Goal: Task Accomplishment & Management: Manage account settings

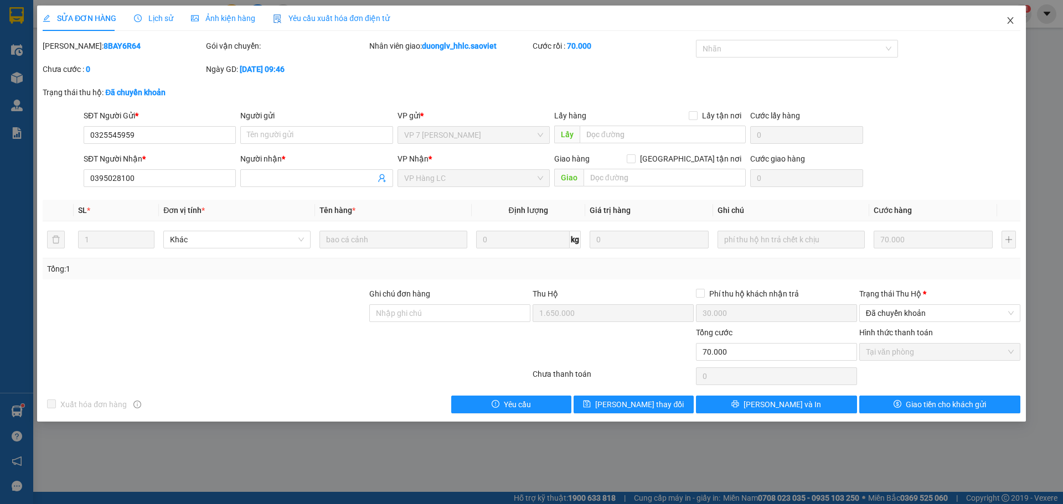
click at [1010, 22] on icon "close" at bounding box center [1010, 20] width 6 height 7
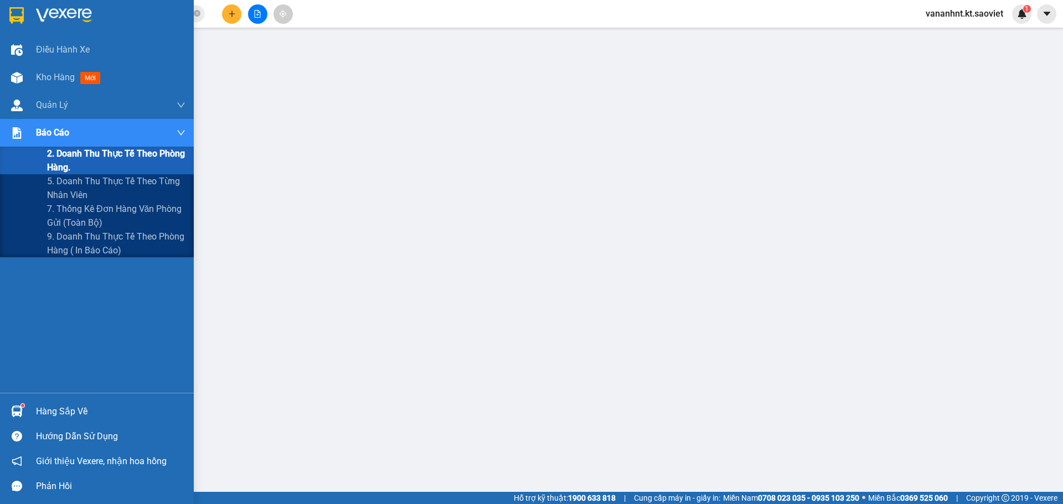
click at [75, 165] on span "2. Doanh thu thực tế theo phòng hàng." at bounding box center [116, 161] width 138 height 28
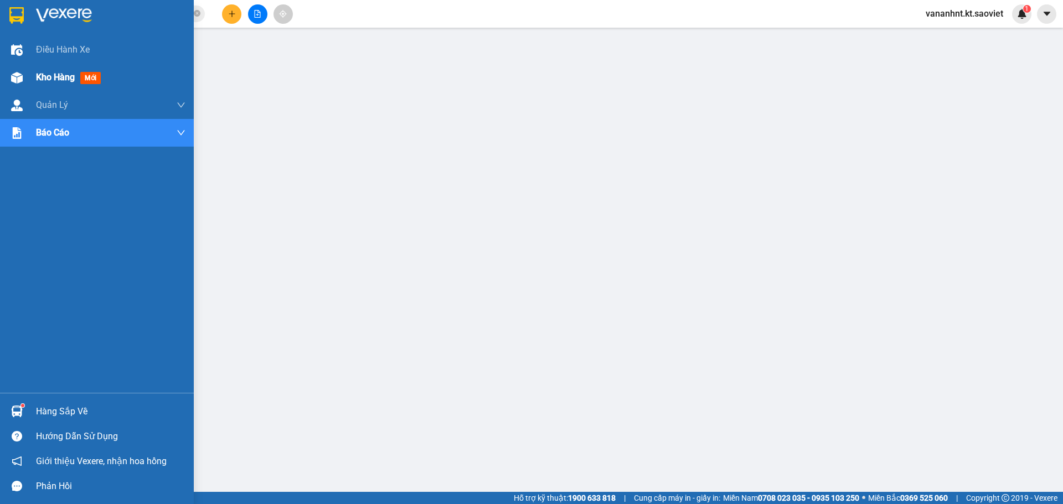
click at [56, 80] on span "Kho hàng" at bounding box center [55, 77] width 39 height 11
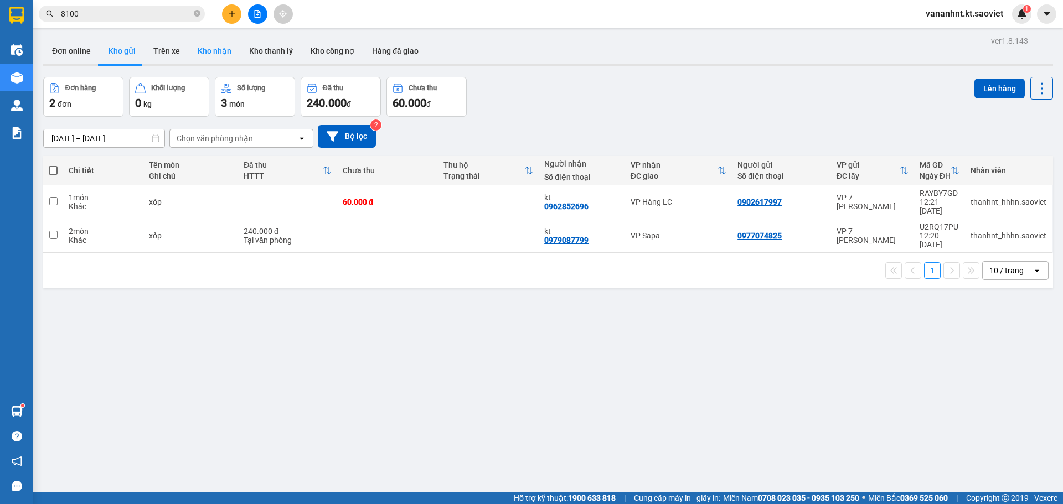
click at [218, 51] on button "Kho nhận" at bounding box center [214, 51] width 51 height 27
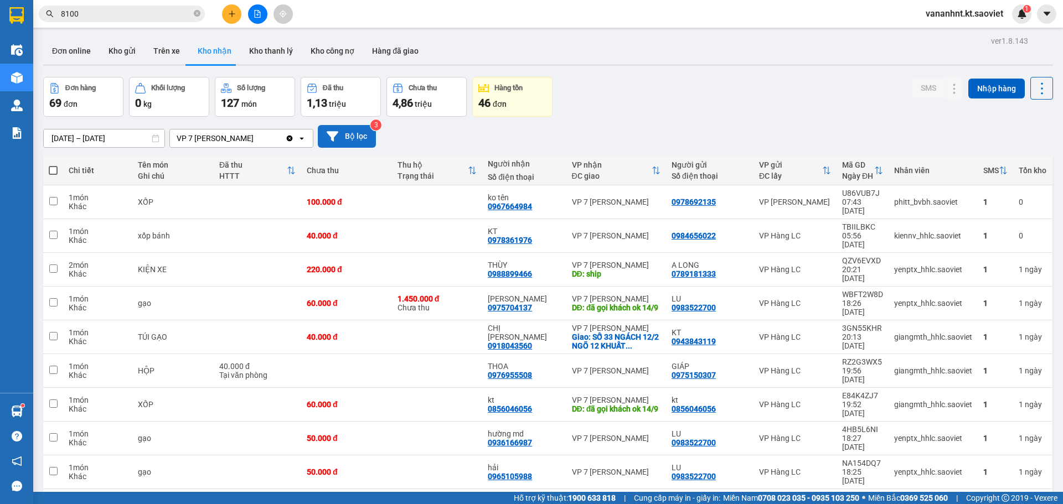
click at [351, 130] on button "Bộ lọc" at bounding box center [347, 136] width 58 height 23
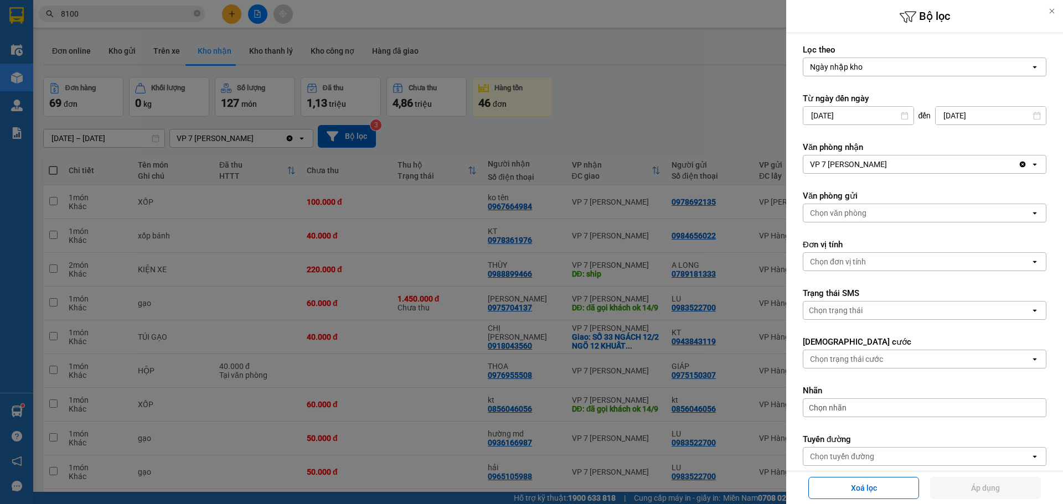
click at [861, 115] on input "12/09/2025" at bounding box center [858, 116] width 110 height 18
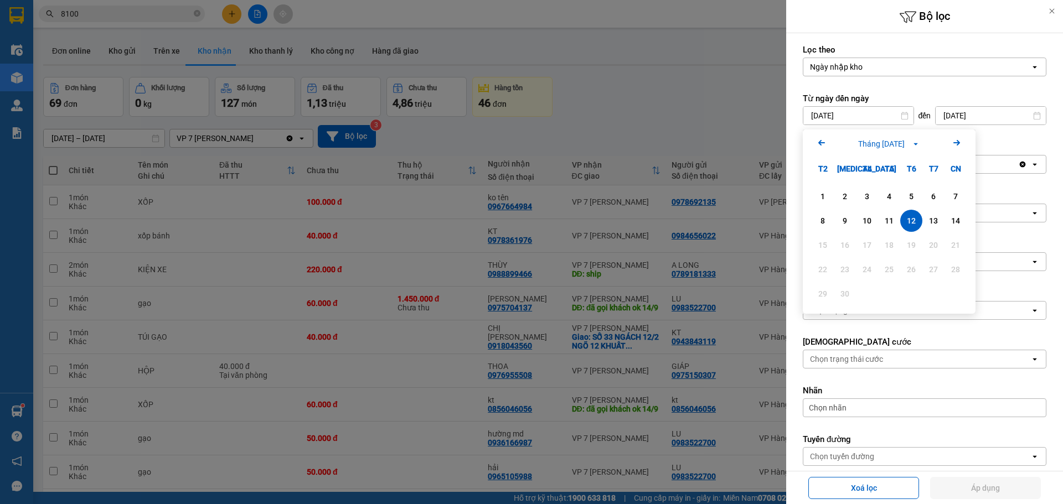
click at [819, 142] on icon "Previous month." at bounding box center [821, 143] width 7 height 6
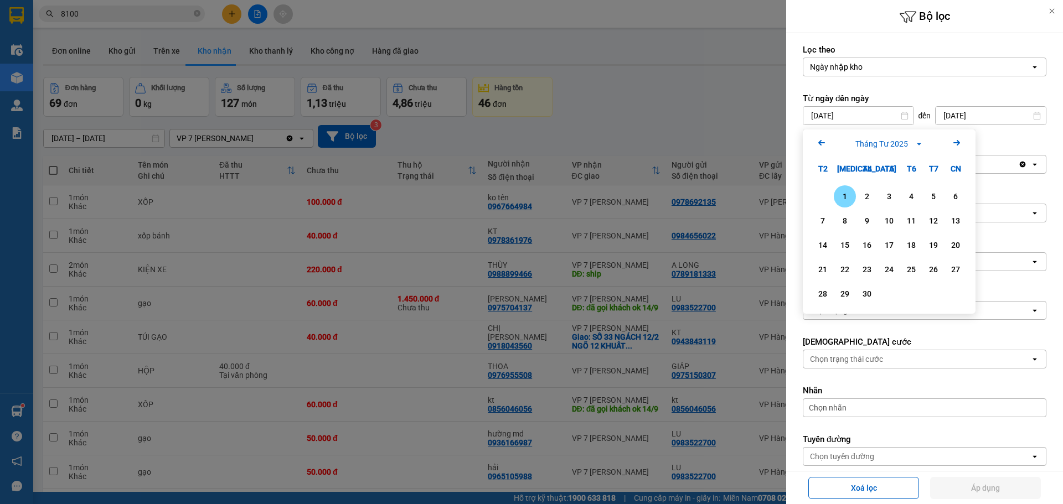
drag, startPoint x: 843, startPoint y: 197, endPoint x: 844, endPoint y: 184, distance: 12.7
click at [844, 194] on div "1" at bounding box center [844, 196] width 15 height 13
type input "01/04/2025"
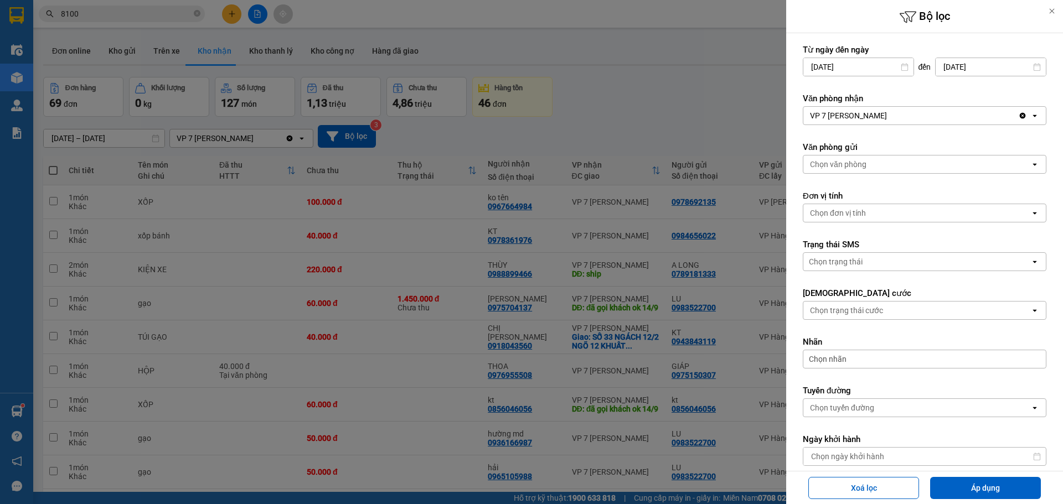
scroll to position [111, 0]
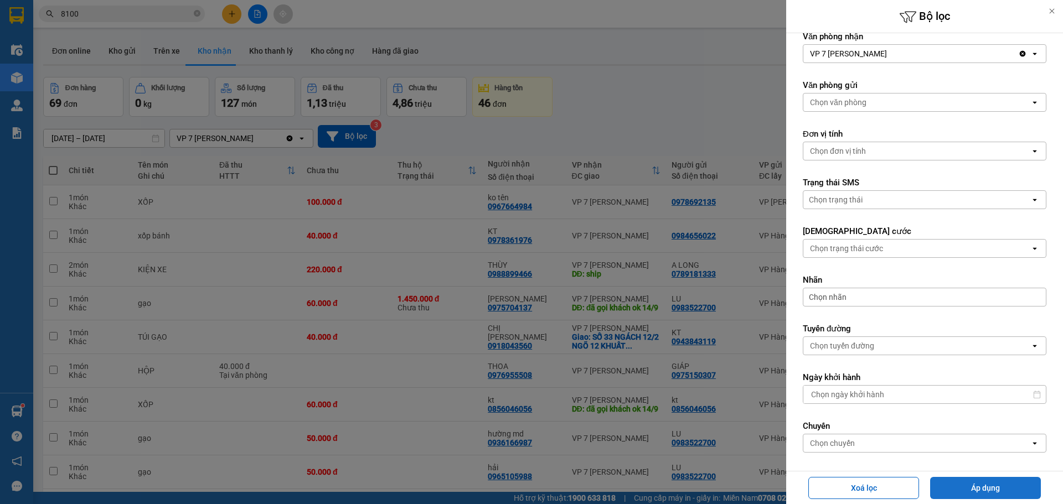
click at [983, 492] on button "Áp dụng" at bounding box center [985, 488] width 111 height 22
type input "01/04/2025 – 14/09/2025"
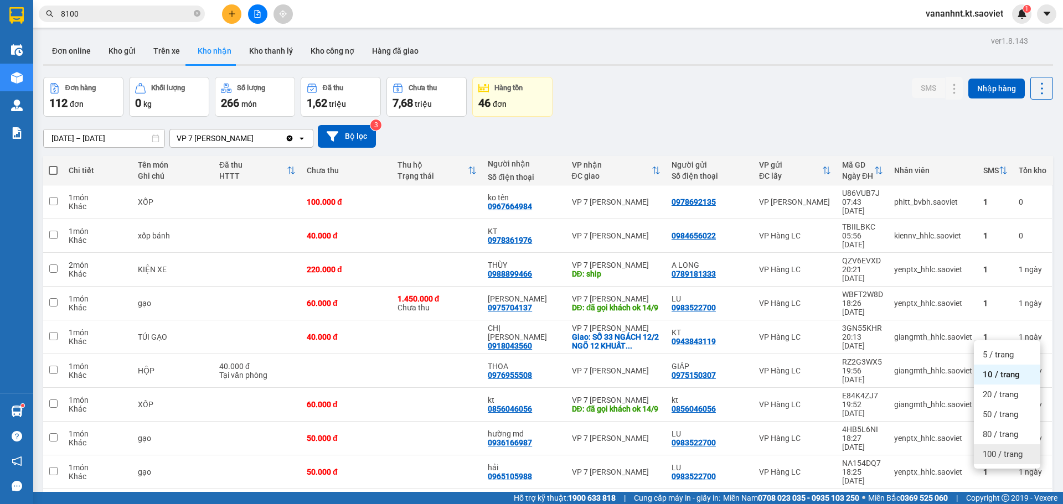
click at [995, 447] on div "100 / trang" at bounding box center [1006, 454] width 66 height 20
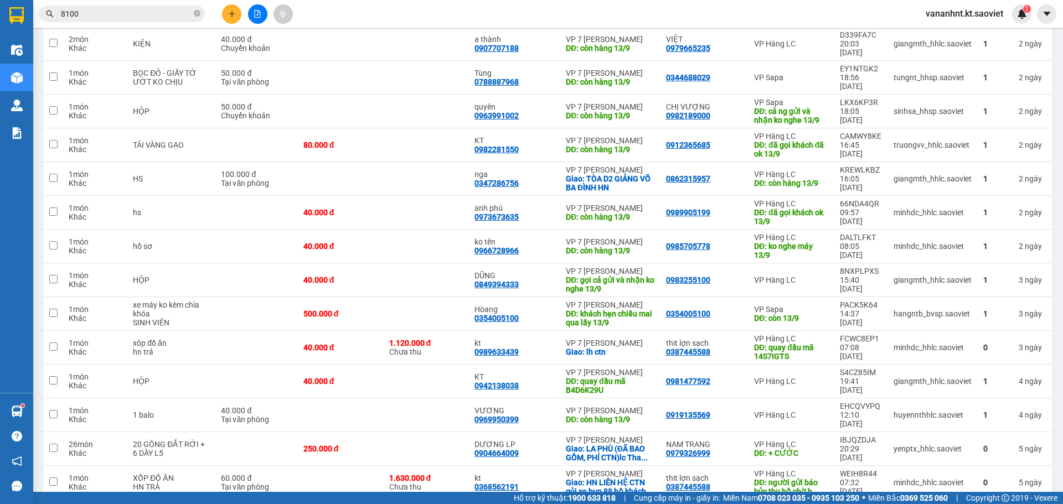
scroll to position [2627, 0]
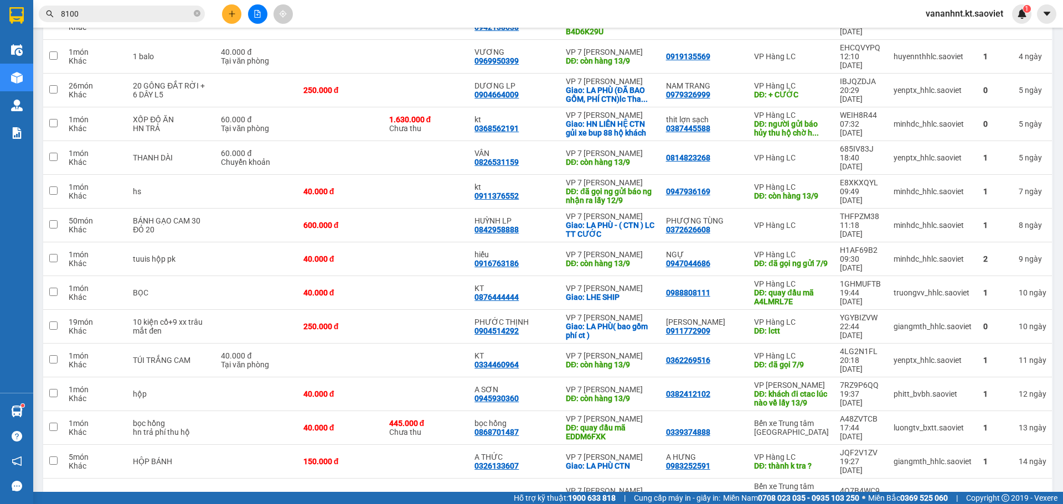
checkbox input "false"
copy div "3ZKZGU56"
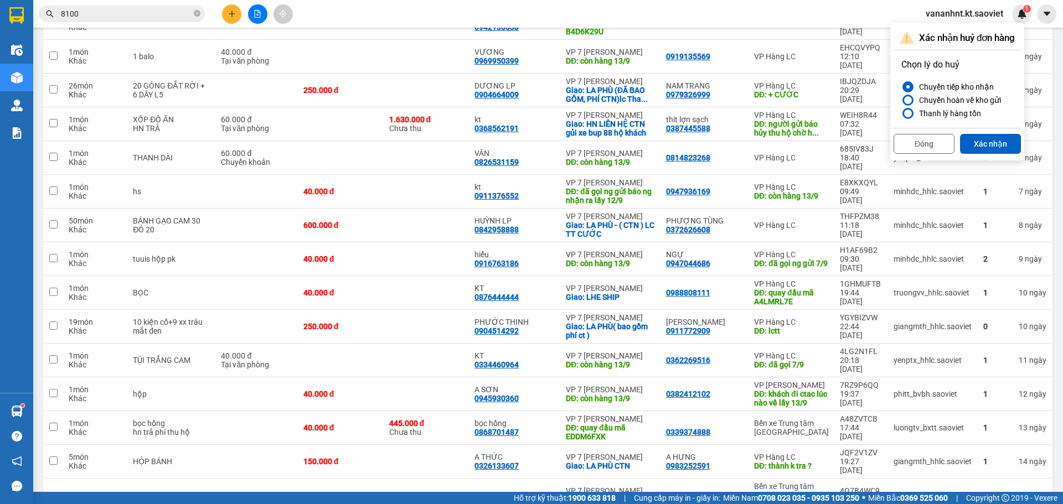
click at [942, 102] on div "Chuyển hoàn về kho gửi" at bounding box center [957, 100] width 86 height 13
click at [901, 100] on input "Chuyển hoàn về kho gửi" at bounding box center [901, 100] width 0 height 0
click at [991, 145] on button "Xác nhận" at bounding box center [990, 144] width 61 height 20
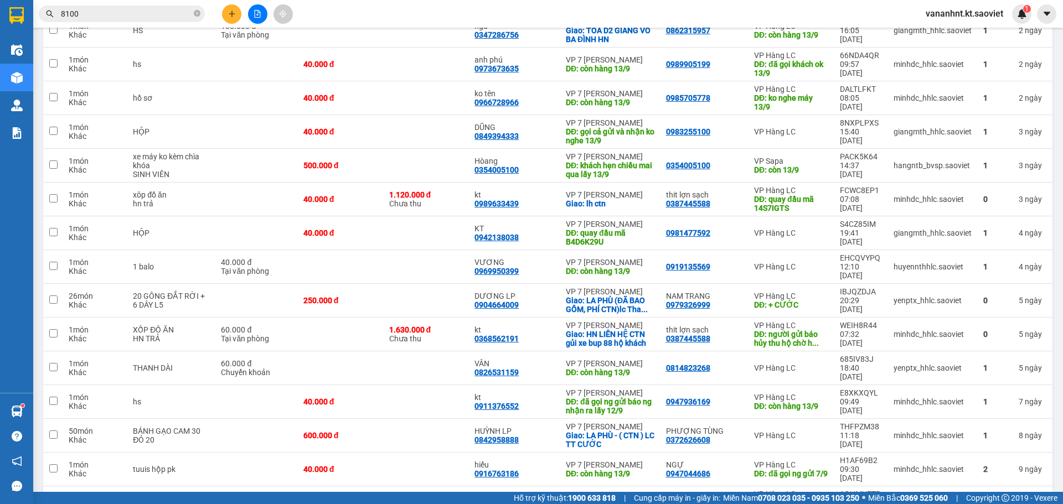
scroll to position [2397, 0]
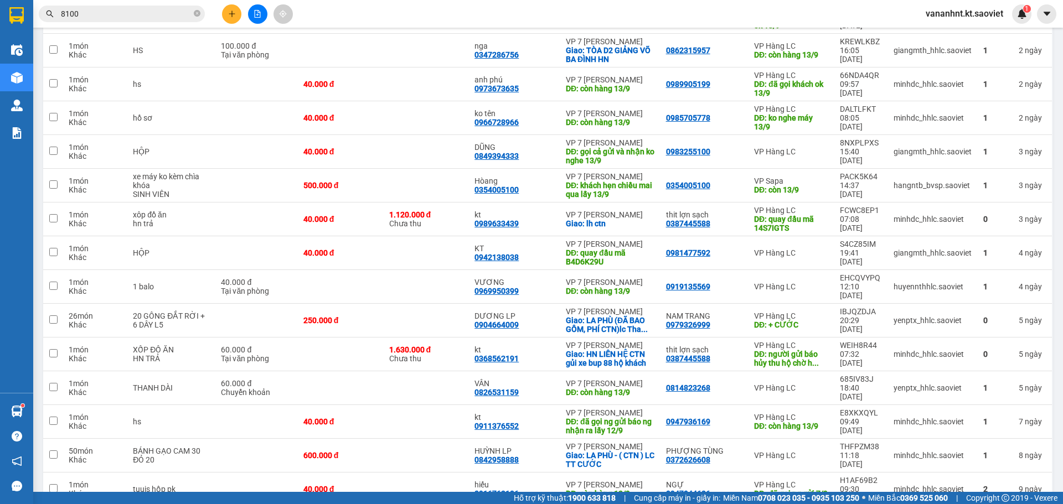
checkbox input "false"
copy div "EDDM6FXK"
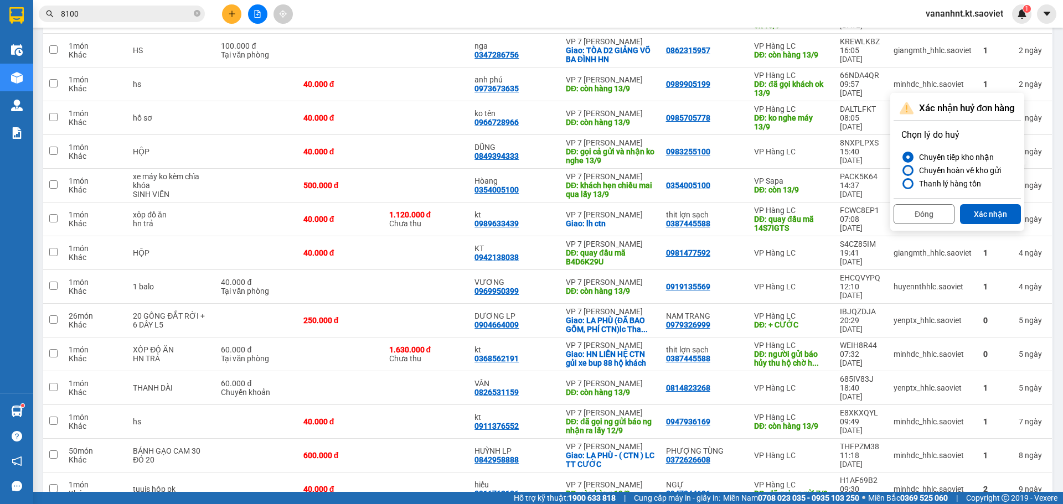
click at [956, 173] on div "Chuyển hoàn về kho gửi" at bounding box center [957, 170] width 86 height 13
click at [901, 170] on input "Chuyển hoàn về kho gửi" at bounding box center [901, 170] width 0 height 0
click at [976, 207] on button "Xác nhận" at bounding box center [990, 214] width 61 height 20
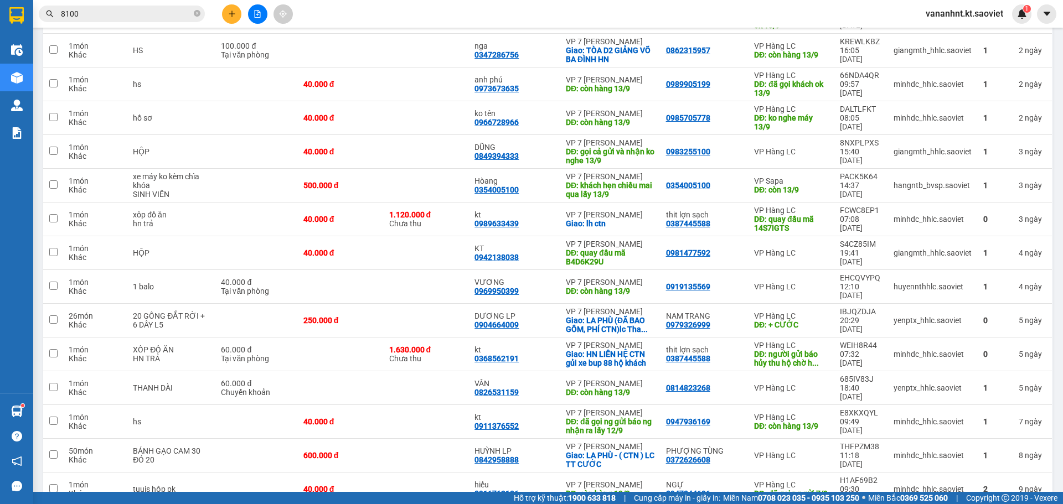
scroll to position [2342, 0]
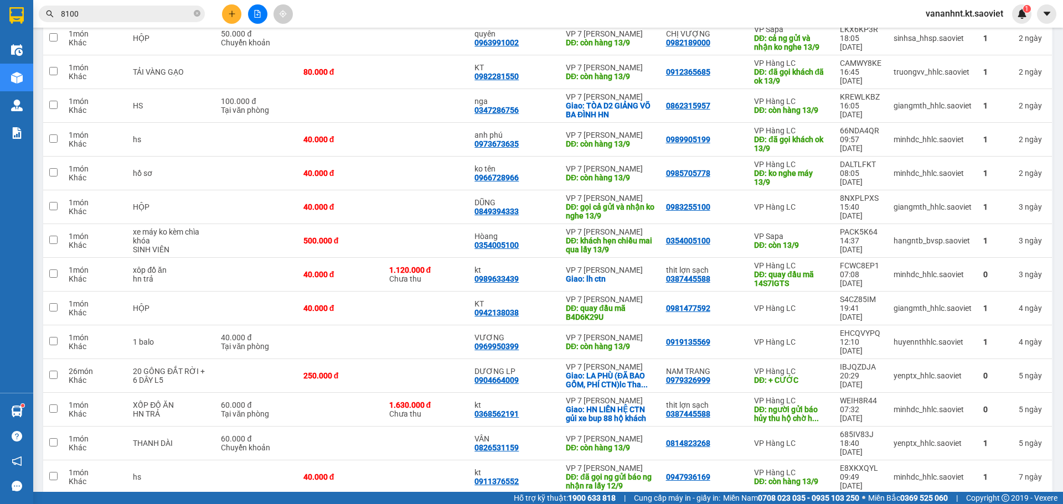
checkbox input "false"
copy div "A4LMRL7E"
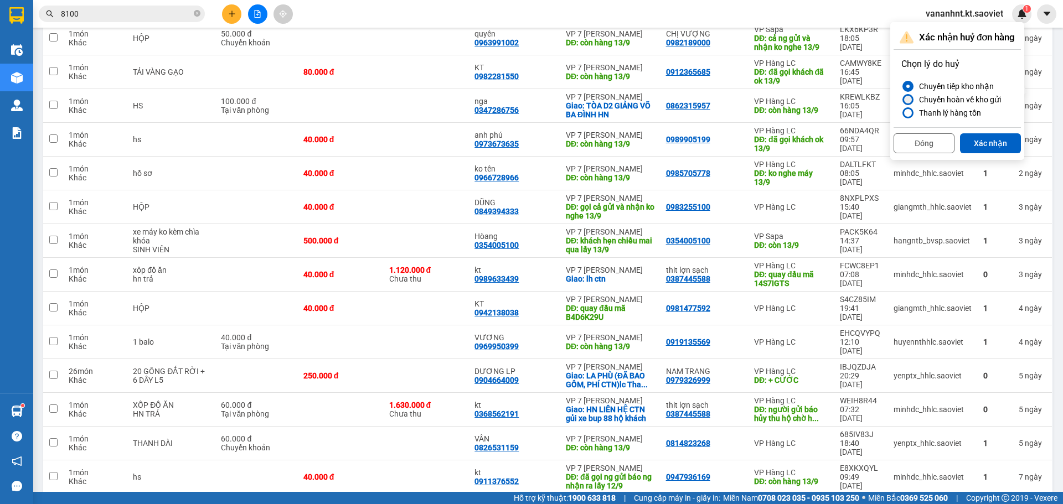
click at [939, 101] on div "Chuyển hoàn về kho gửi" at bounding box center [957, 99] width 86 height 13
click at [901, 100] on input "Chuyển hoàn về kho gửi" at bounding box center [901, 100] width 0 height 0
click at [983, 142] on button "Xác nhận" at bounding box center [990, 143] width 61 height 20
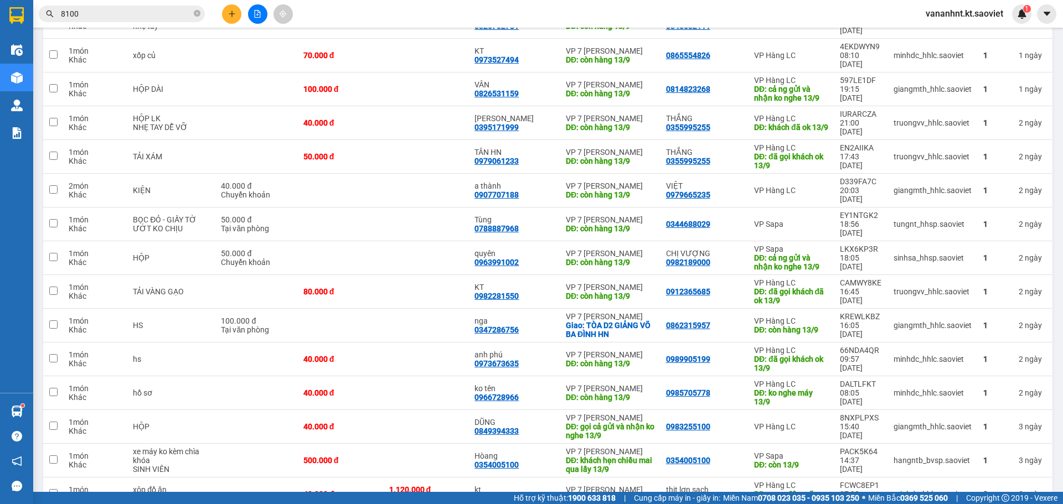
scroll to position [2121, 0]
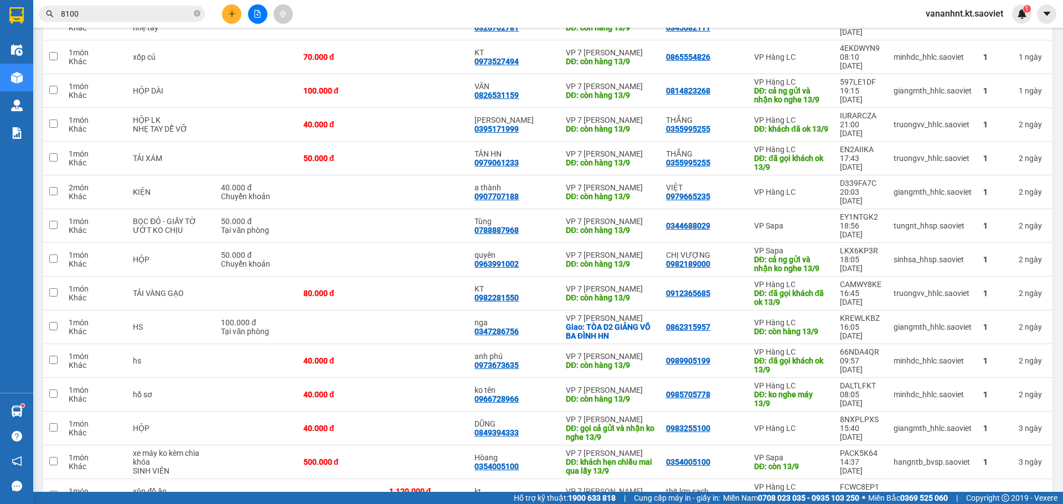
checkbox input "false"
copy div "WEIH8R44"
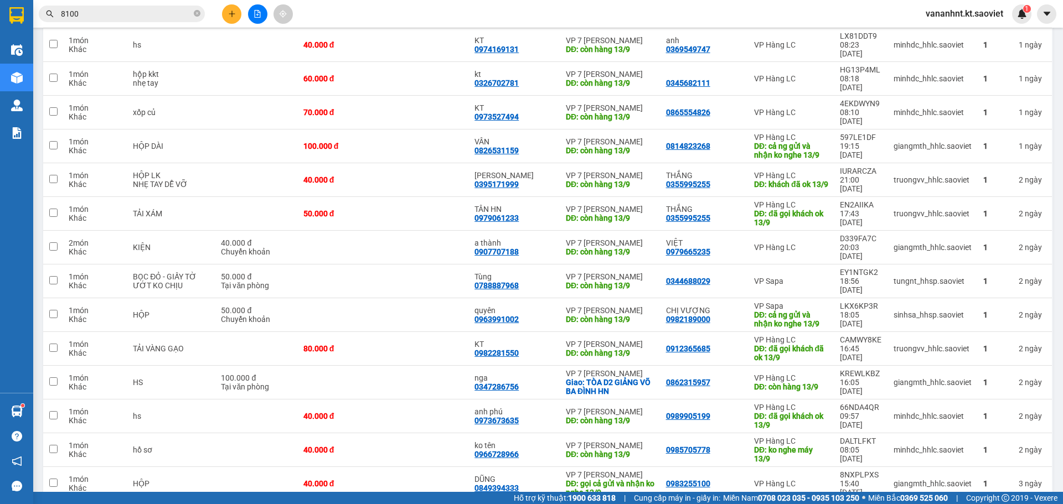
checkbox input "false"
copy div "B4D6K29U"
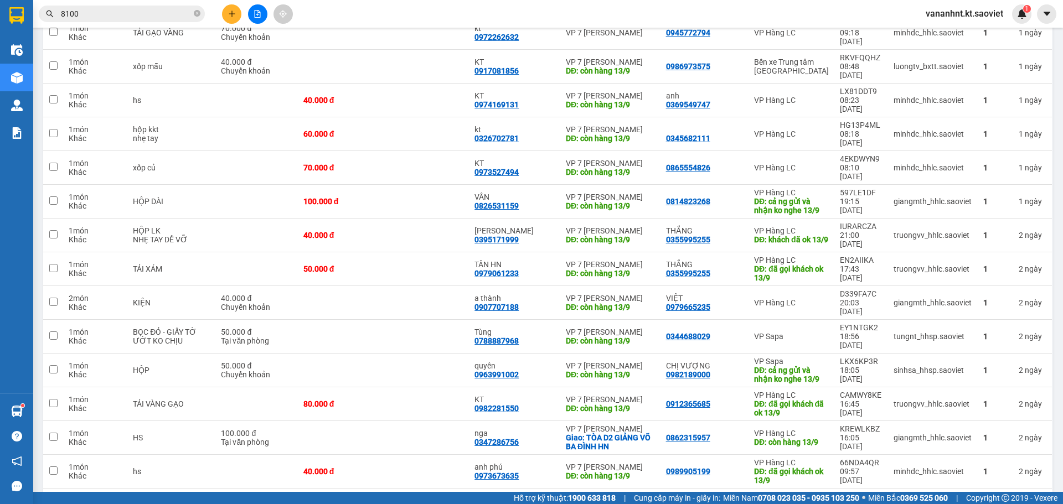
checkbox input "false"
copy div "14S7IGTS"
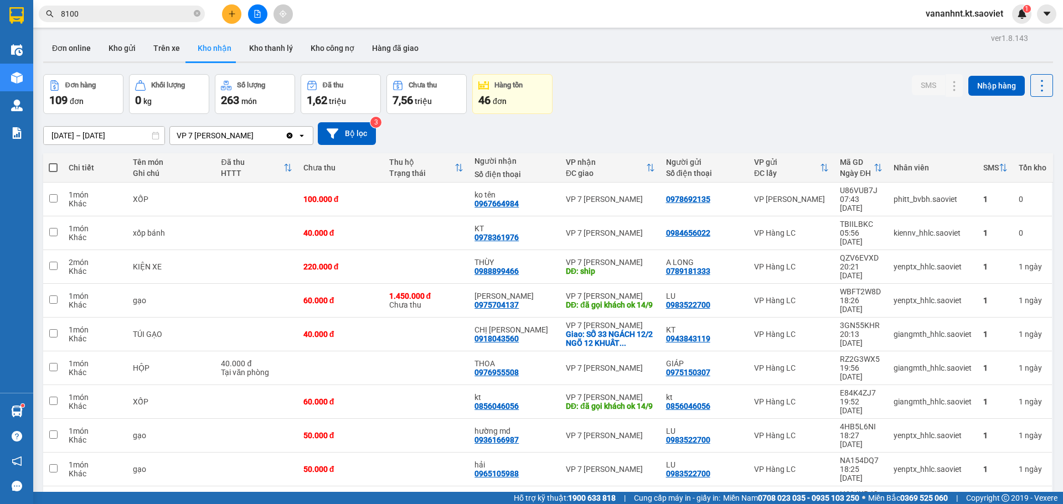
scroll to position [0, 0]
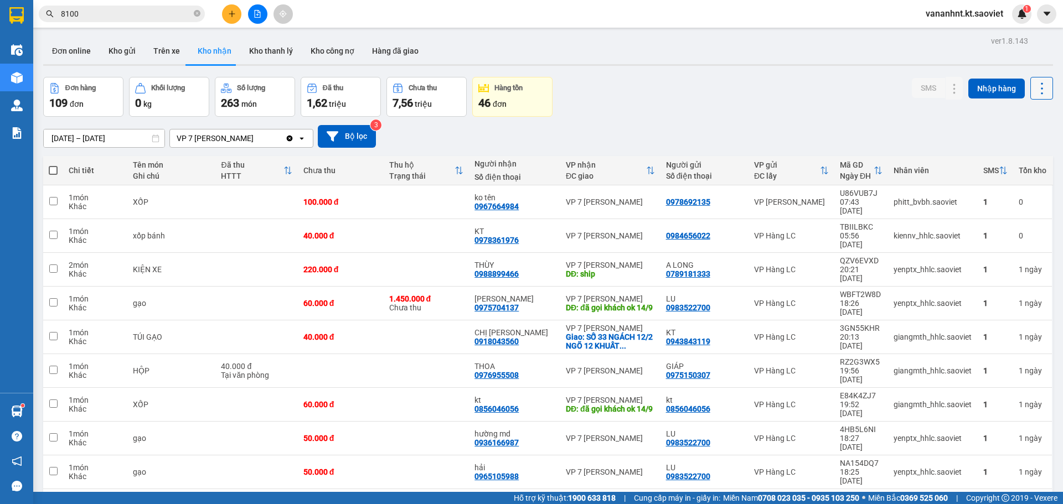
click at [1034, 86] on icon at bounding box center [1041, 88] width 15 height 15
click at [1003, 134] on span "Làm mới" at bounding box center [1017, 138] width 30 height 11
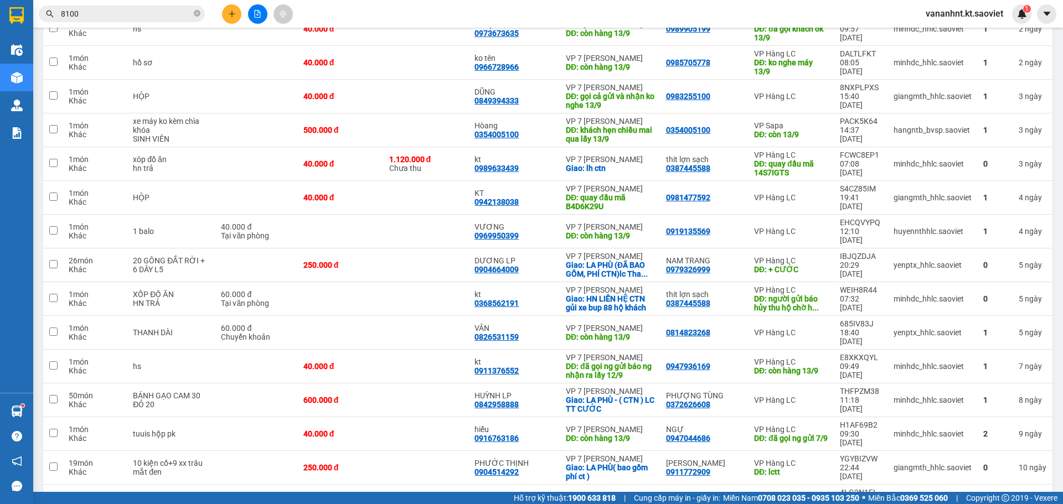
scroll to position [2435, 0]
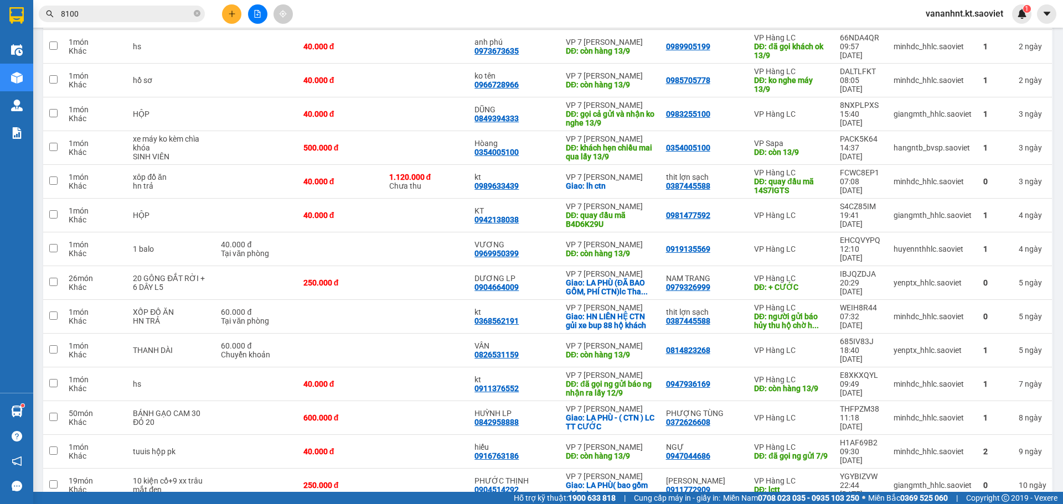
checkbox input "false"
copy div "U91YRTTQ"
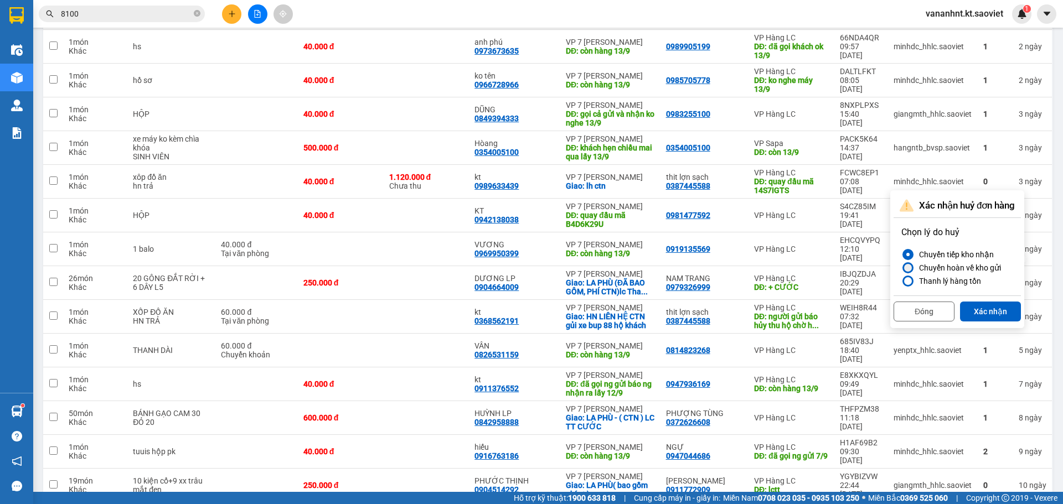
click at [949, 272] on div "Chuyển hoàn về kho gửi" at bounding box center [957, 267] width 86 height 13
click at [901, 268] on input "Chuyển hoàn về kho gửi" at bounding box center [901, 268] width 0 height 0
drag, startPoint x: 991, startPoint y: 312, endPoint x: 909, endPoint y: 256, distance: 99.2
click at [991, 311] on button "Xác nhận" at bounding box center [990, 312] width 61 height 20
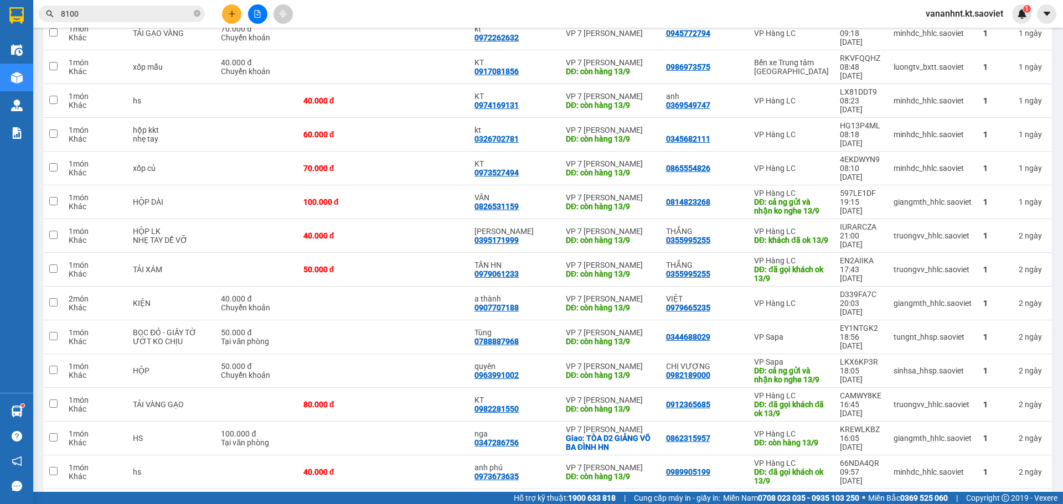
scroll to position [1992, 0]
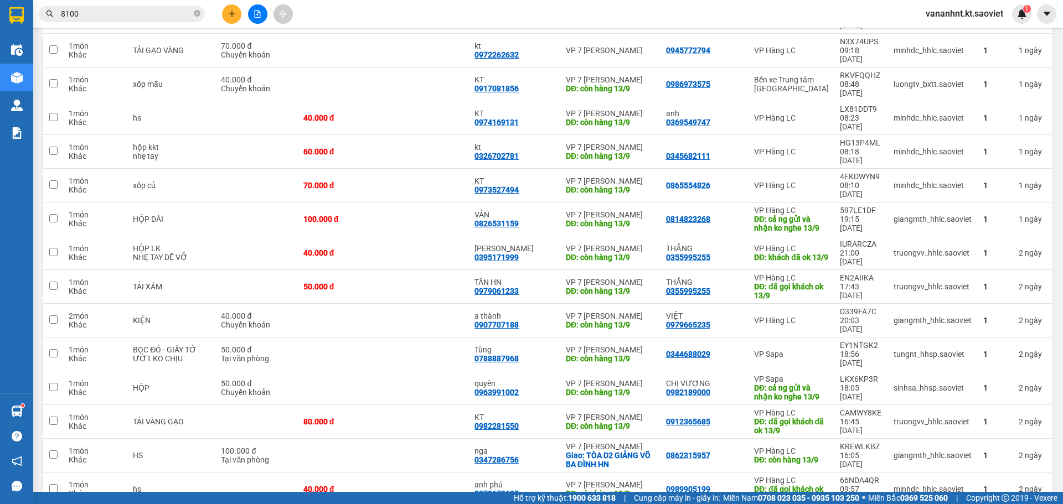
checkbox input "false"
copy div "B4D6K29U"
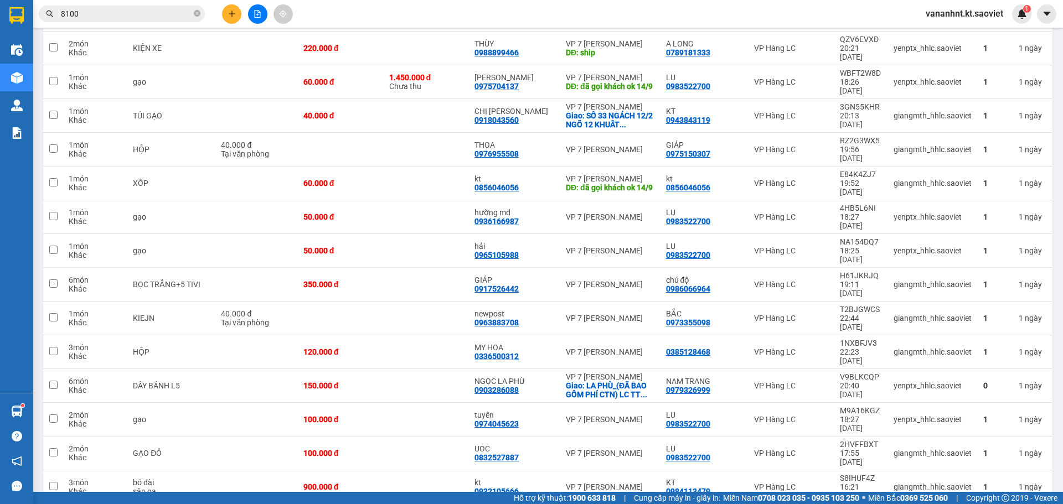
scroll to position [0, 0]
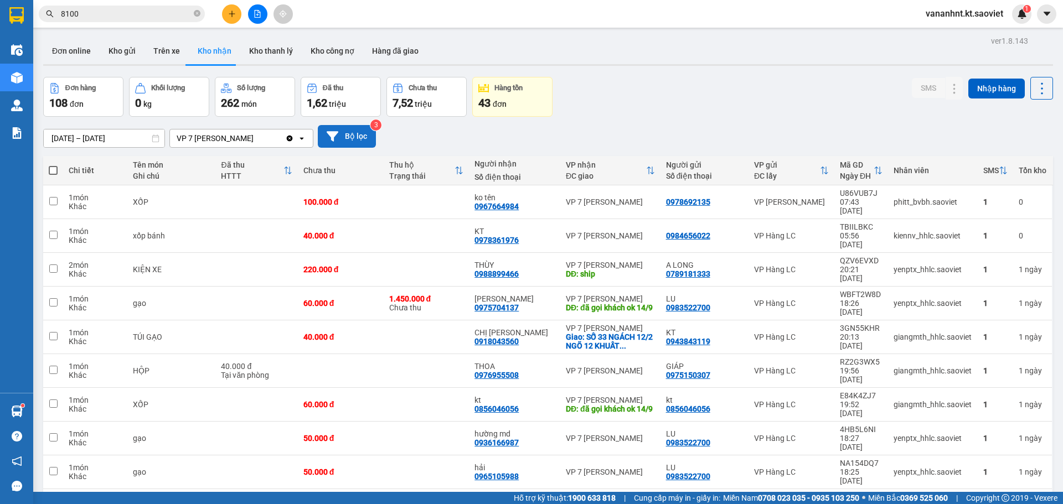
click at [344, 138] on button "Bộ lọc" at bounding box center [347, 136] width 58 height 23
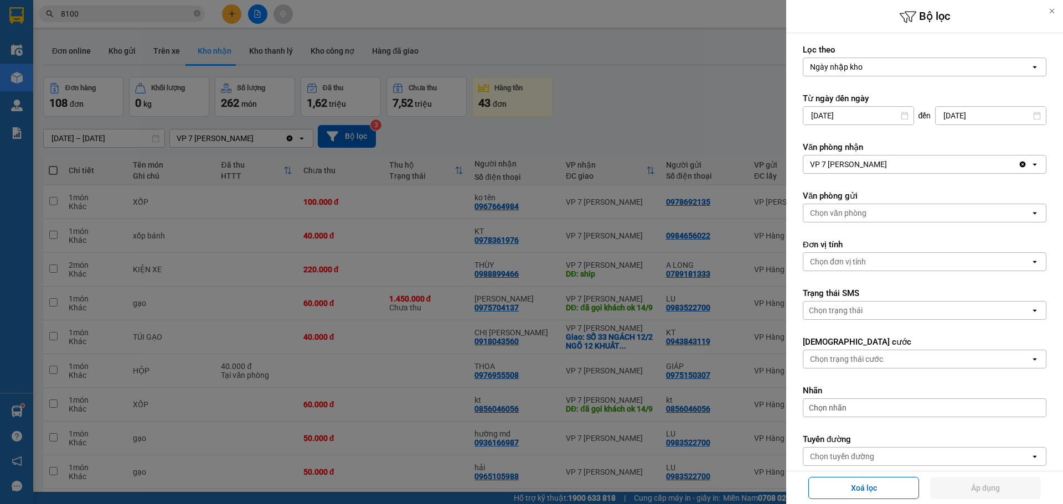
click at [872, 158] on div "VP 7 [PERSON_NAME]" at bounding box center [910, 165] width 215 height 18
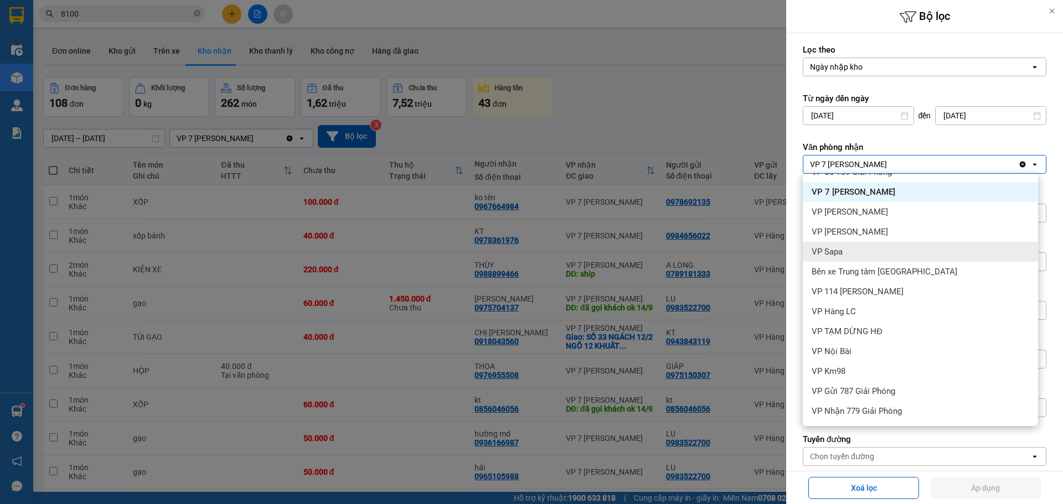
scroll to position [55, 0]
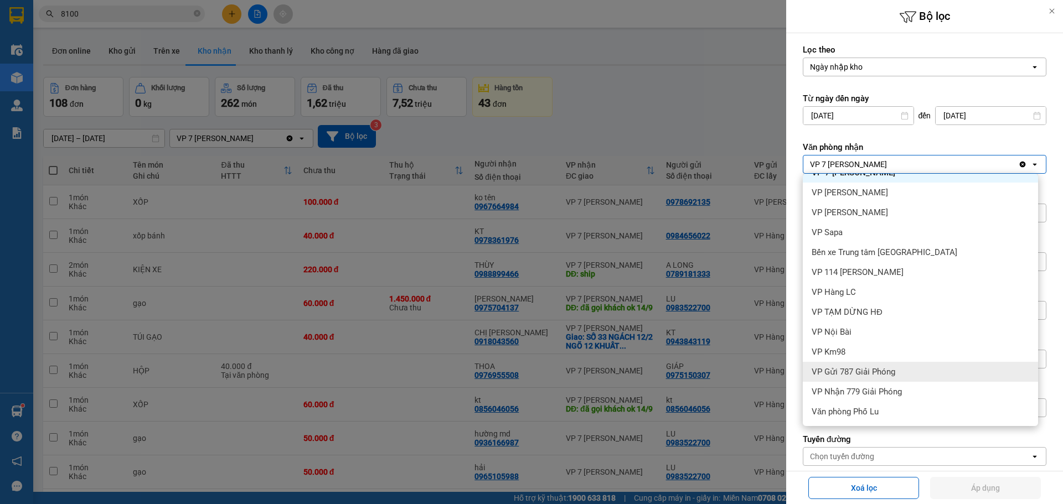
click at [882, 370] on span "VP Gửi 787 Giải Phóng" at bounding box center [853, 371] width 84 height 11
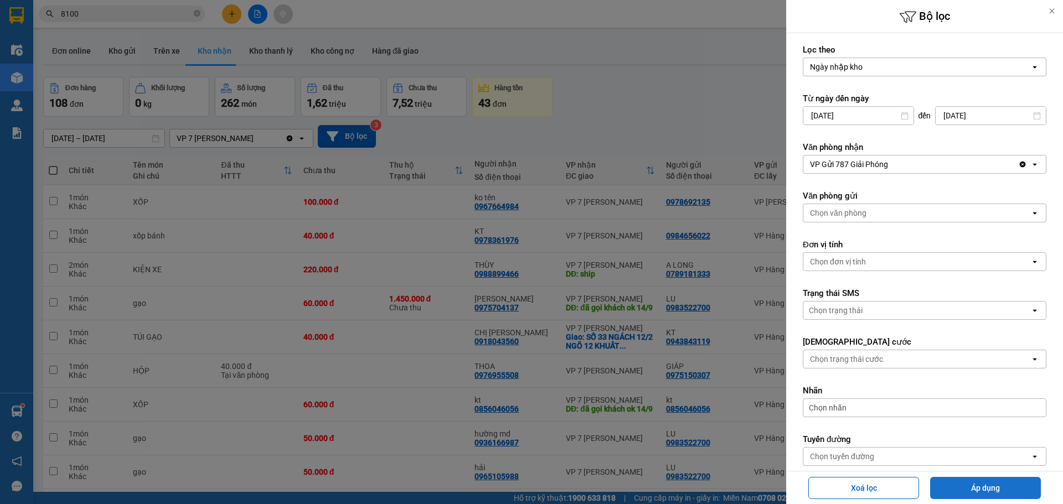
click at [938, 484] on button "Áp dụng" at bounding box center [985, 488] width 111 height 22
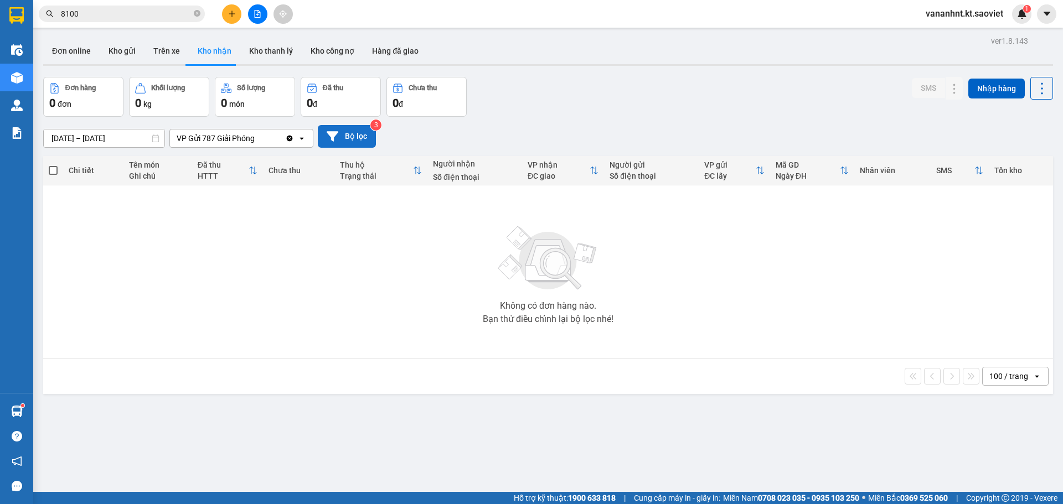
click at [356, 129] on button "Bộ lọc" at bounding box center [347, 136] width 58 height 23
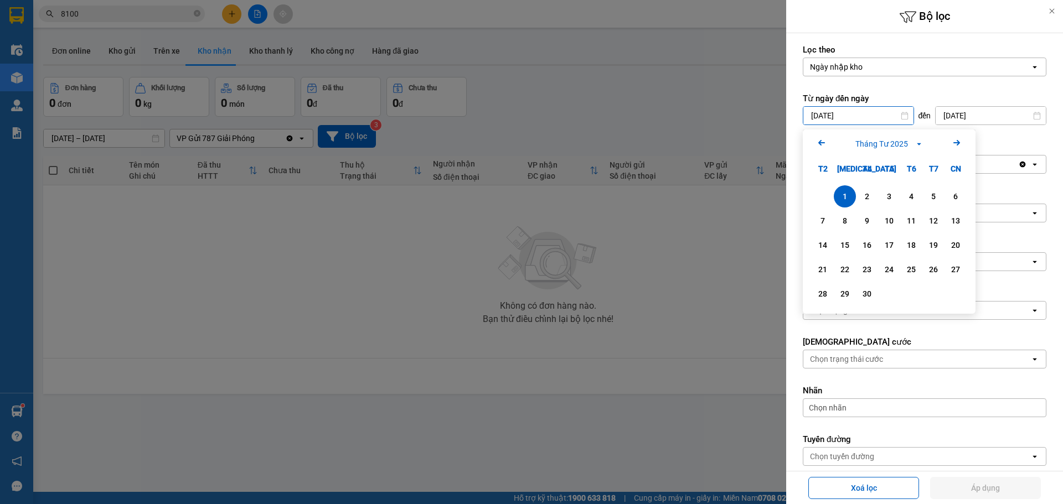
click at [864, 116] on input "01/04/2025" at bounding box center [858, 116] width 110 height 18
click at [815, 144] on icon "Arrow Left" at bounding box center [821, 142] width 13 height 13
drag, startPoint x: 865, startPoint y: 195, endPoint x: 869, endPoint y: 191, distance: 5.9
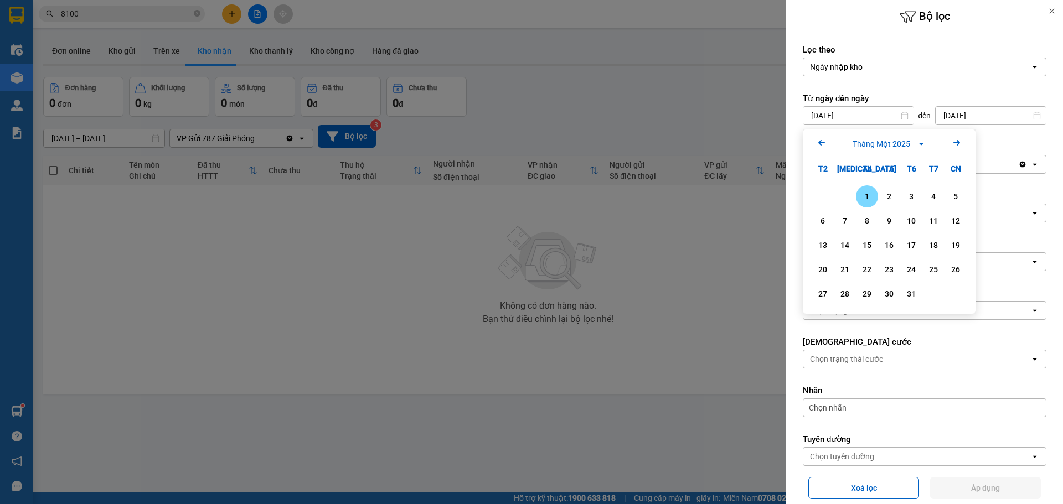
click at [866, 195] on div "1" at bounding box center [866, 196] width 15 height 13
type input "01/01/2025"
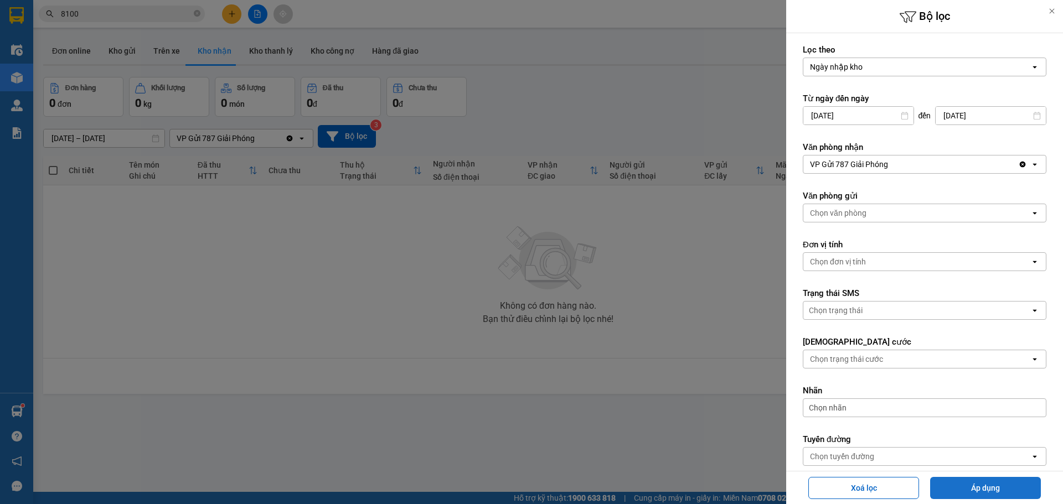
click at [962, 480] on button "Áp dụng" at bounding box center [985, 488] width 111 height 22
type input "[DATE] – [DATE]"
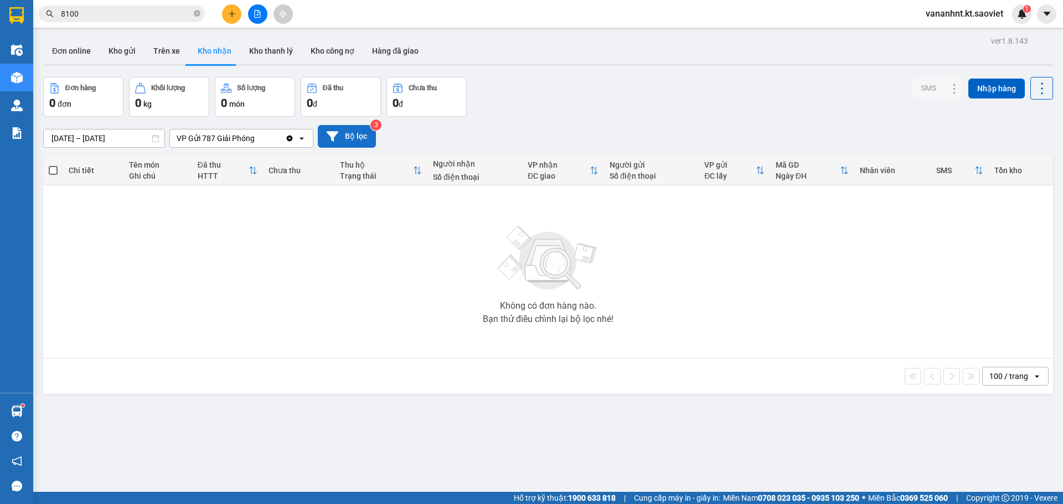
click at [346, 142] on button "Bộ lọc" at bounding box center [347, 136] width 58 height 23
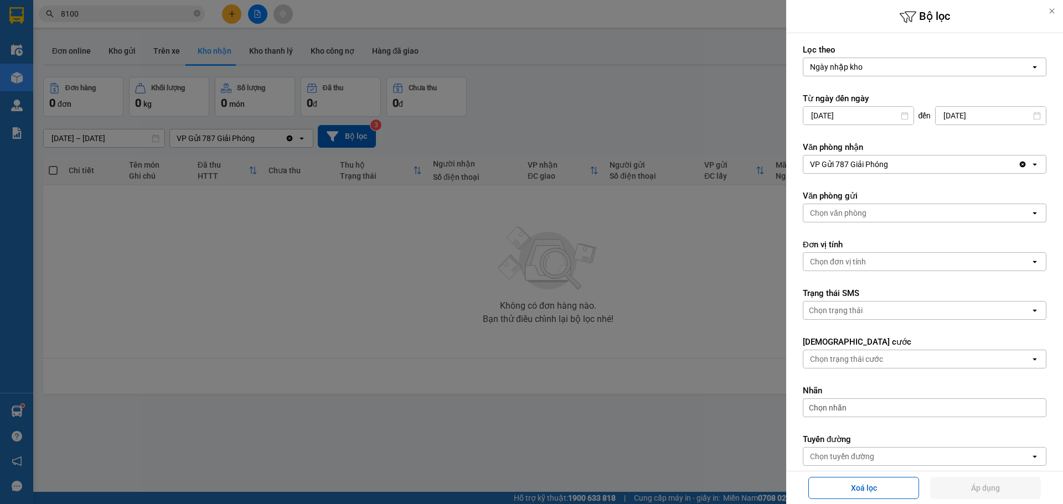
click at [849, 170] on div "VP Gửi 787 Giải Phóng" at bounding box center [910, 165] width 215 height 18
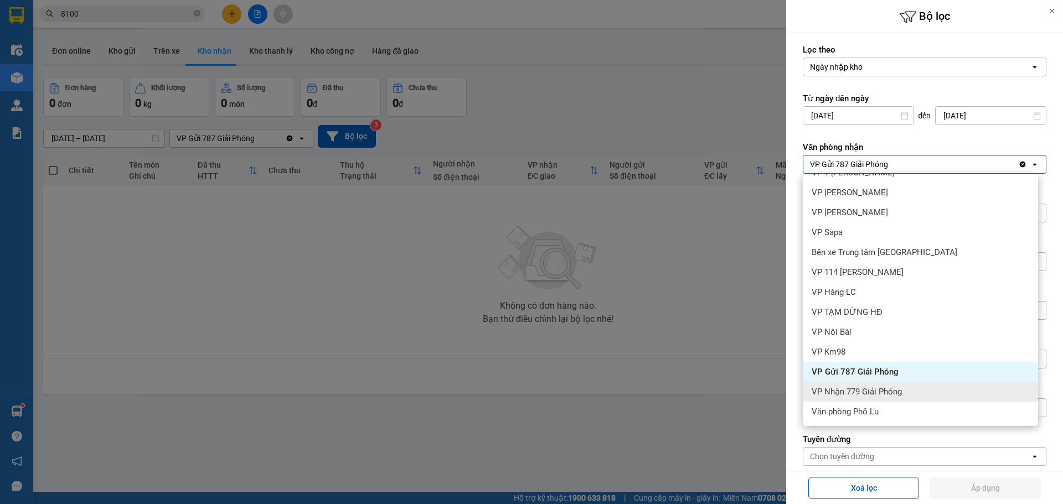
click at [861, 387] on span "VP Nhận 779 Giải Phóng" at bounding box center [856, 391] width 90 height 11
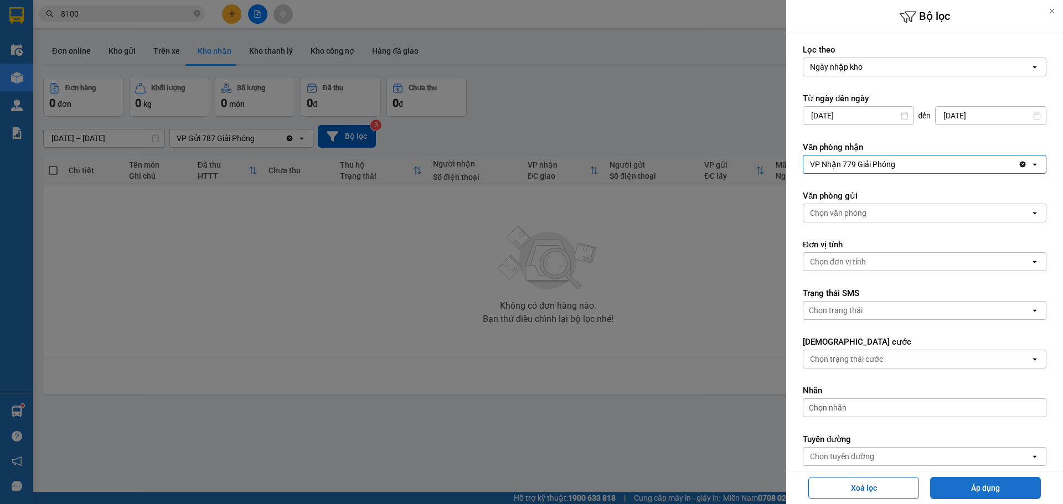
click at [965, 484] on button "Áp dụng" at bounding box center [985, 488] width 111 height 22
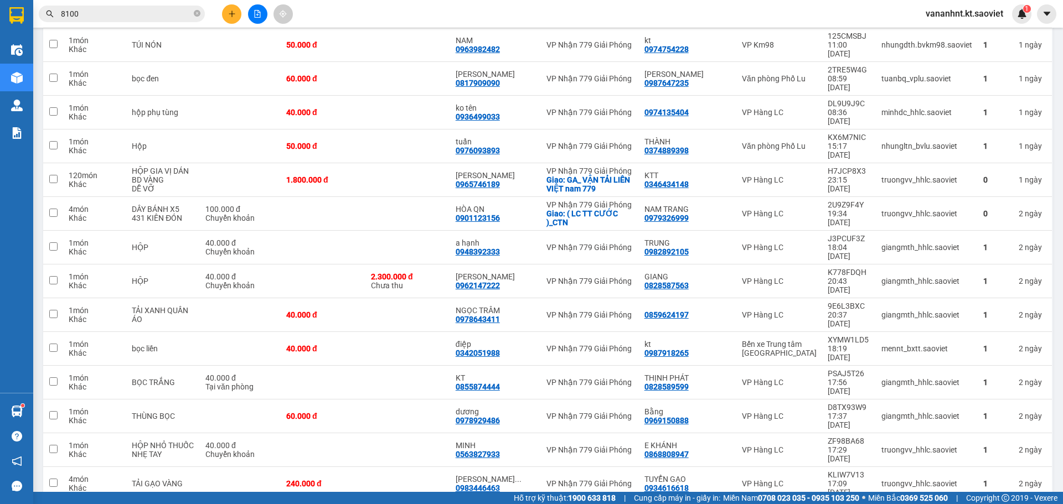
scroll to position [2318, 0]
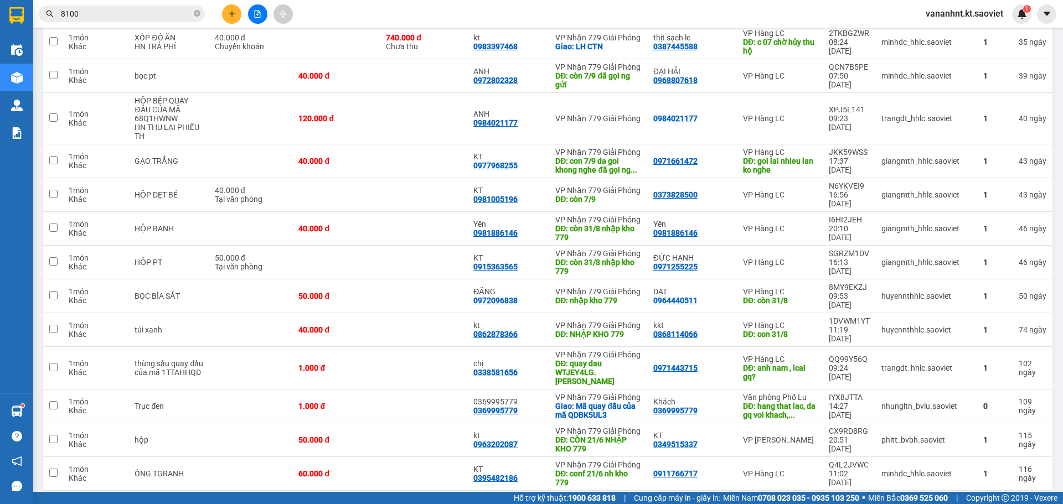
scroll to position [925, 0]
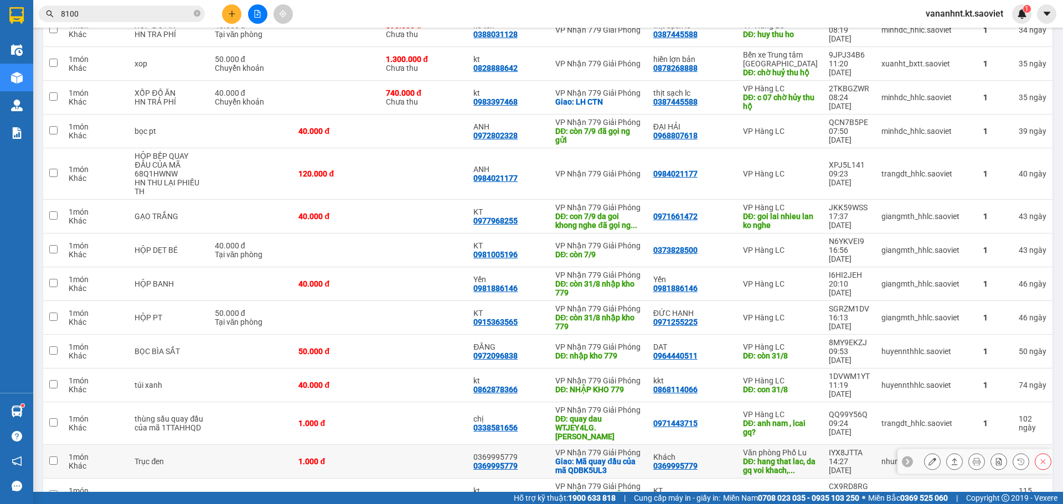
click at [582, 457] on div "Giao: Mã quay đầu của mã QDBK5UL3" at bounding box center [598, 466] width 86 height 18
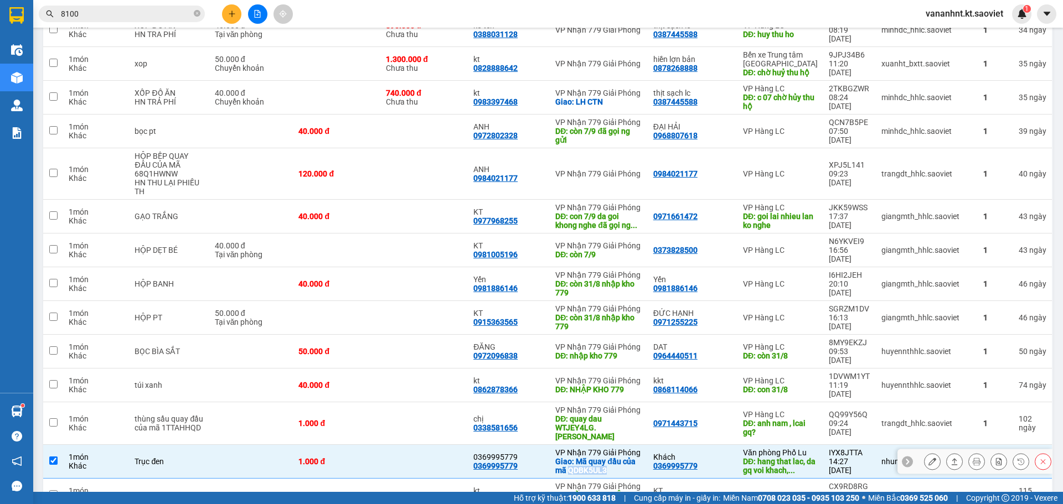
click at [582, 457] on div "Giao: Mã quay đầu của mã QDBK5UL3" at bounding box center [598, 466] width 86 height 18
checkbox input "false"
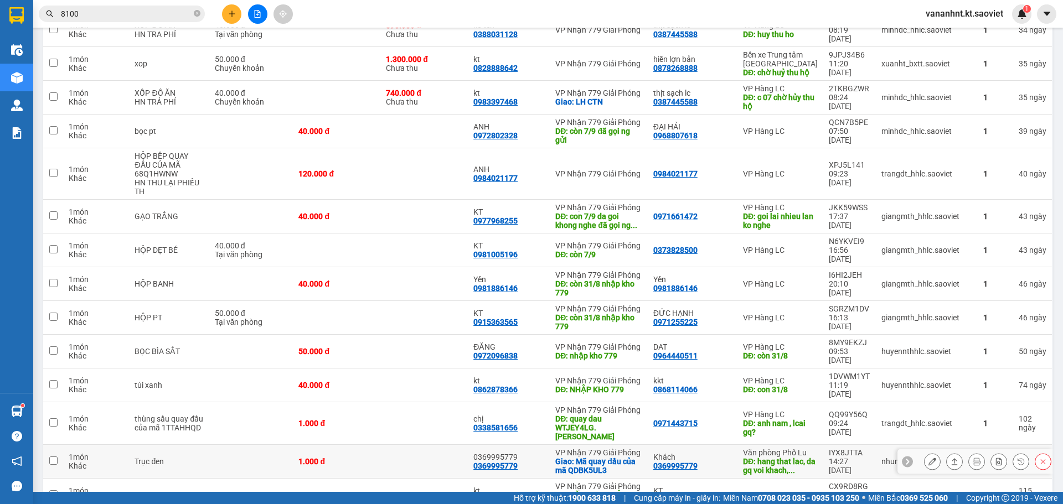
drag, startPoint x: 582, startPoint y: 286, endPoint x: 607, endPoint y: 239, distance: 53.0
click at [607, 414] on div "DĐ: quay dau WTJEY4LG. [GEOGRAPHIC_DATA]" at bounding box center [598, 427] width 86 height 27
checkbox input "true"
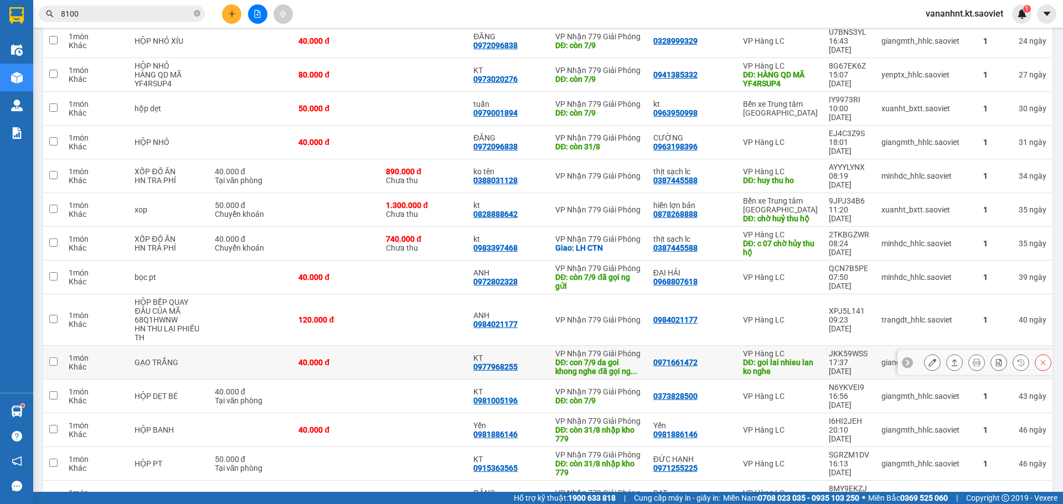
scroll to position [759, 0]
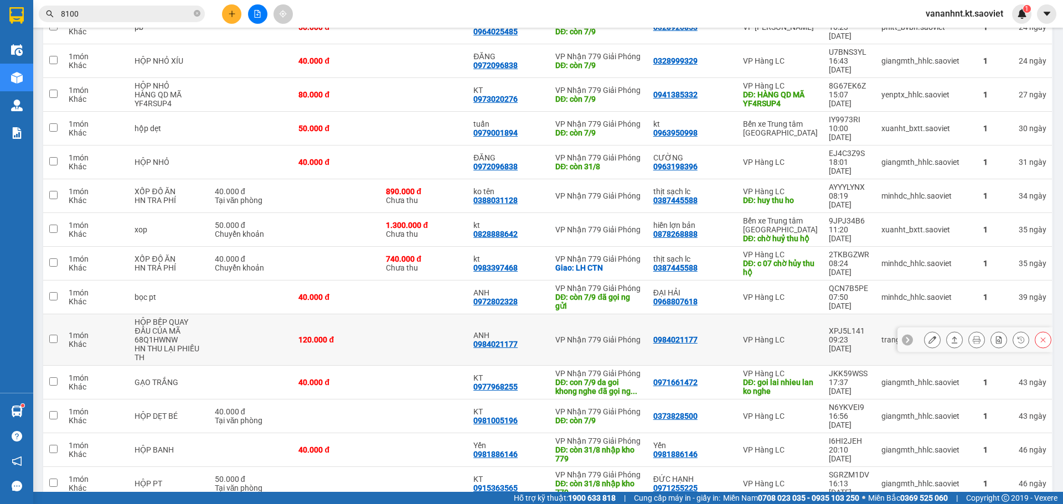
click at [168, 318] on div "HỘP BẾP QUAY ĐẦU CỦA MÃ 68Q1HWNW" at bounding box center [168, 331] width 69 height 27
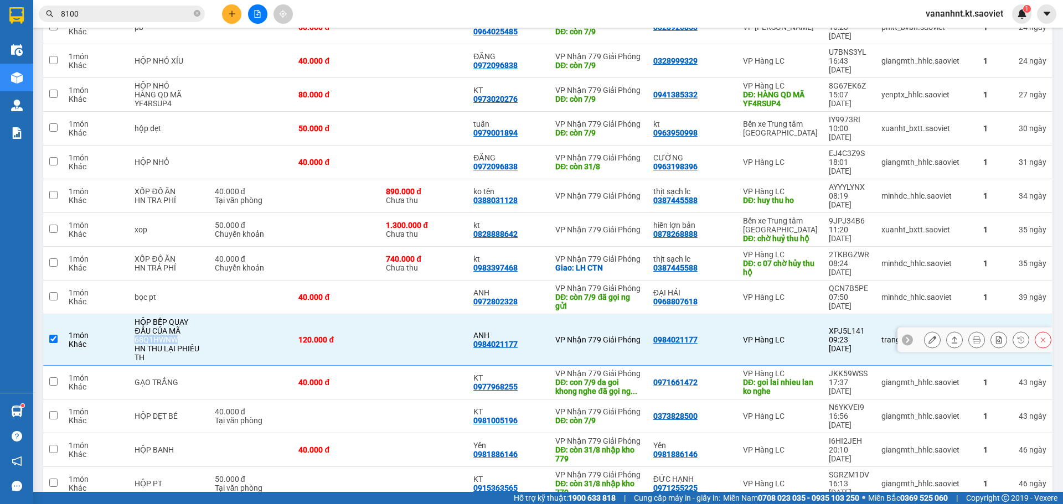
click at [168, 318] on div "HỘP BẾP QUAY ĐẦU CỦA MÃ 68Q1HWNW" at bounding box center [168, 331] width 69 height 27
checkbox input "false"
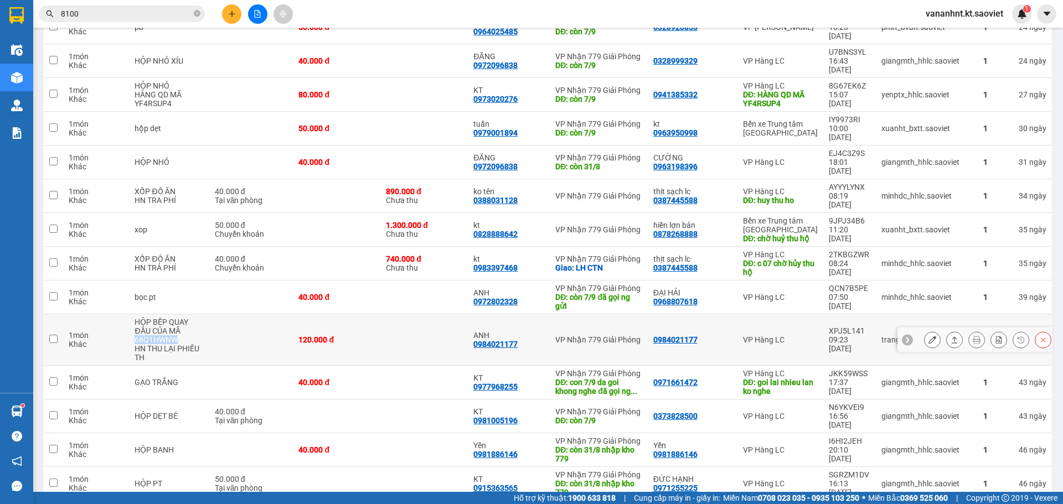
copy div "68Q1HWNW"
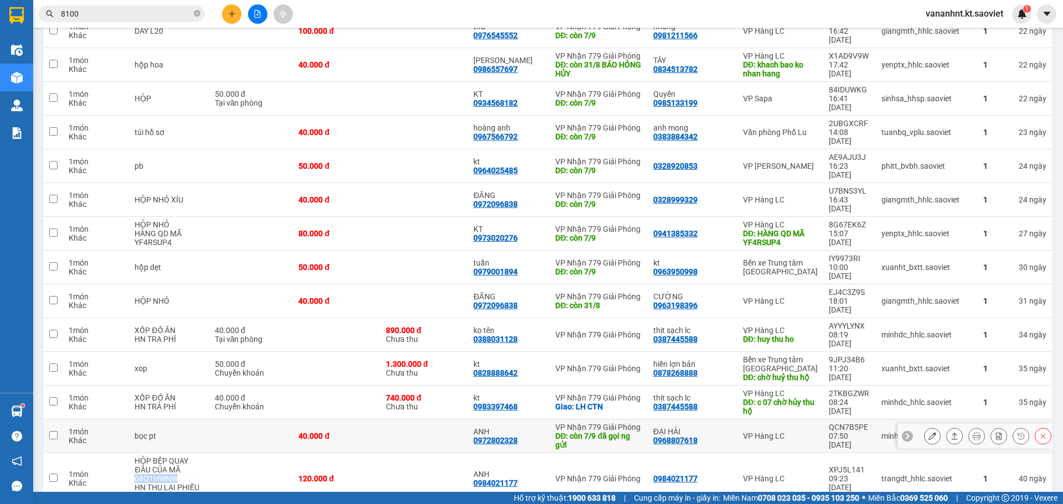
scroll to position [593, 0]
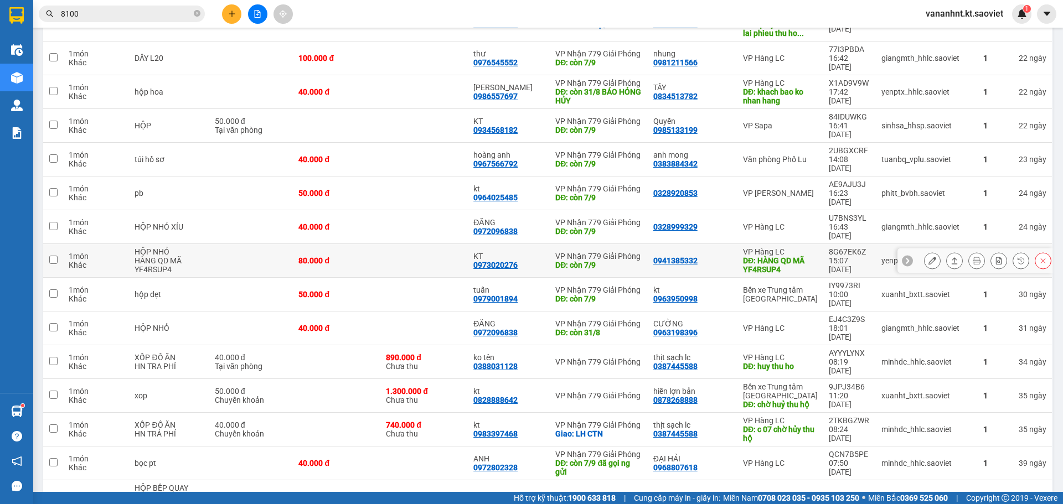
click at [751, 256] on div "DĐ: HÀNG QD MÃ YF4RSUP4" at bounding box center [780, 265] width 75 height 18
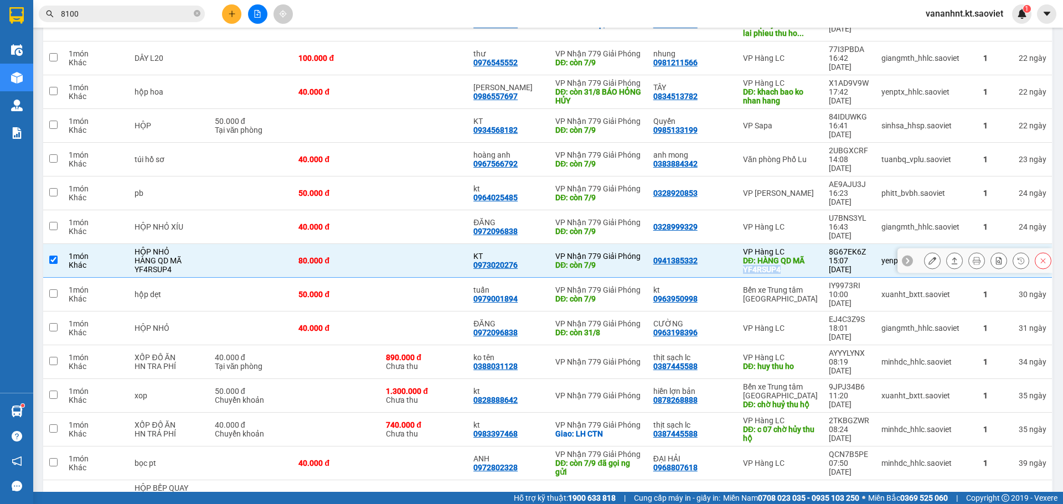
click at [751, 256] on div "DĐ: HÀNG QD MÃ YF4RSUP4" at bounding box center [780, 265] width 75 height 18
checkbox input "false"
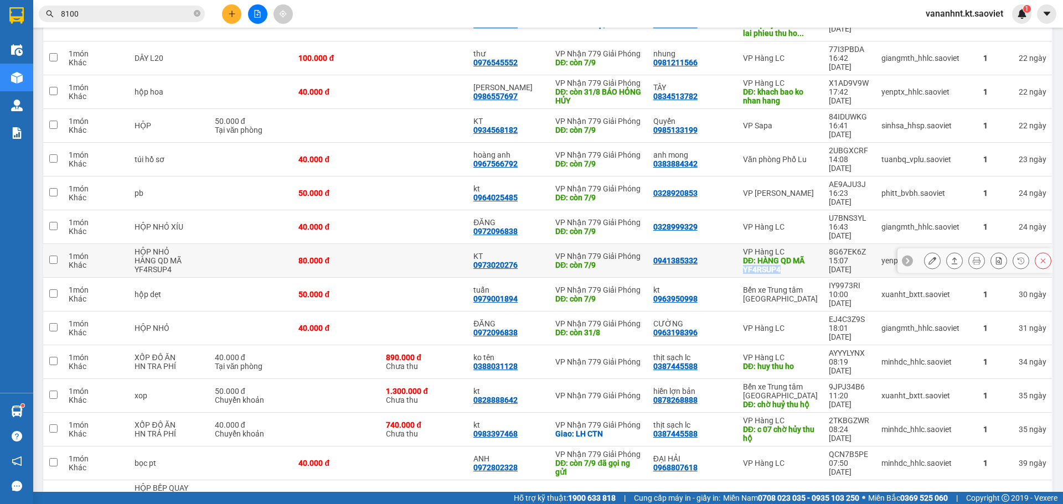
copy div "YF4RSUP4"
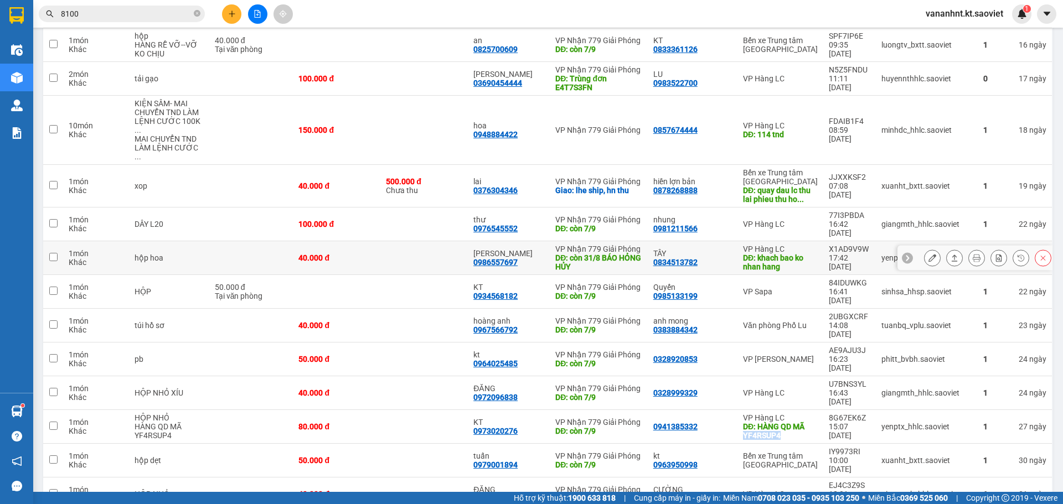
scroll to position [372, 0]
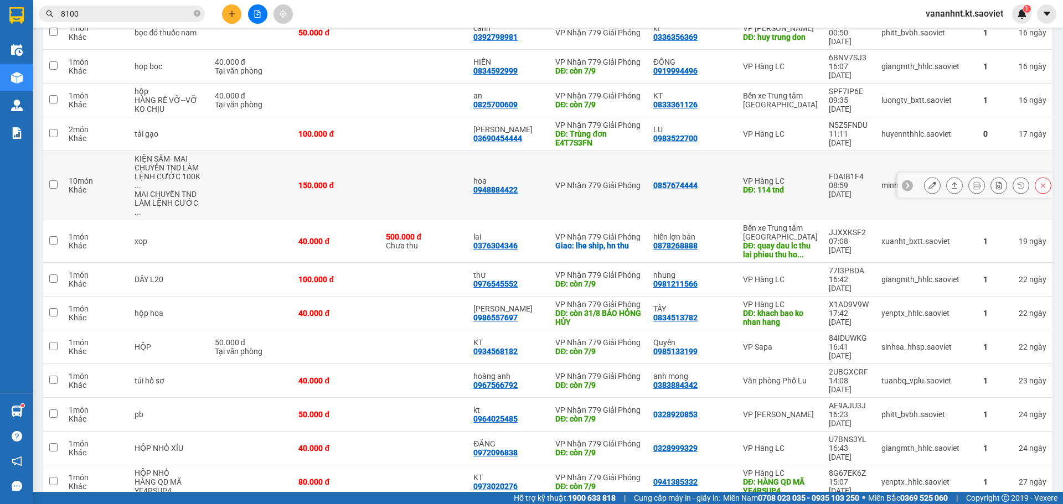
click at [832, 172] on div "FDAIB1F4" at bounding box center [849, 176] width 42 height 9
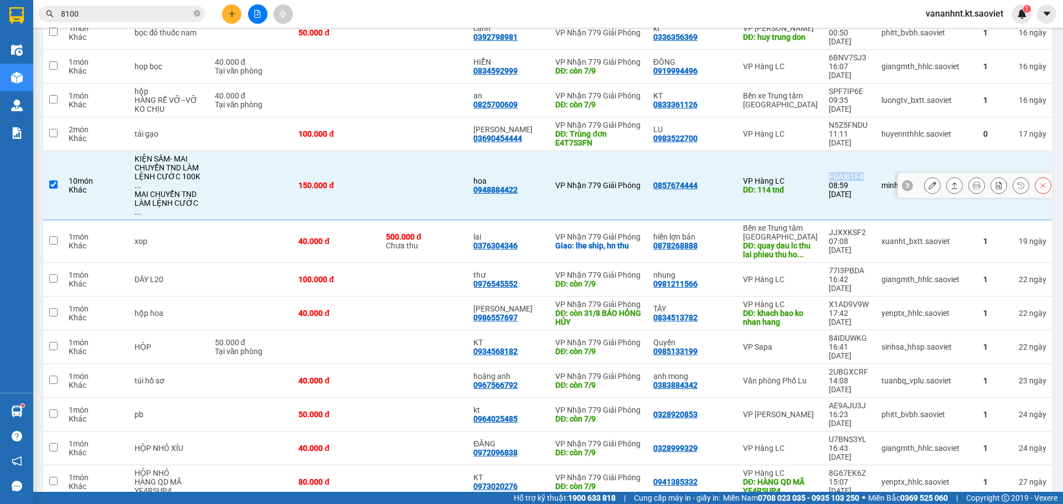
click at [832, 172] on div "FDAIB1F4" at bounding box center [849, 176] width 42 height 9
checkbox input "false"
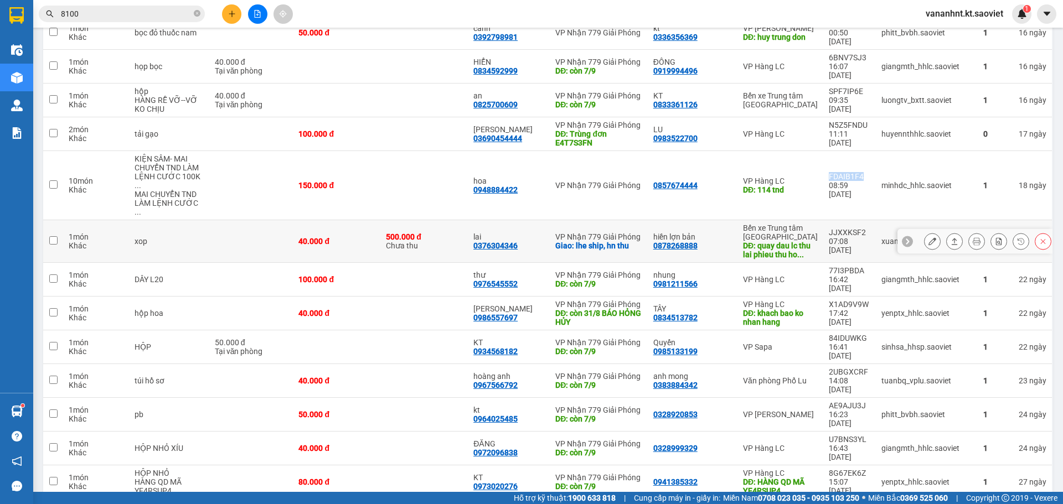
scroll to position [317, 0]
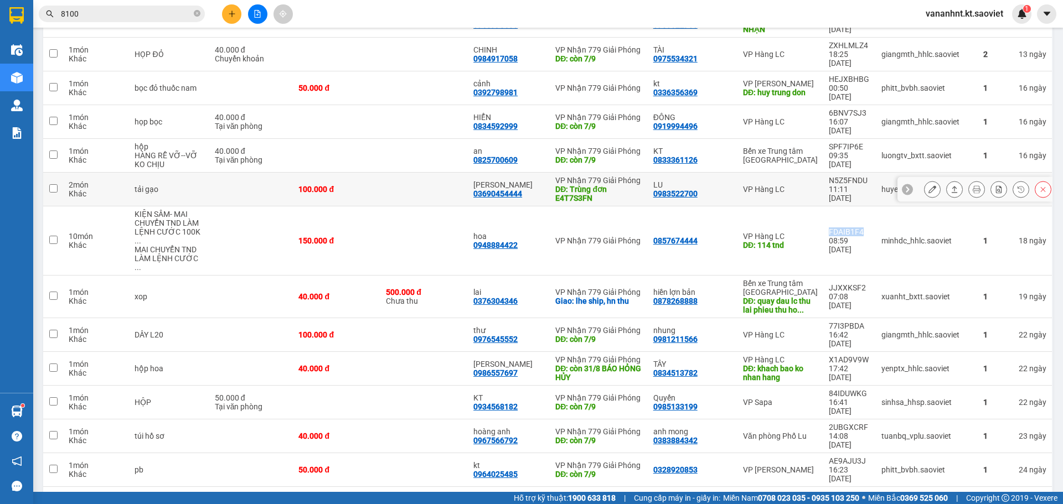
click at [573, 185] on div "DĐ: Trùng đơn E4T7S3FN" at bounding box center [598, 194] width 86 height 18
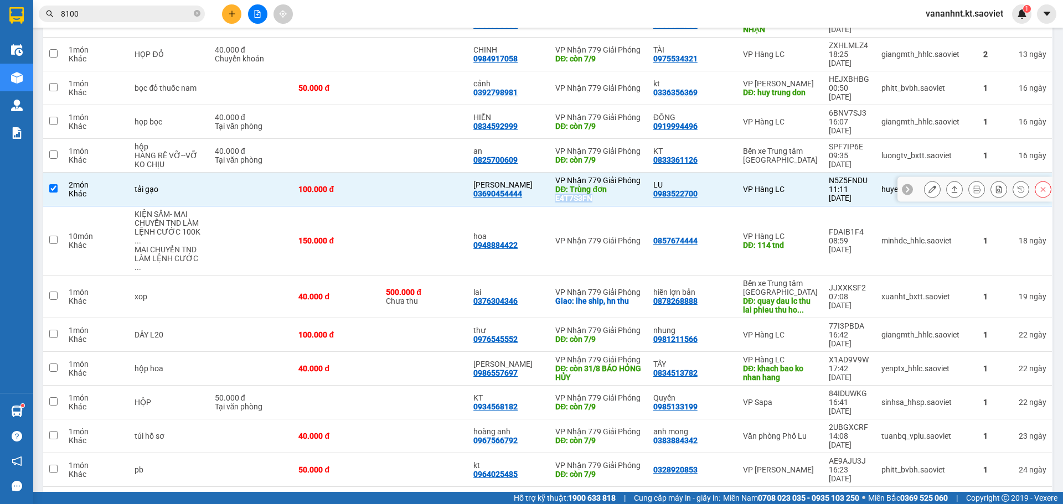
click at [573, 185] on div "DĐ: Trùng đơn E4T7S3FN" at bounding box center [598, 194] width 86 height 18
checkbox input "false"
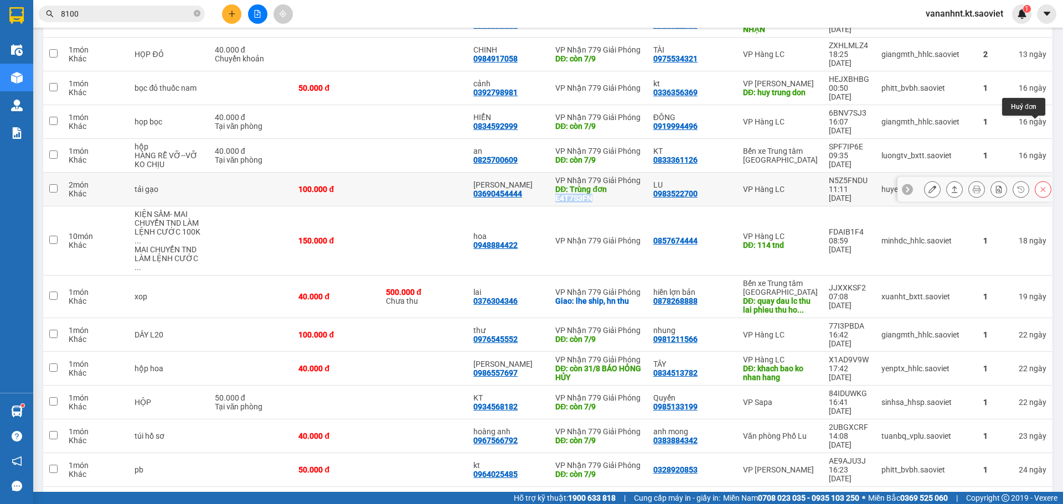
click at [1039, 185] on icon at bounding box center [1043, 189] width 8 height 8
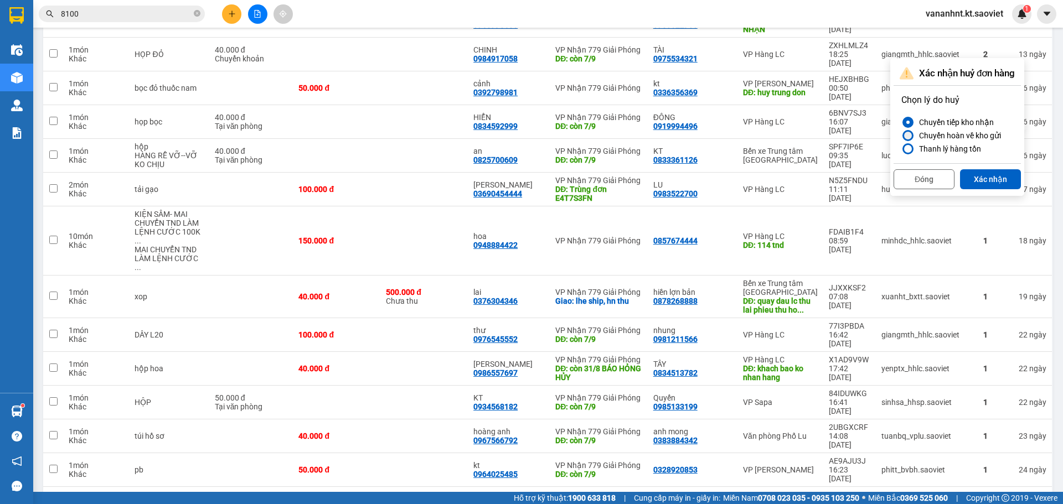
click at [943, 138] on div "Chuyển hoàn về kho gửi" at bounding box center [957, 135] width 86 height 13
click at [901, 136] on input "Chuyển hoàn về kho gửi" at bounding box center [901, 136] width 0 height 0
click at [1004, 176] on button "Xác nhận" at bounding box center [990, 179] width 61 height 20
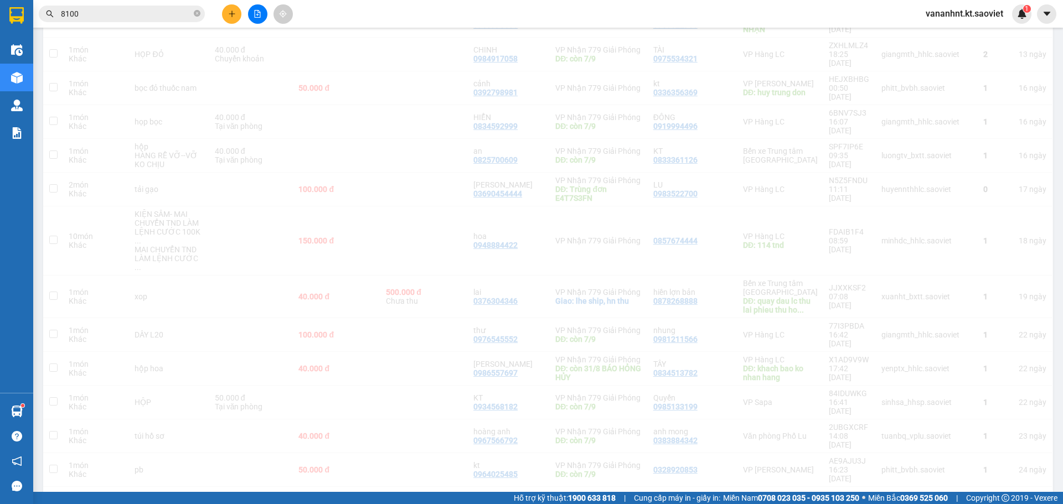
checkbox input "true"
checkbox input "false"
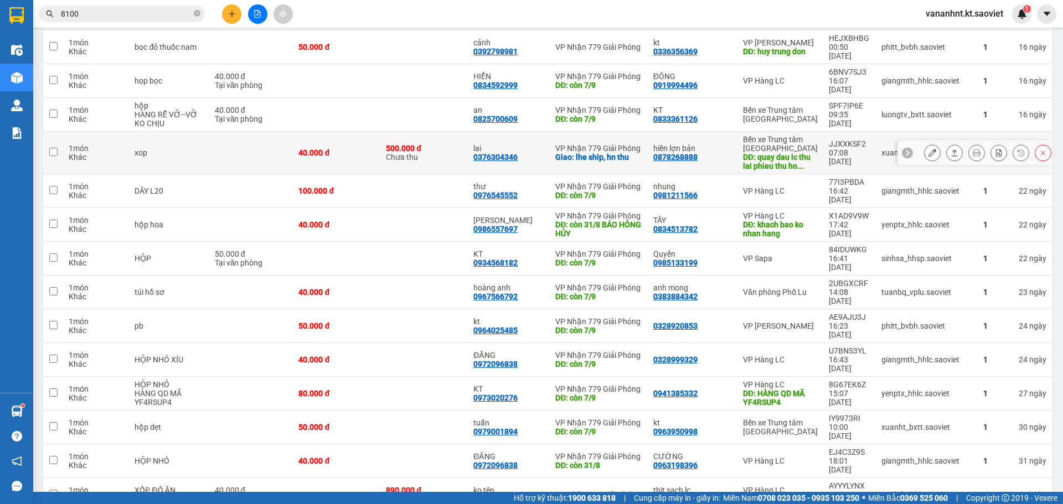
scroll to position [325, 0]
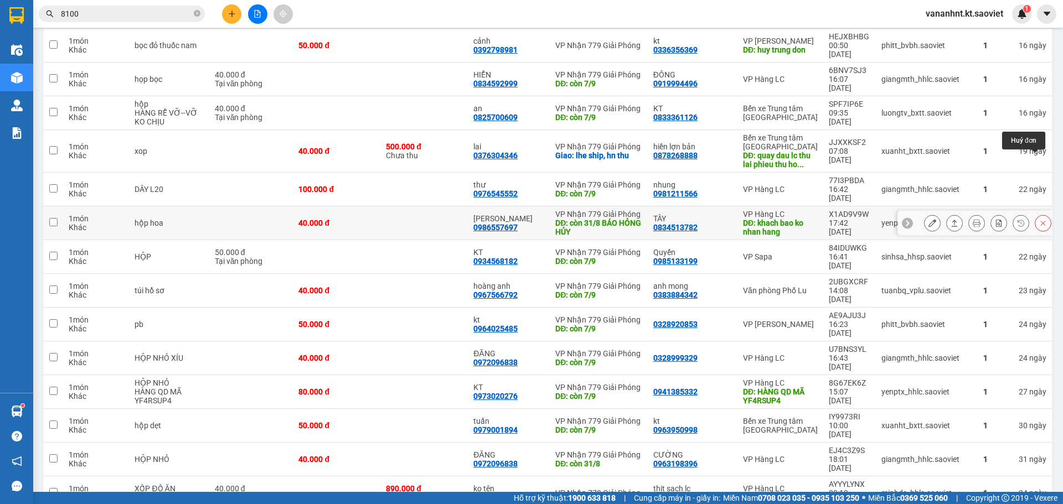
click at [1039, 219] on icon at bounding box center [1043, 223] width 8 height 8
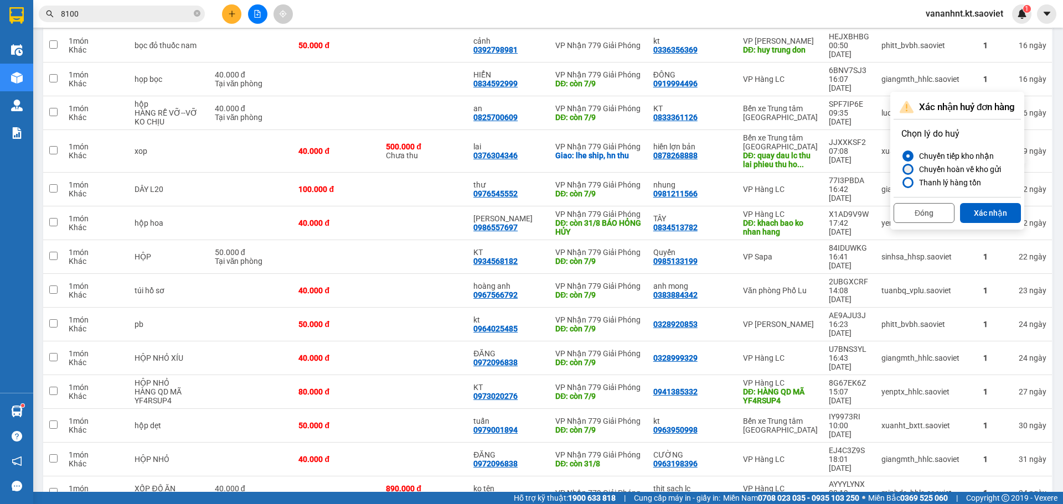
click at [960, 168] on div "Chuyển hoàn về kho gửi" at bounding box center [957, 169] width 86 height 13
click at [901, 169] on input "Chuyển hoàn về kho gửi" at bounding box center [901, 169] width 0 height 0
click at [972, 183] on div "Thanh lý hàng tồn" at bounding box center [947, 182] width 66 height 13
click at [901, 183] on input "Thanh lý hàng tồn" at bounding box center [901, 183] width 0 height 0
click at [972, 183] on div "Thanh lý hàng tồn" at bounding box center [947, 182] width 66 height 13
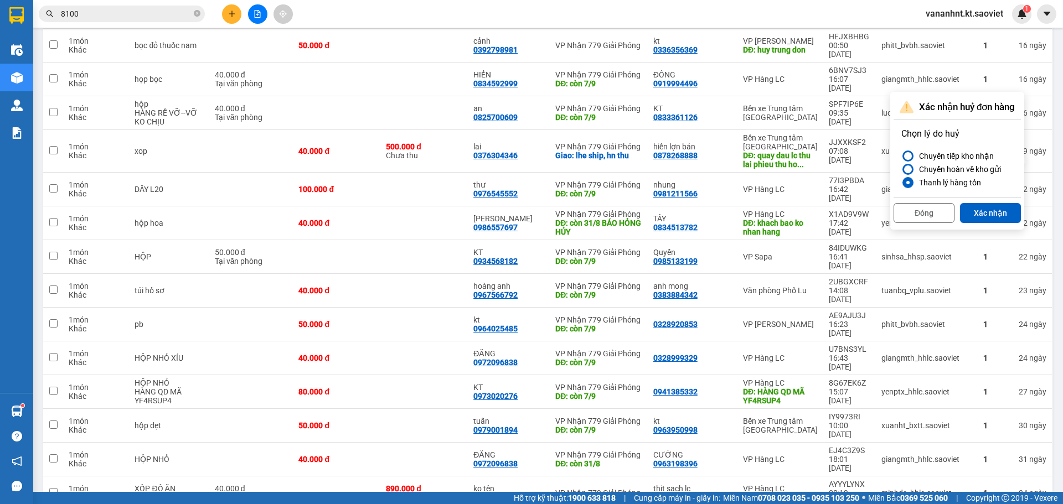
click at [901, 183] on input "Thanh lý hàng tồn" at bounding box center [901, 183] width 0 height 0
click at [971, 169] on div "Chuyển hoàn về kho gửi" at bounding box center [957, 169] width 86 height 13
click at [901, 169] on input "Chuyển hoàn về kho gửi" at bounding box center [901, 169] width 0 height 0
click at [994, 217] on button "Xác nhận" at bounding box center [990, 213] width 61 height 20
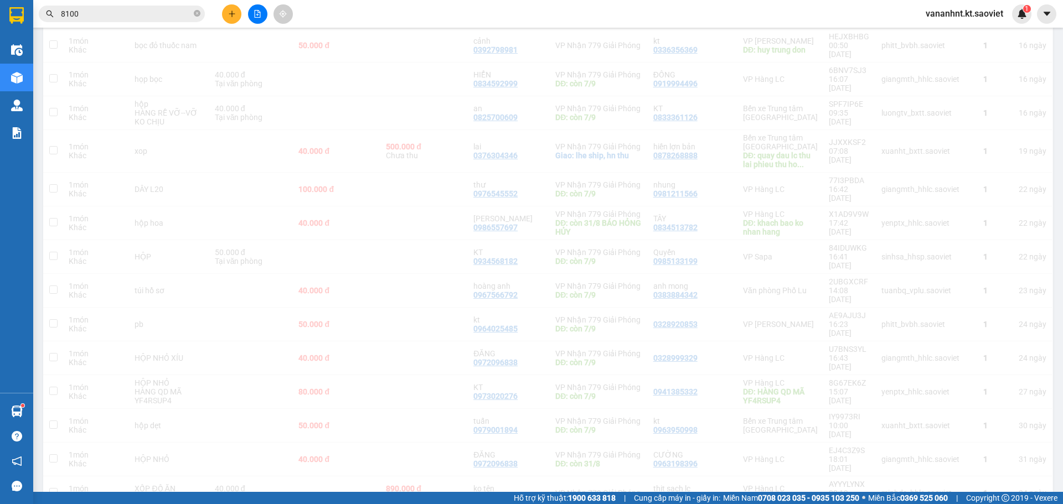
checkbox input "true"
checkbox input "false"
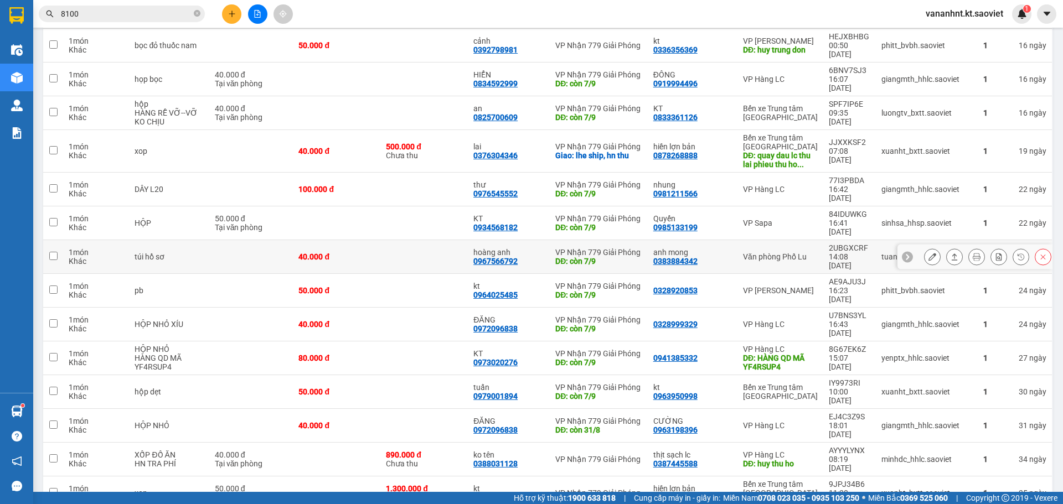
scroll to position [270, 0]
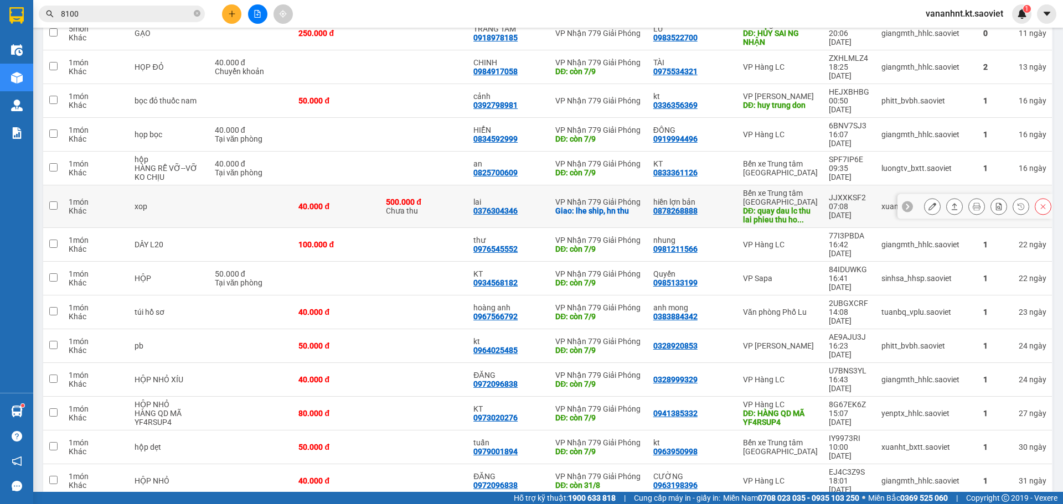
click at [851, 193] on div "JJXXKSF2" at bounding box center [849, 197] width 42 height 9
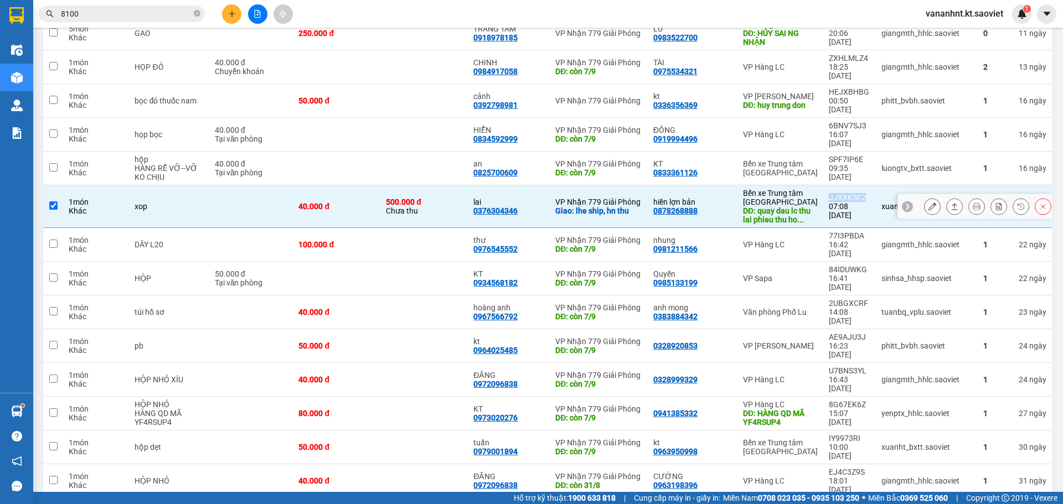
click at [851, 193] on div "JJXXKSF2" at bounding box center [849, 197] width 42 height 9
checkbox input "false"
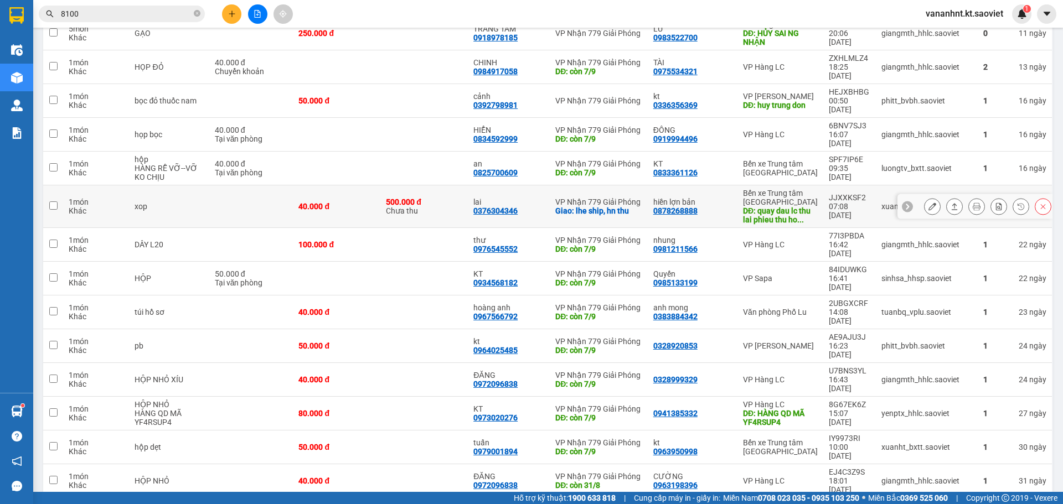
click at [494, 206] on div "0376304346" at bounding box center [495, 210] width 44 height 9
click at [1042, 198] on div at bounding box center [1042, 206] width 17 height 17
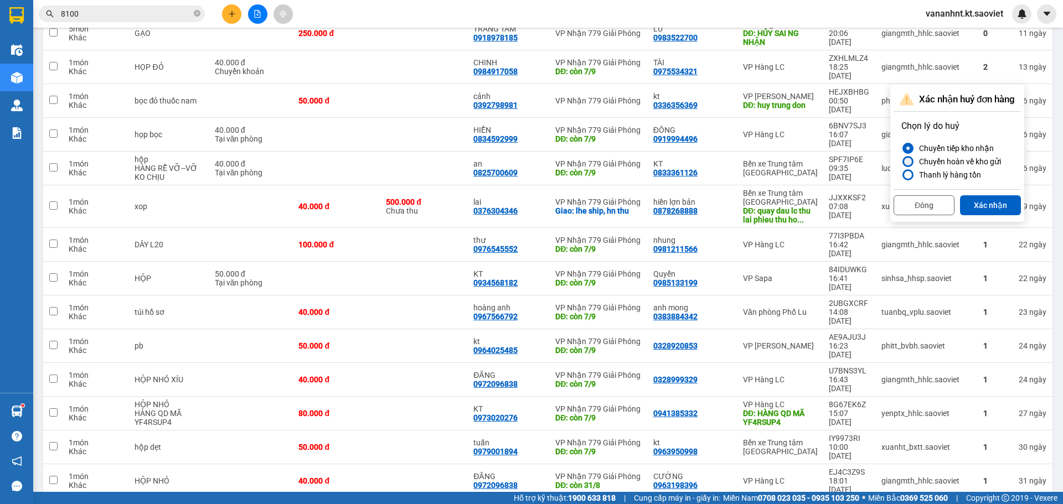
click at [998, 160] on div "Chuyển hoàn về kho gửi" at bounding box center [957, 161] width 86 height 13
click at [901, 162] on input "Chuyển hoàn về kho gửi" at bounding box center [901, 162] width 0 height 0
click at [993, 202] on button "Xác nhận" at bounding box center [990, 205] width 61 height 20
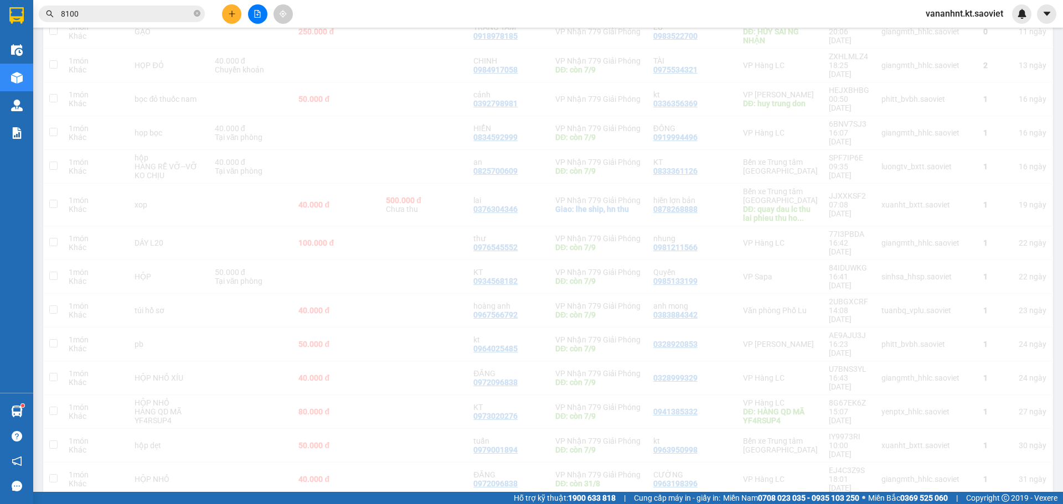
scroll to position [268, 0]
checkbox input "true"
checkbox input "false"
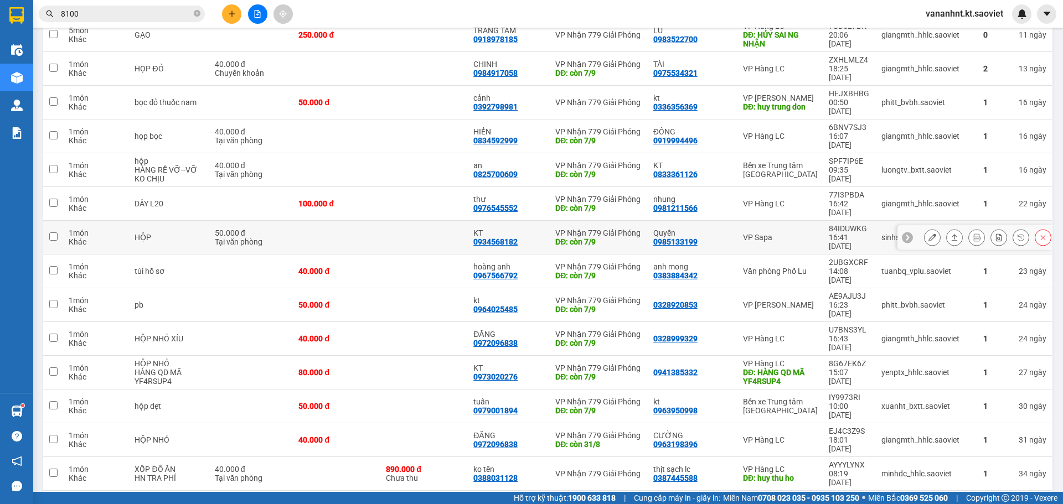
scroll to position [270, 0]
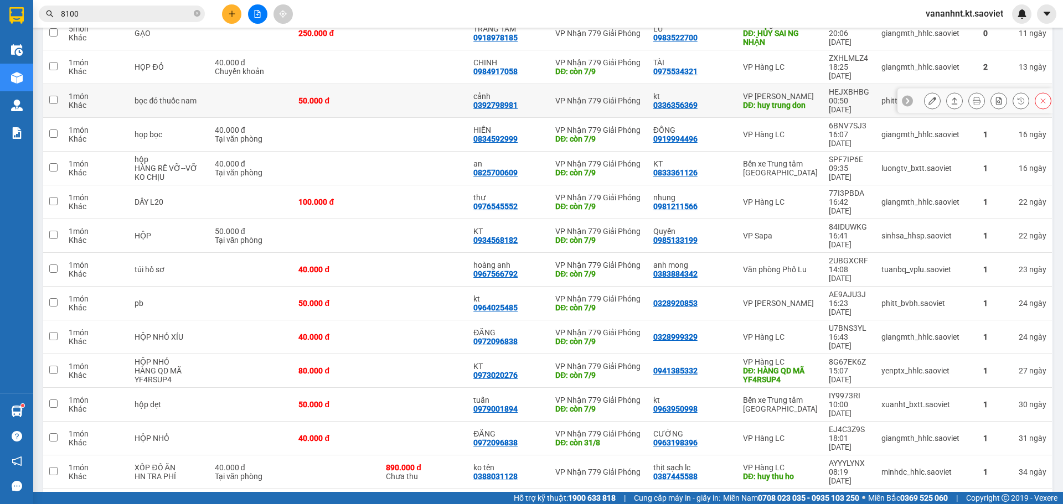
click at [680, 101] on div "0336356369" at bounding box center [675, 105] width 44 height 9
click at [1035, 91] on button at bounding box center [1042, 100] width 15 height 19
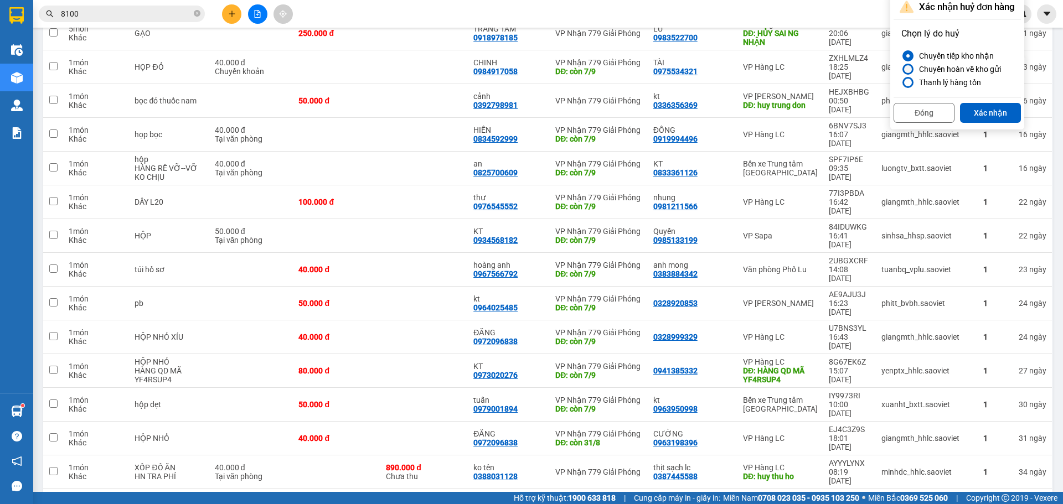
click at [956, 68] on div "Chuyển hoàn về kho gửi" at bounding box center [957, 69] width 86 height 13
click at [901, 69] on input "Chuyển hoàn về kho gửi" at bounding box center [901, 69] width 0 height 0
click at [975, 108] on button "Xác nhận" at bounding box center [990, 113] width 61 height 20
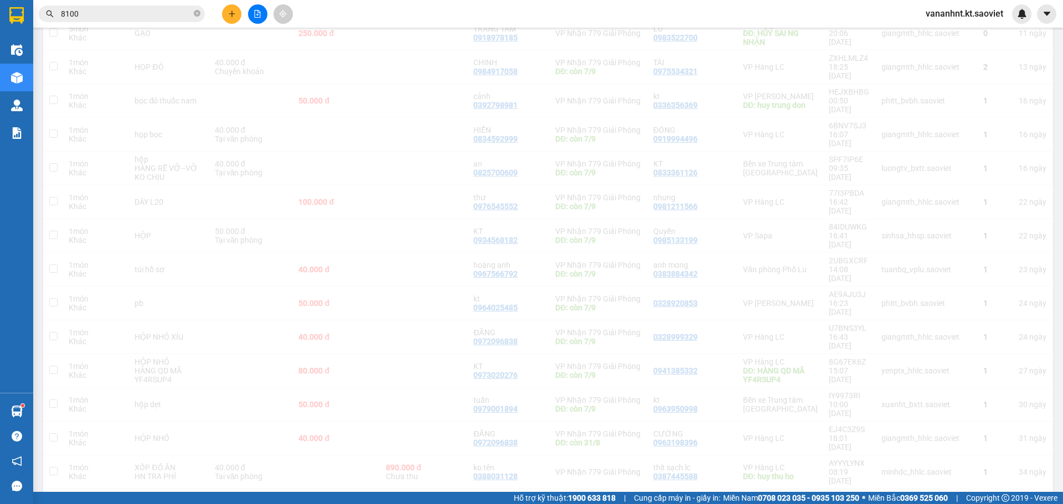
checkbox input "true"
checkbox input "false"
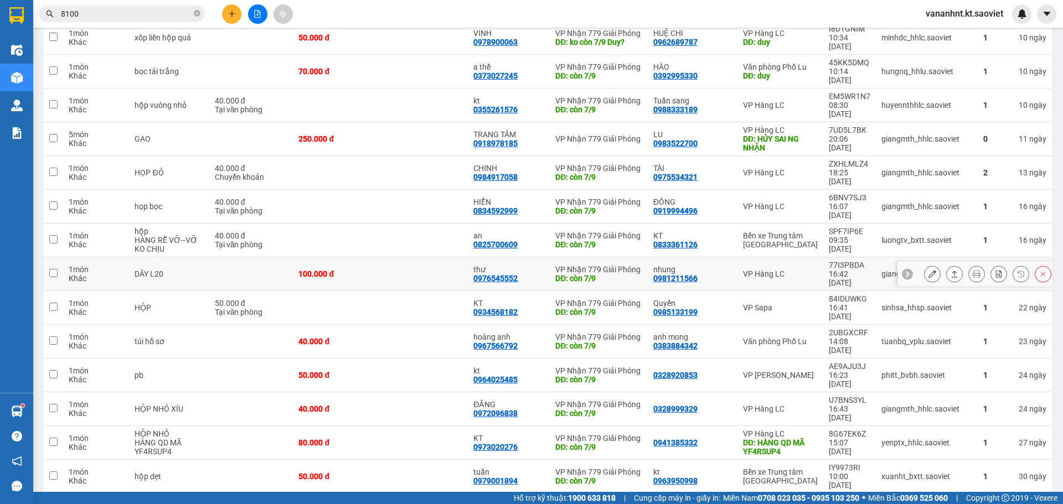
scroll to position [104, 0]
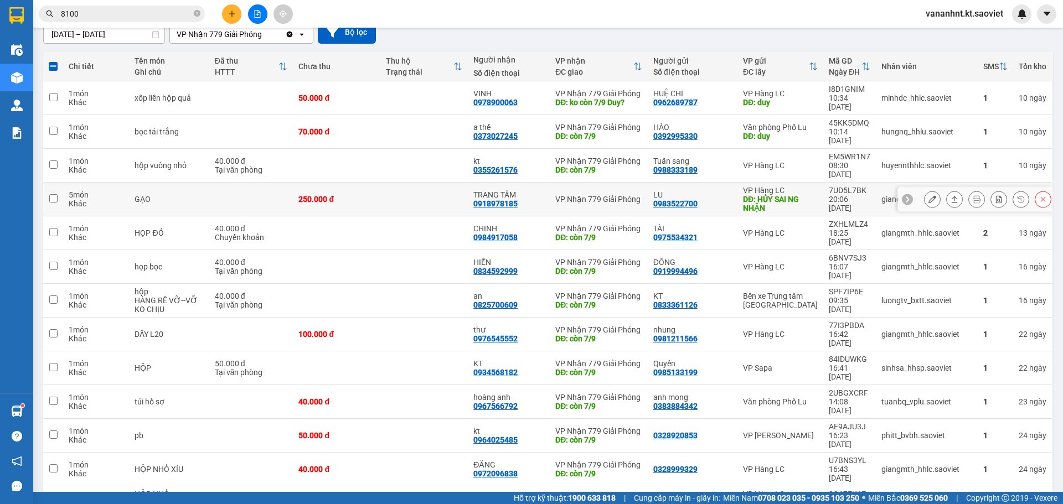
click at [844, 186] on div "7UD5L7BK" at bounding box center [849, 190] width 42 height 9
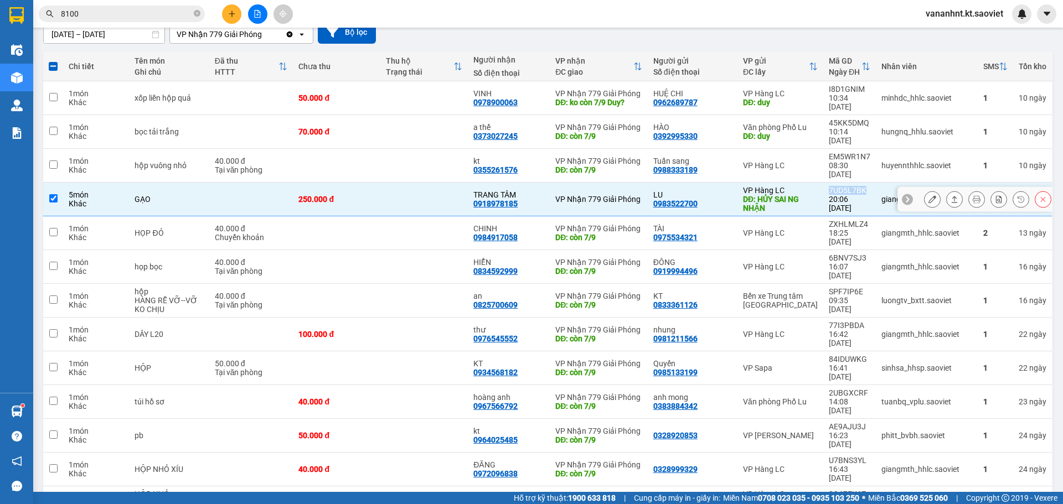
click at [844, 186] on div "7UD5L7BK" at bounding box center [849, 190] width 42 height 9
checkbox input "false"
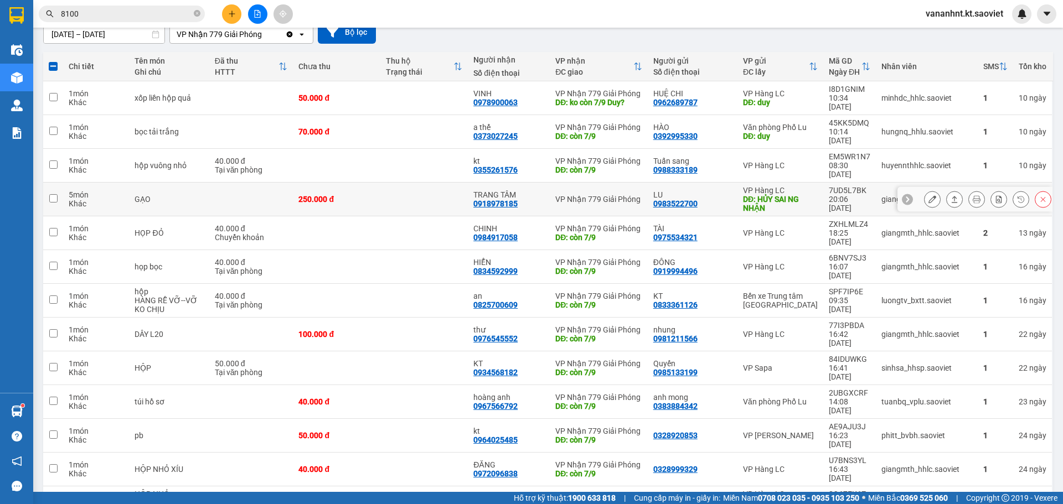
click at [505, 199] on div "0918978185" at bounding box center [495, 203] width 44 height 9
click at [1039, 195] on icon at bounding box center [1043, 199] width 8 height 8
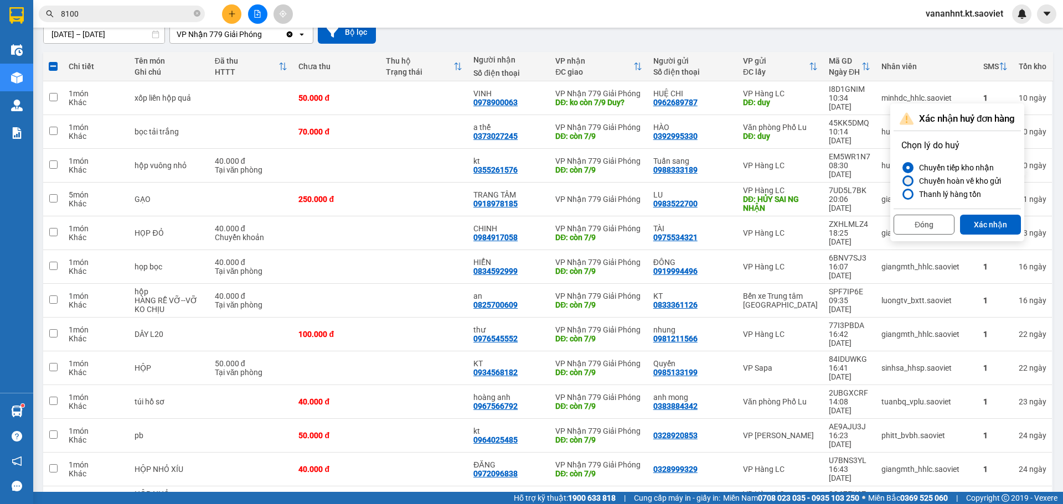
click at [950, 180] on div "Chuyển hoàn về kho gửi" at bounding box center [957, 180] width 86 height 13
click at [901, 181] on input "Chuyển hoàn về kho gửi" at bounding box center [901, 181] width 0 height 0
click at [988, 224] on button "Xác nhận" at bounding box center [990, 225] width 61 height 20
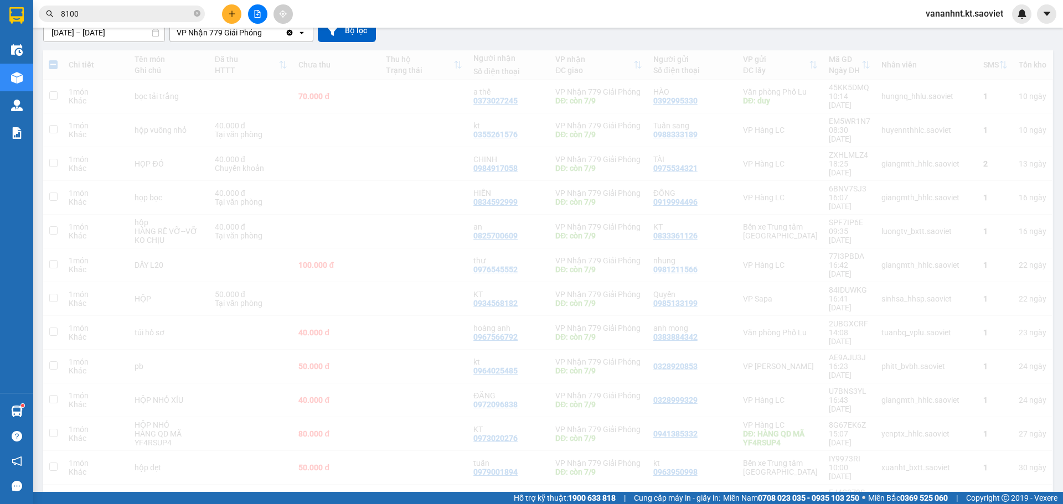
checkbox input "true"
checkbox input "false"
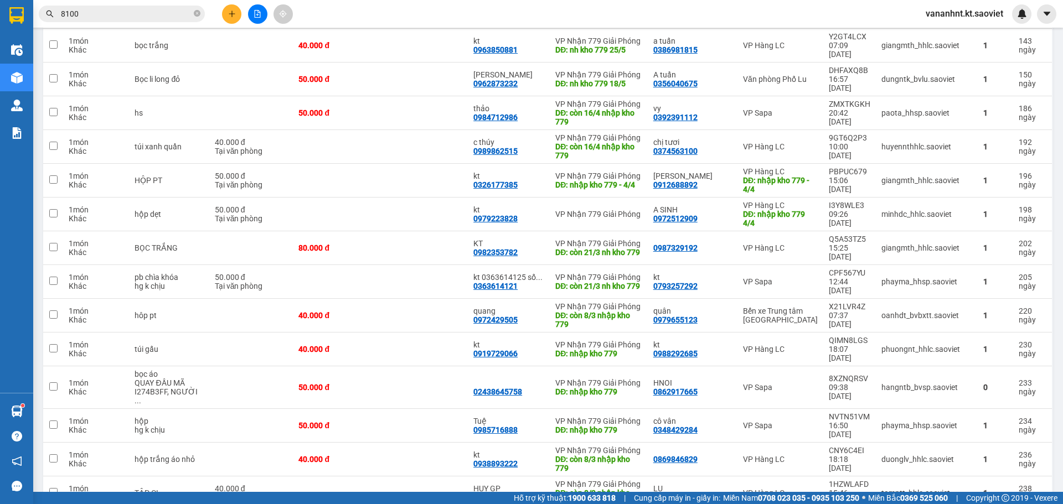
scroll to position [1209, 0]
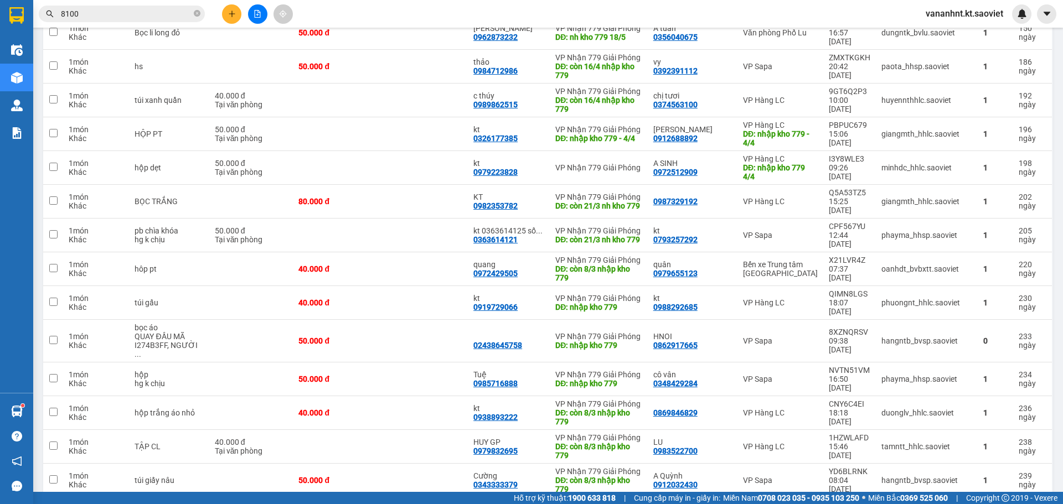
checkbox input "false"
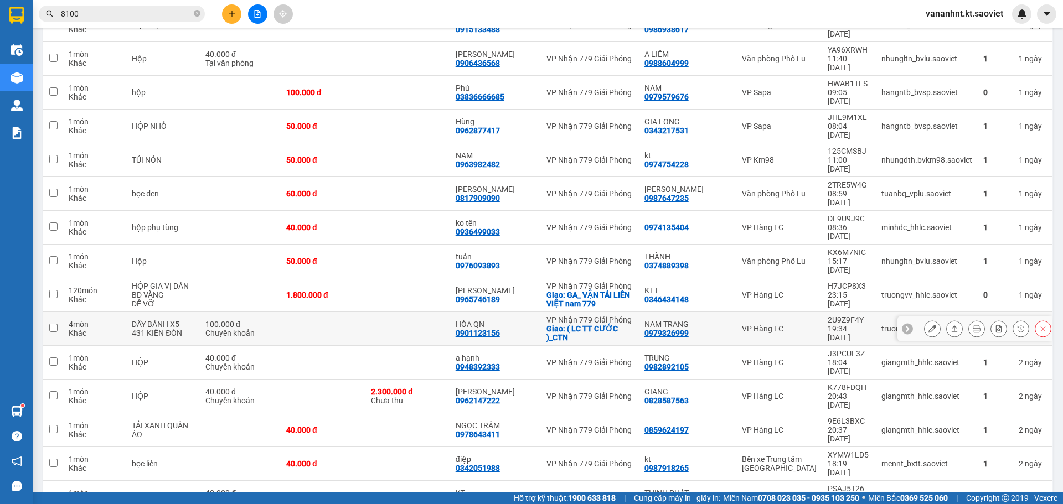
scroll to position [1607, 0]
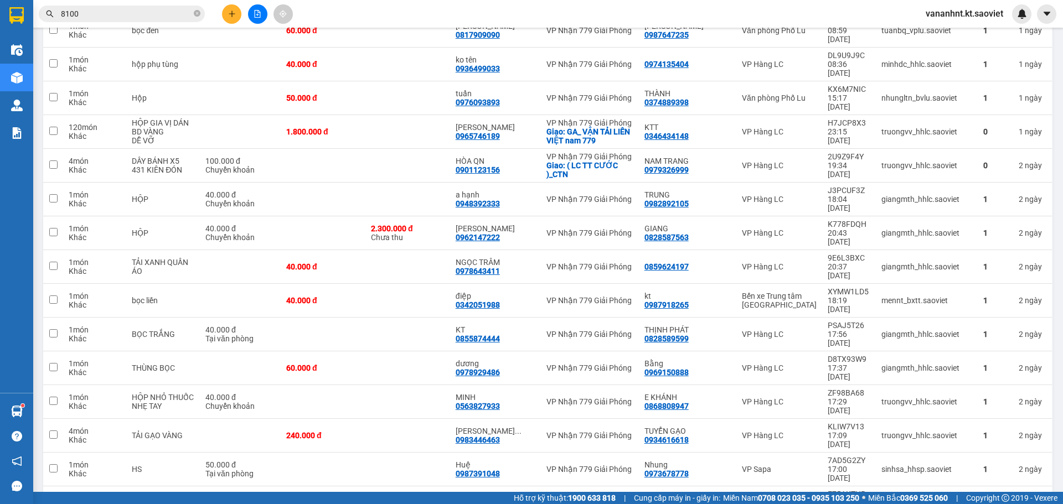
checkbox input "false"
drag, startPoint x: 764, startPoint y: 363, endPoint x: 679, endPoint y: 363, distance: 84.7
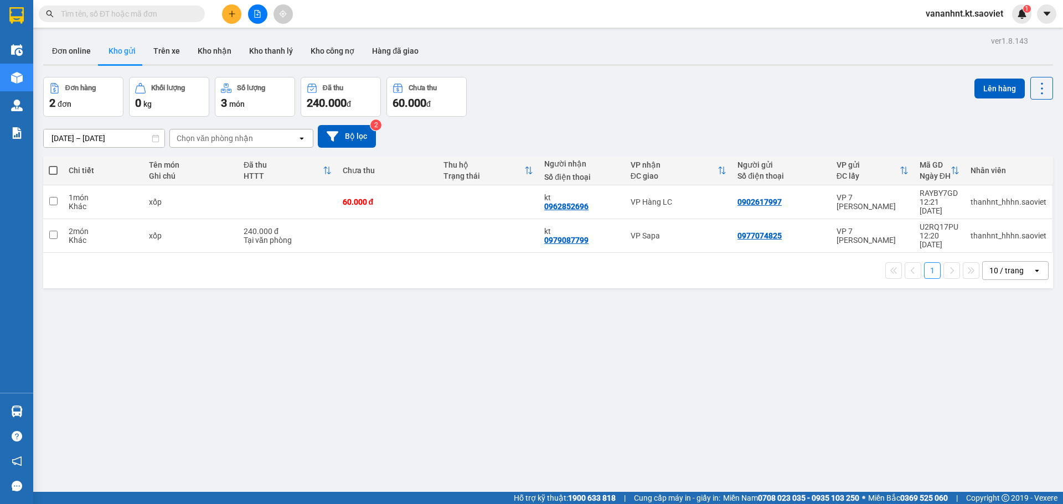
drag, startPoint x: 87, startPoint y: 6, endPoint x: 81, endPoint y: 13, distance: 9.8
paste input "3ZKZGU56"
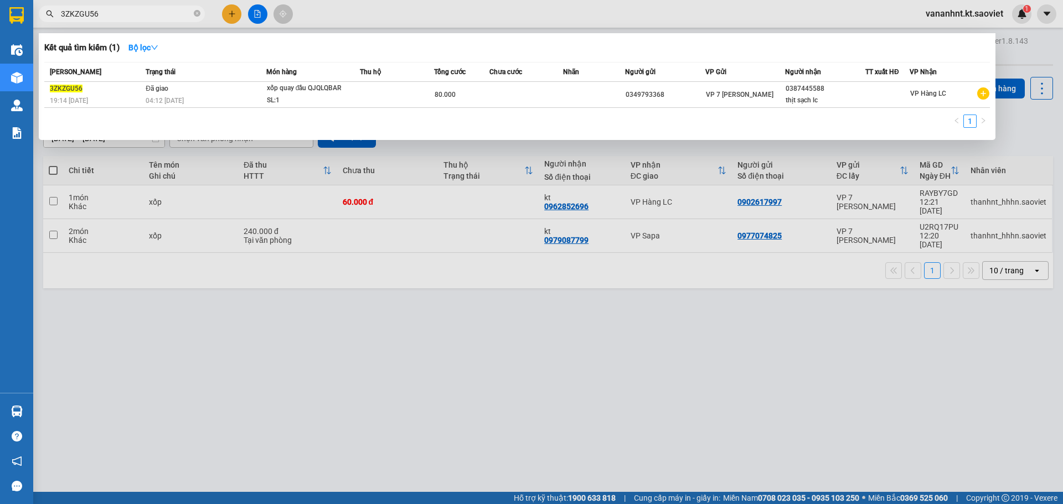
click at [77, 13] on input "3ZKZGU56" at bounding box center [126, 14] width 131 height 12
paste input "EDDM6FXK"
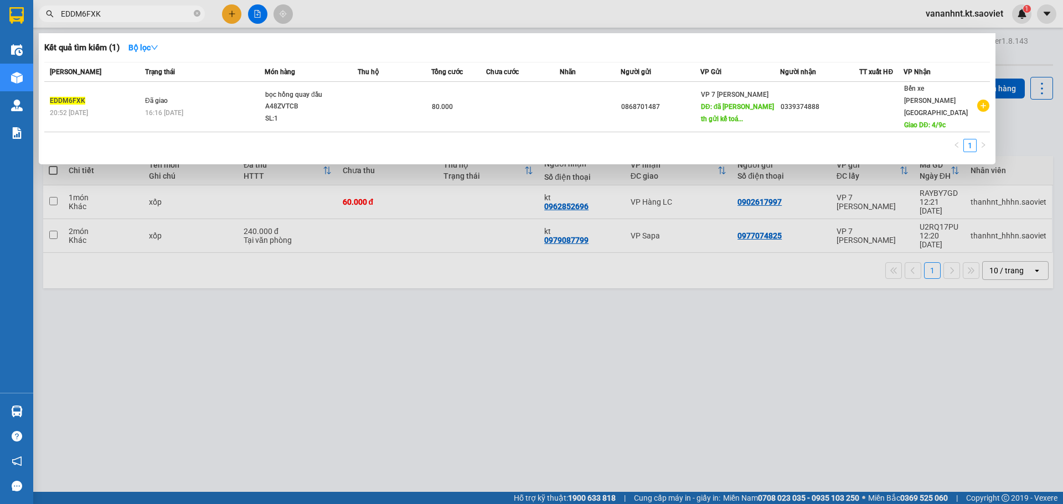
click at [80, 19] on input "EDDM6FXK" at bounding box center [126, 14] width 131 height 12
paste input "A4LMRL7E"
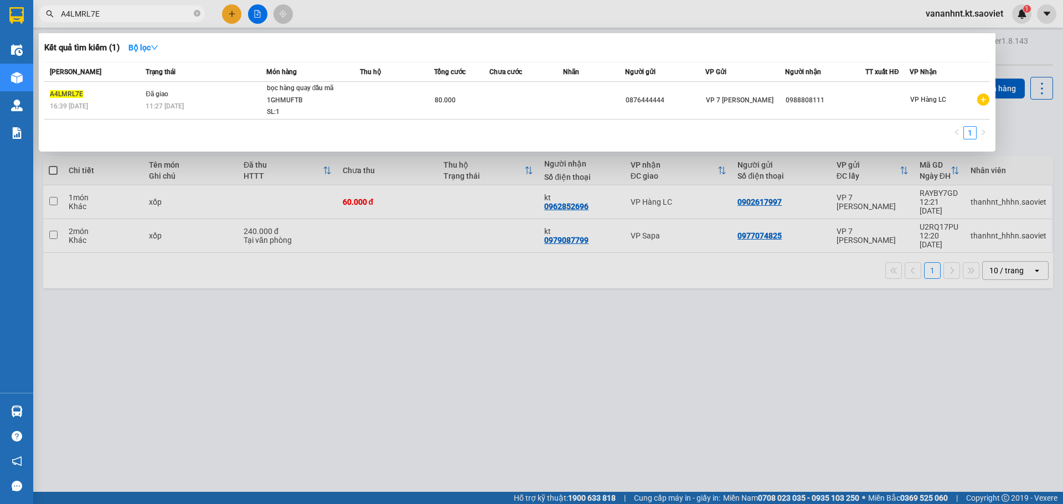
click at [89, 12] on input "A4LMRL7E" at bounding box center [126, 14] width 131 height 12
click at [77, 17] on input "A4LMRL7E" at bounding box center [126, 14] width 131 height 12
paste input "WEIH8R44"
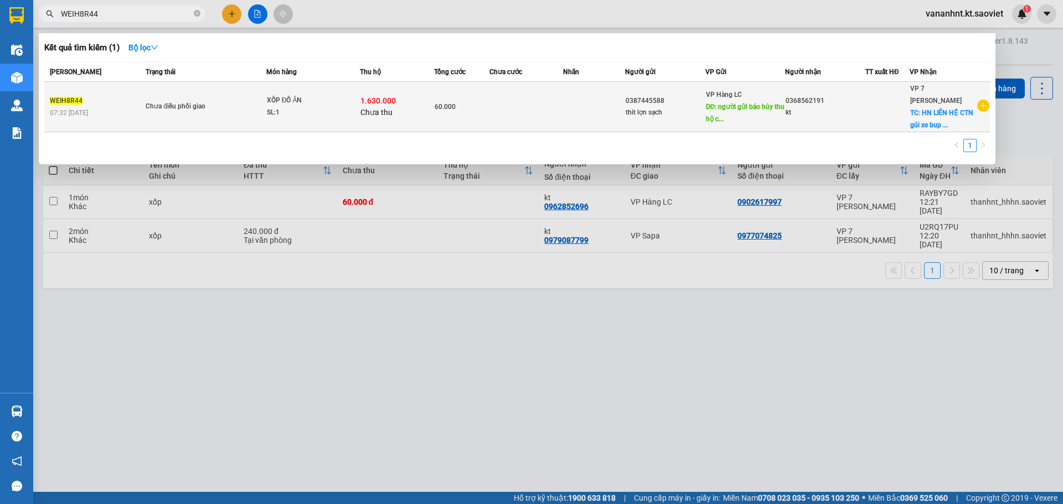
type input "WEIH8R44"
click at [389, 108] on span "Chưa thu" at bounding box center [376, 112] width 32 height 9
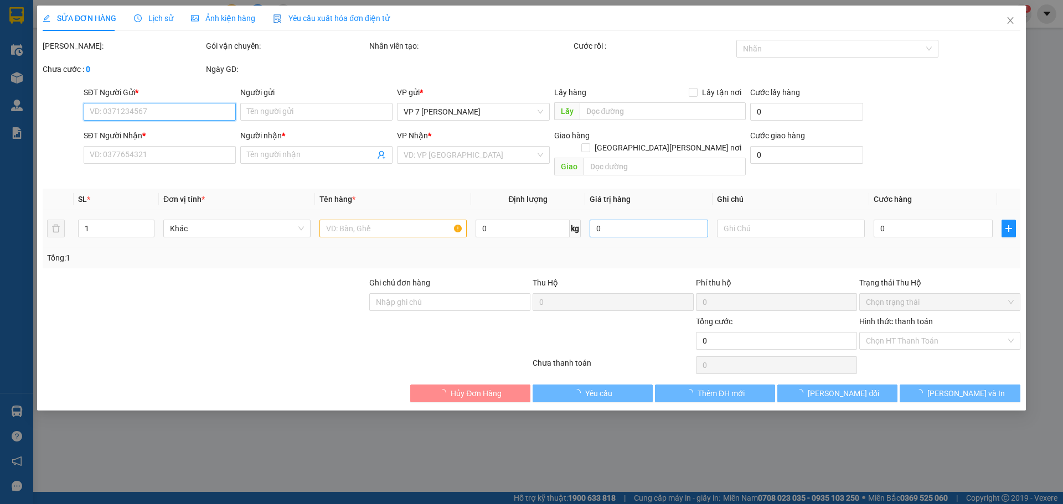
type input "0387445588"
type input "thit lợn sạch"
type input "người gửi báo hủy thu hộ chờ hủy thu hộ"
type input "0368562191"
type input "kt"
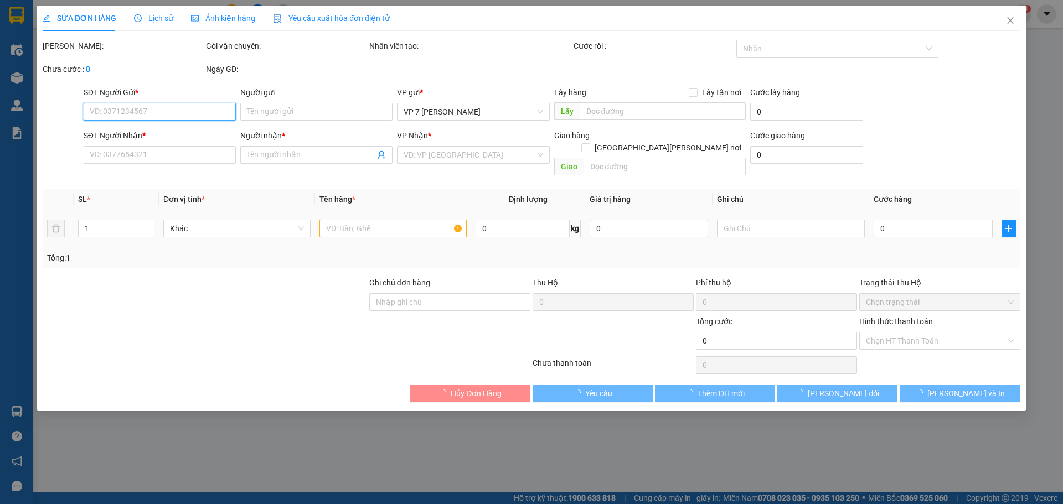
checkbox input "true"
type input "HN LIÊN HỆ CTN gủi xe bup 88 hộ khách"
type input "60.000"
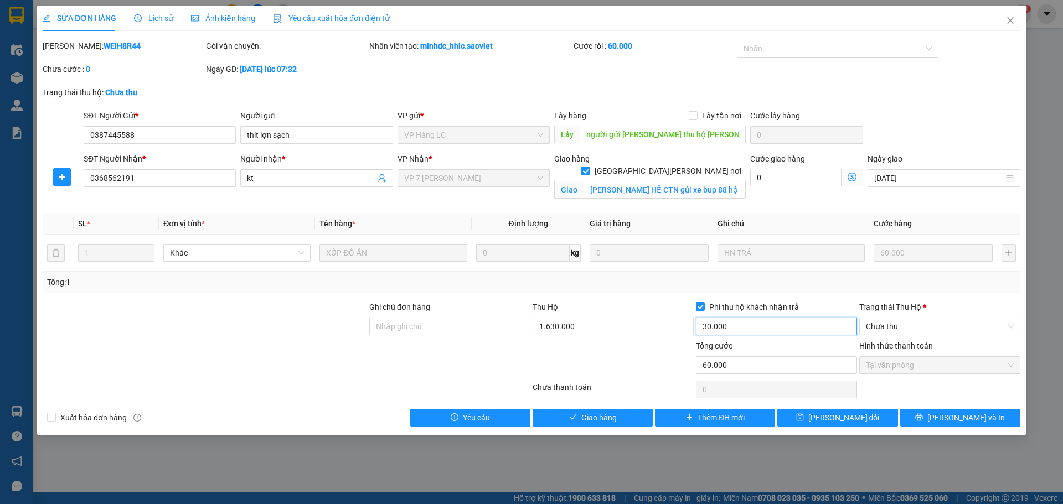
click at [714, 324] on input "30.000" at bounding box center [776, 327] width 161 height 18
type input "0"
click at [634, 336] on div "1.630.000" at bounding box center [612, 329] width 161 height 22
click at [628, 327] on input "1.630.000" at bounding box center [612, 327] width 161 height 18
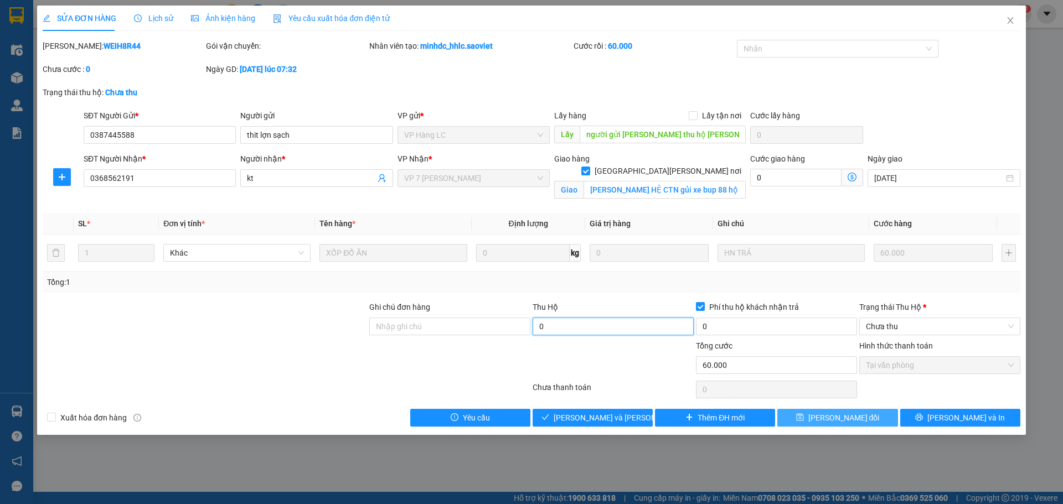
type input "0"
click at [835, 421] on span "Lưu thay đổi" at bounding box center [843, 418] width 71 height 12
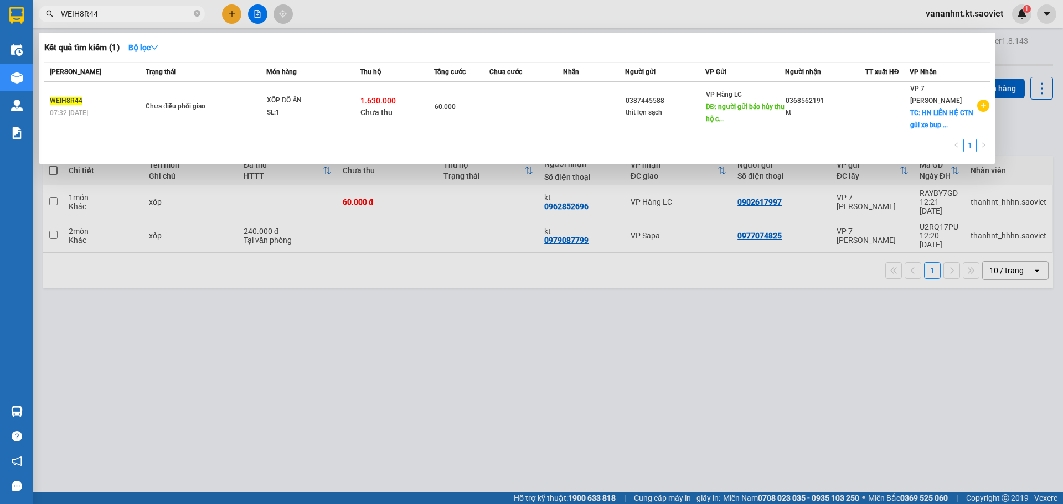
click at [95, 15] on input "WEIH8R44" at bounding box center [126, 14] width 131 height 12
paste input "B4D6K29U"
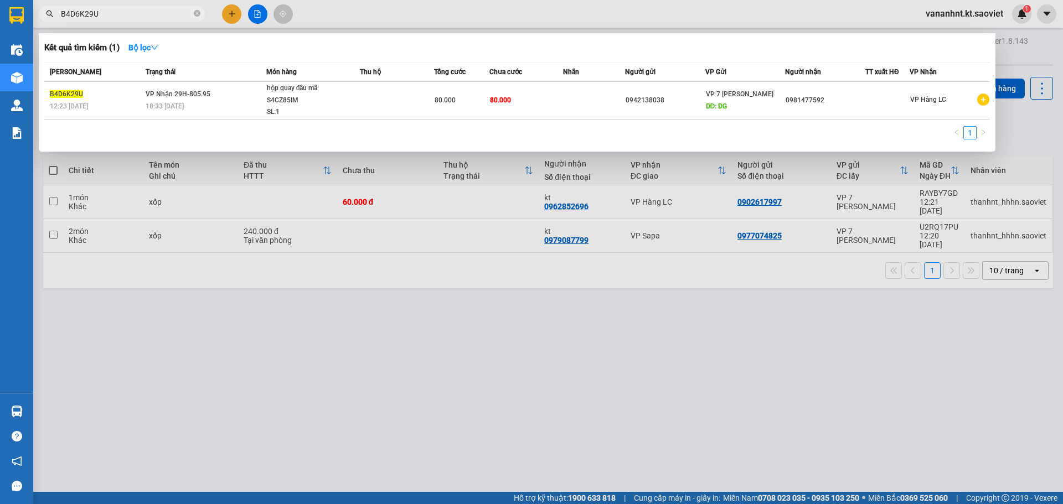
click at [86, 19] on input "B4D6K29U" at bounding box center [126, 14] width 131 height 12
paste input "14S7IGTS"
click at [73, 12] on input "14S7IGTS" at bounding box center [126, 14] width 131 height 12
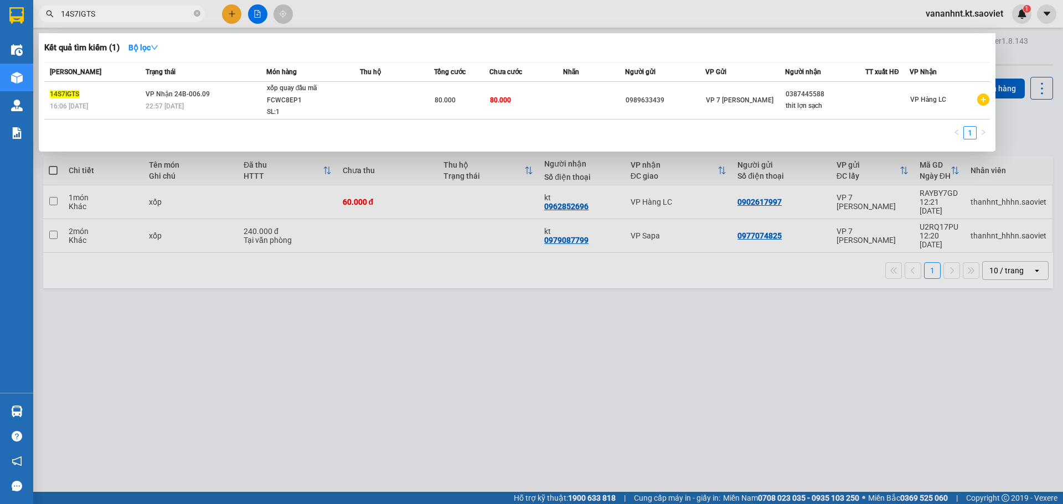
paste input "U91YRTTQ"
click at [85, 19] on input "U91YRTTQ" at bounding box center [126, 14] width 131 height 12
paste input "B4D6K29U"
click at [85, 12] on input "B4D6K29U" at bounding box center [126, 14] width 131 height 12
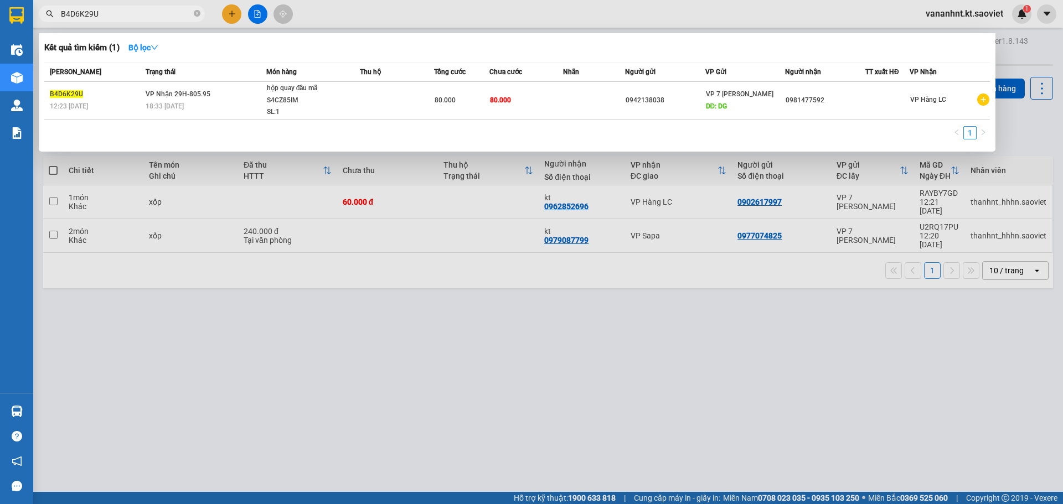
click at [85, 12] on input "B4D6K29U" at bounding box center [126, 14] width 131 height 12
paste input "68Q1HWNW"
click at [63, 14] on input "68Q1HWNW" at bounding box center [126, 14] width 131 height 12
paste input "YF4RSUP4"
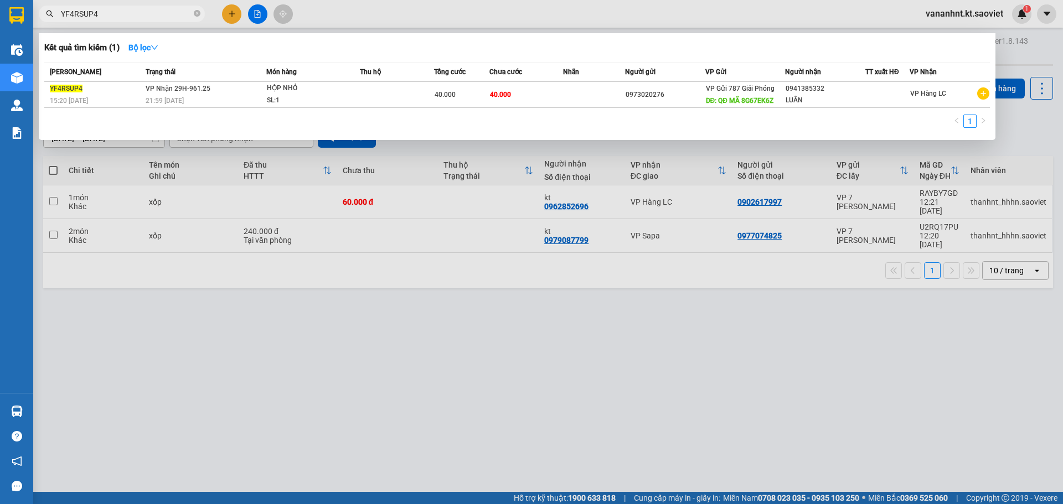
click at [68, 11] on input "YF4RSUP4" at bounding box center [126, 14] width 131 height 12
paste input "FDAIB1F"
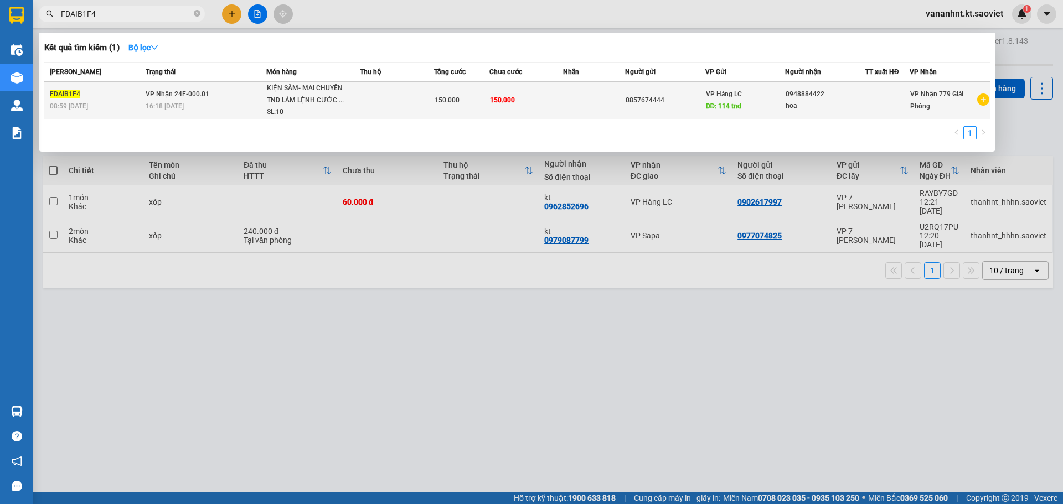
type input "FDAIB1F4"
click at [416, 94] on td at bounding box center [397, 101] width 74 height 38
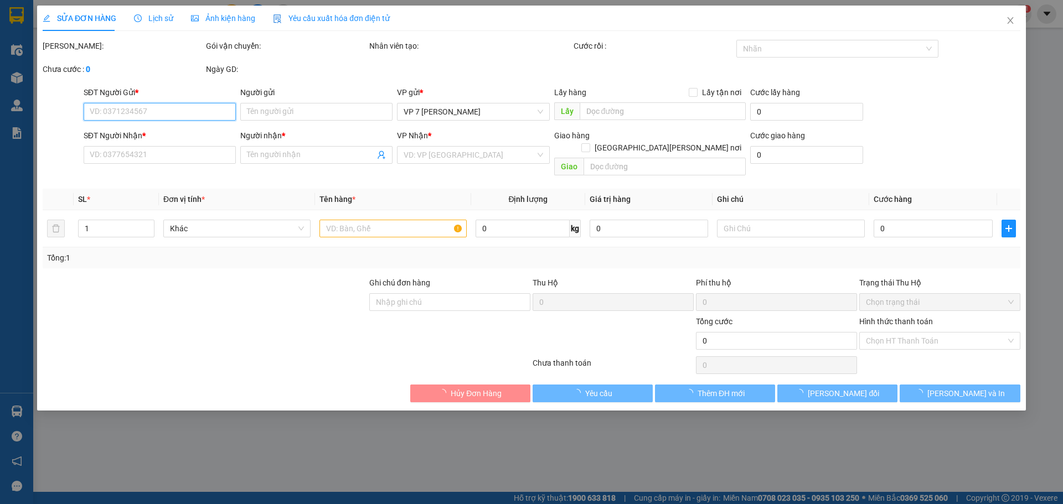
type input "0857674444"
type input "114 tnd"
type input "0948884422"
type input "hoa"
type input "150.000"
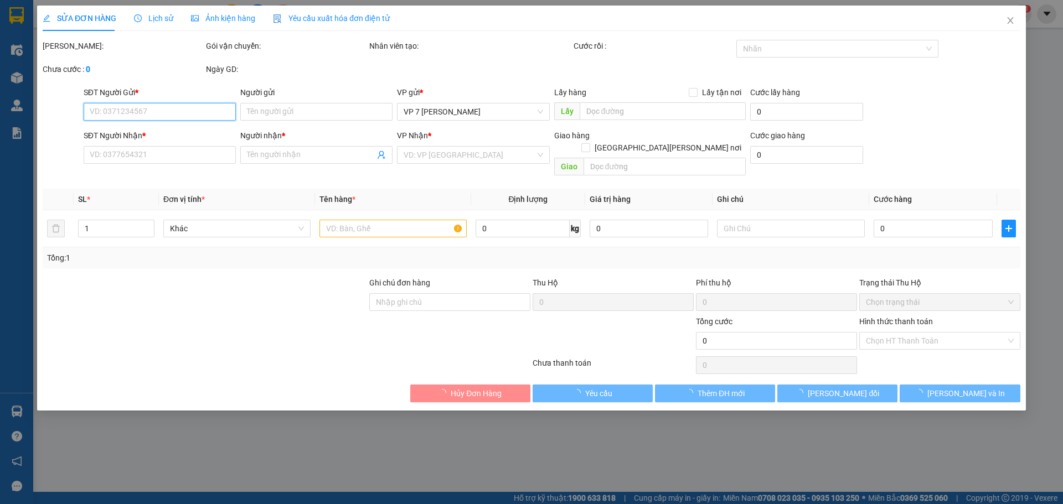
type input "150.000"
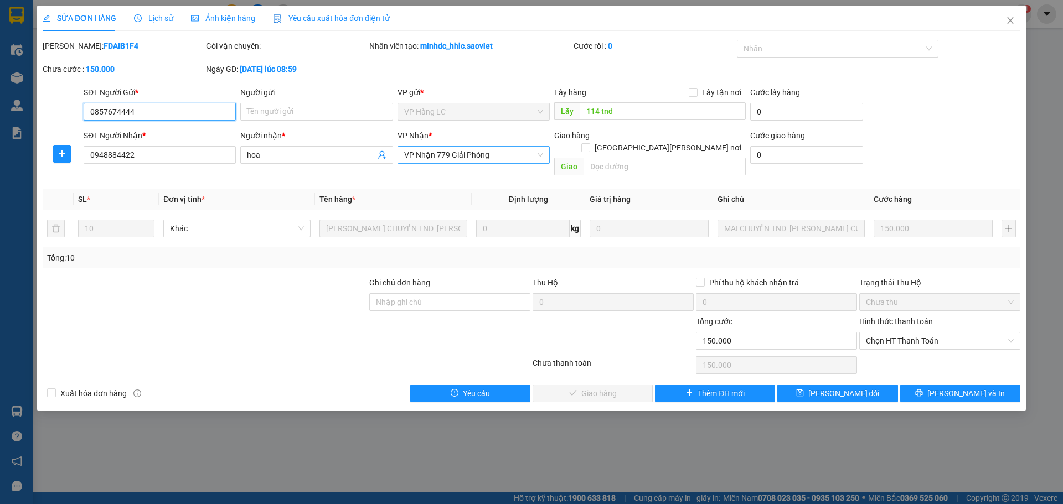
click at [468, 158] on span "VP Nhận 779 Giải Phóng" at bounding box center [473, 155] width 139 height 17
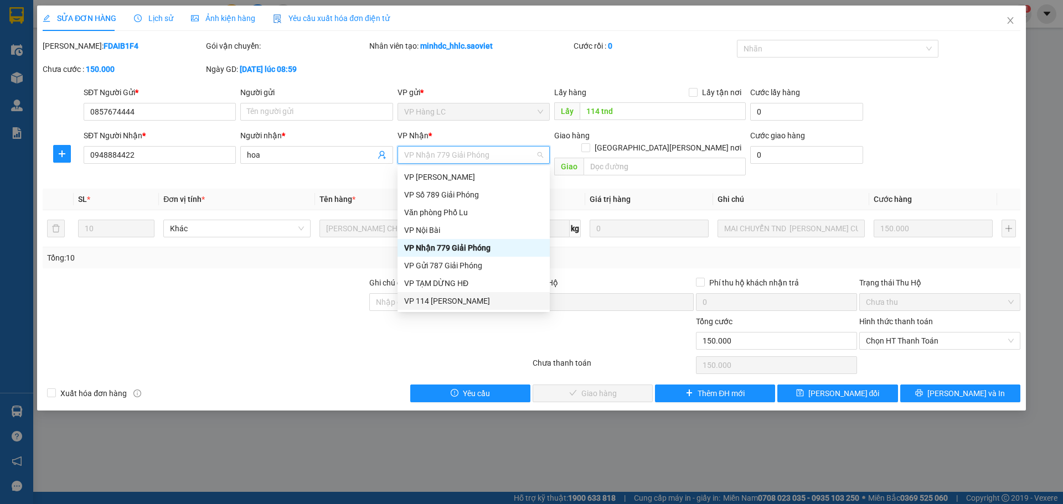
click at [459, 303] on div "VP 114 Trần Nhật Duật" at bounding box center [473, 301] width 139 height 12
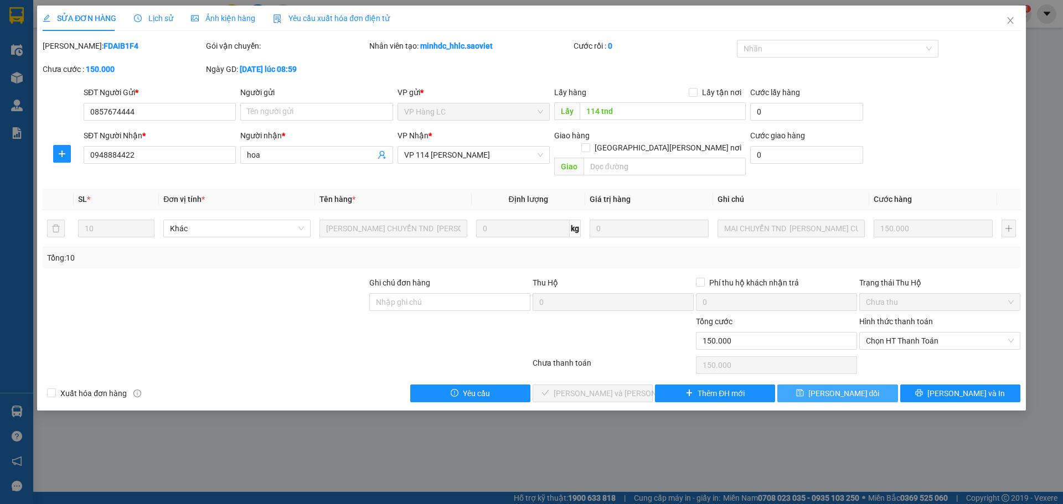
click at [841, 387] on span "Lưu thay đổi" at bounding box center [843, 393] width 71 height 12
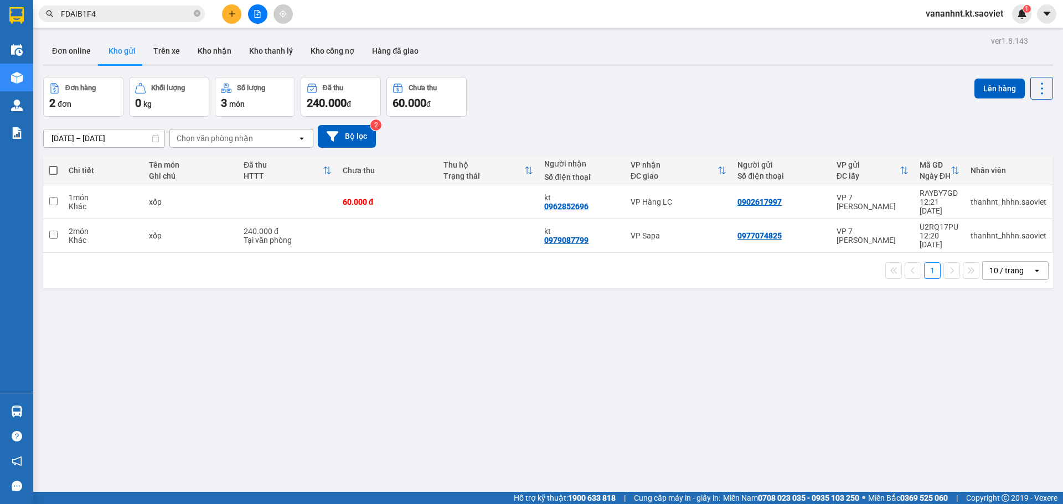
click at [69, 21] on span "FDAIB1F4" at bounding box center [122, 14] width 166 height 17
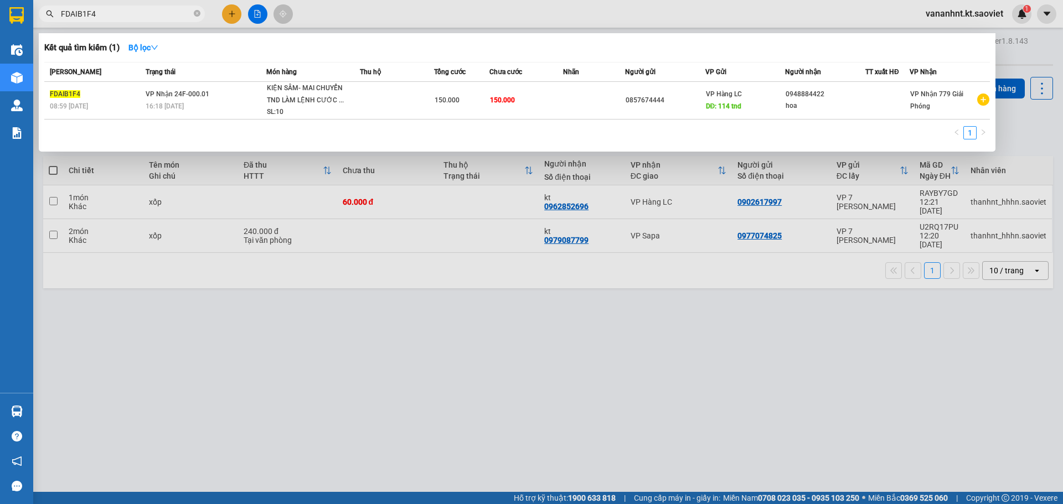
click at [61, 4] on div at bounding box center [531, 252] width 1063 height 504
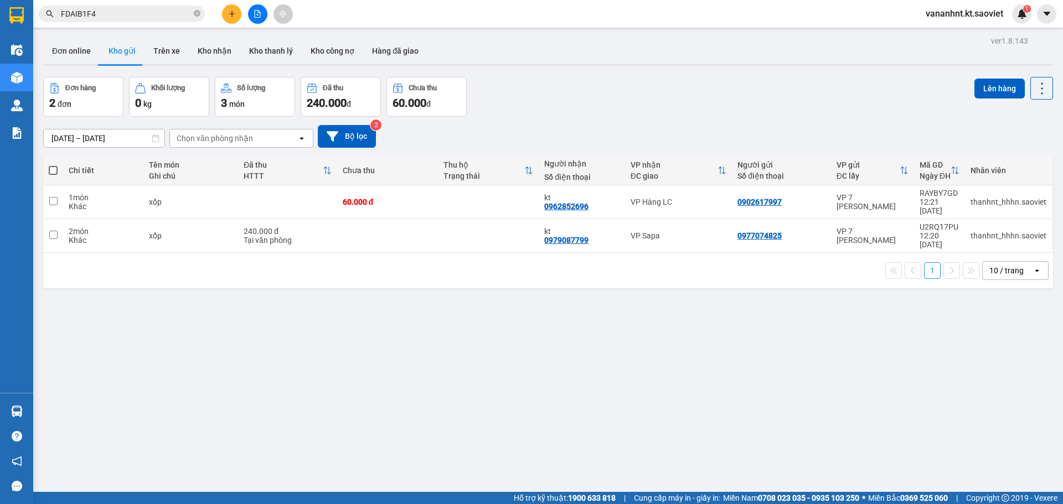
click at [61, 4] on div "Kết quả tìm kiếm ( 1 ) Bộ lọc Mã ĐH Trạng thái Món hàng Thu hộ Tổng cước Chưa c…" at bounding box center [108, 13] width 216 height 19
drag, startPoint x: 61, startPoint y: 4, endPoint x: 51, endPoint y: 12, distance: 12.5
click at [51, 12] on icon "search" at bounding box center [50, 14] width 8 height 8
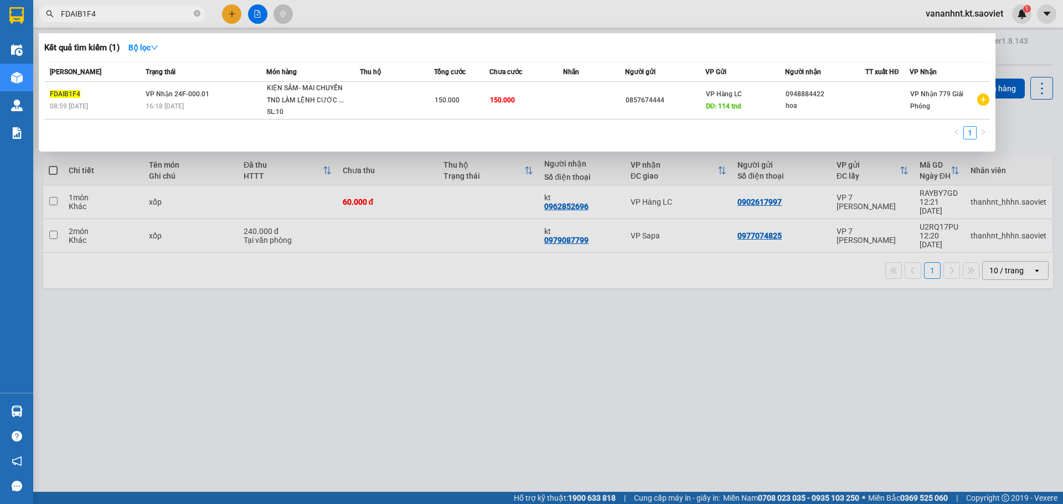
click at [71, 10] on input "FDAIB1F4" at bounding box center [126, 14] width 131 height 12
paste input "E4T7S3FN"
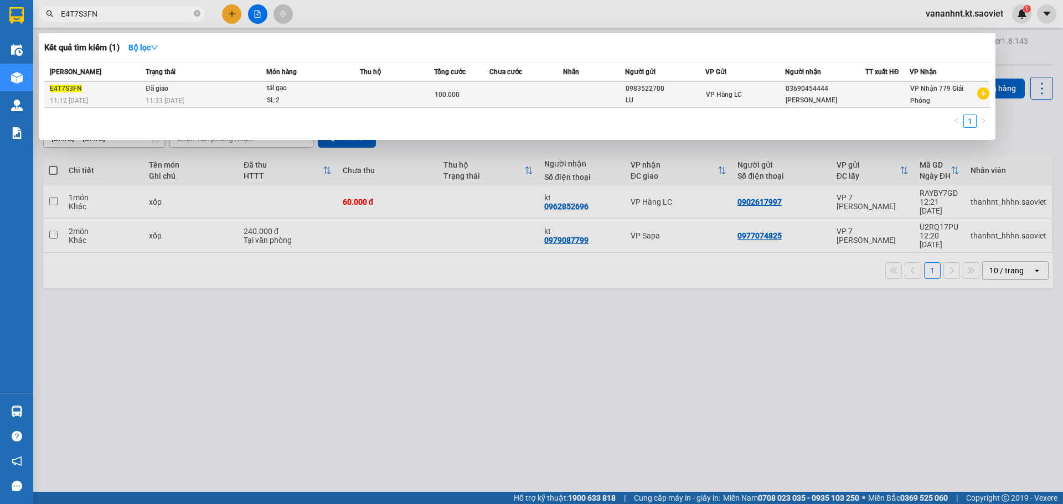
type input "E4T7S3FN"
click at [550, 94] on td at bounding box center [526, 95] width 74 height 26
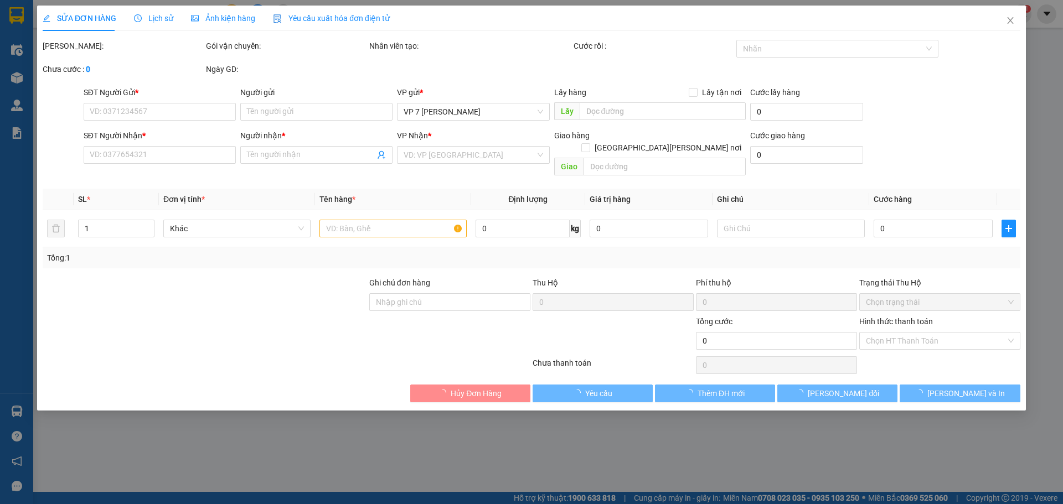
type input "0983522700"
type input "LU"
type input "03690454444"
type input "VŨ LUYẾN"
type input "100.000"
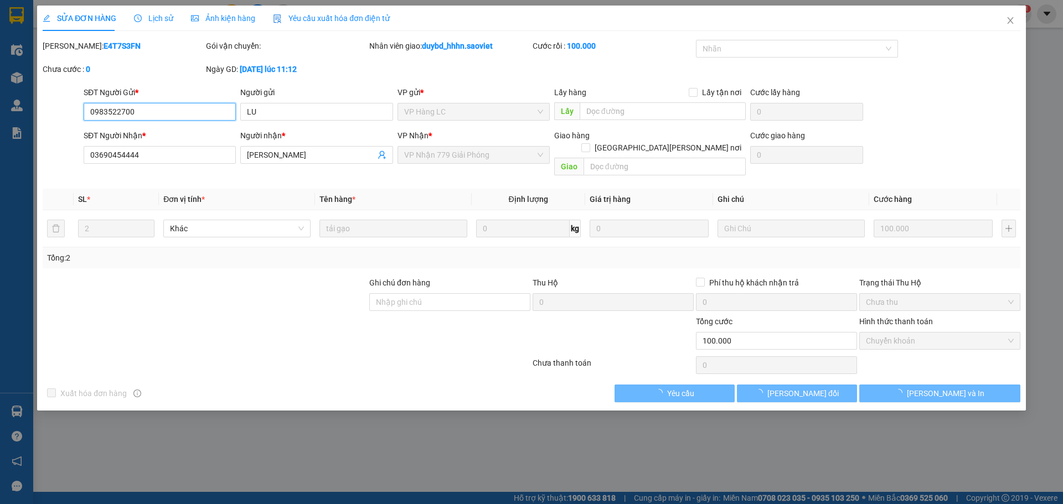
click at [113, 106] on input "0983522700" at bounding box center [160, 112] width 152 height 18
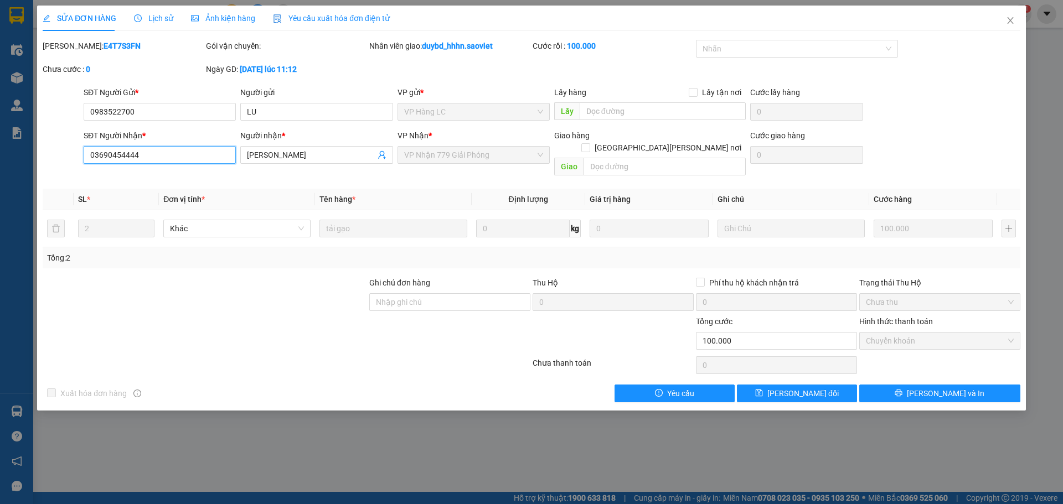
click at [106, 163] on input "03690454444" at bounding box center [160, 155] width 152 height 18
click at [1007, 20] on icon "close" at bounding box center [1010, 20] width 9 height 9
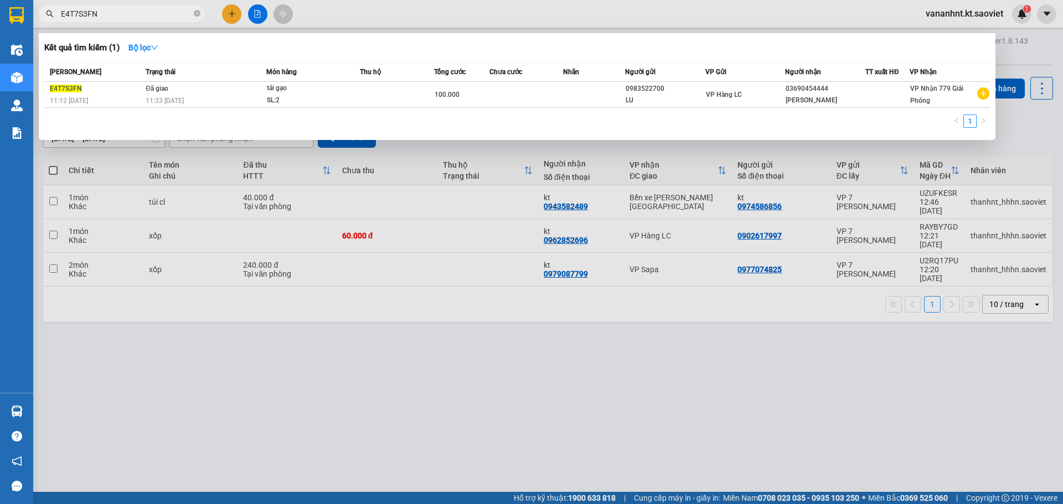
click at [92, 20] on span "E4T7S3FN" at bounding box center [122, 14] width 166 height 17
click at [54, 14] on span "E4T7S3FN" at bounding box center [122, 14] width 166 height 17
click at [77, 13] on input "E4T7S3FN" at bounding box center [126, 14] width 131 height 12
paste input "03690454444"
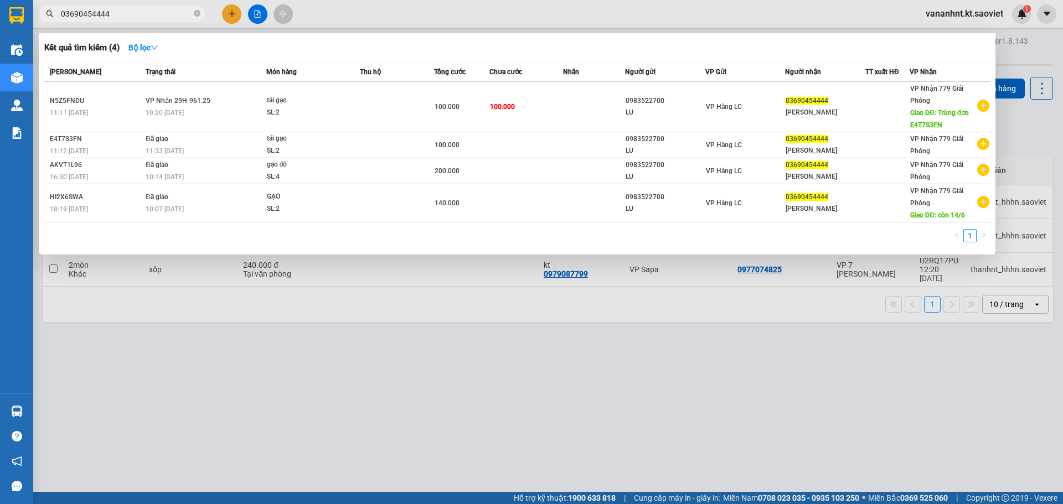
click at [77, 11] on input "03690454444" at bounding box center [126, 14] width 131 height 12
paste input "76304346"
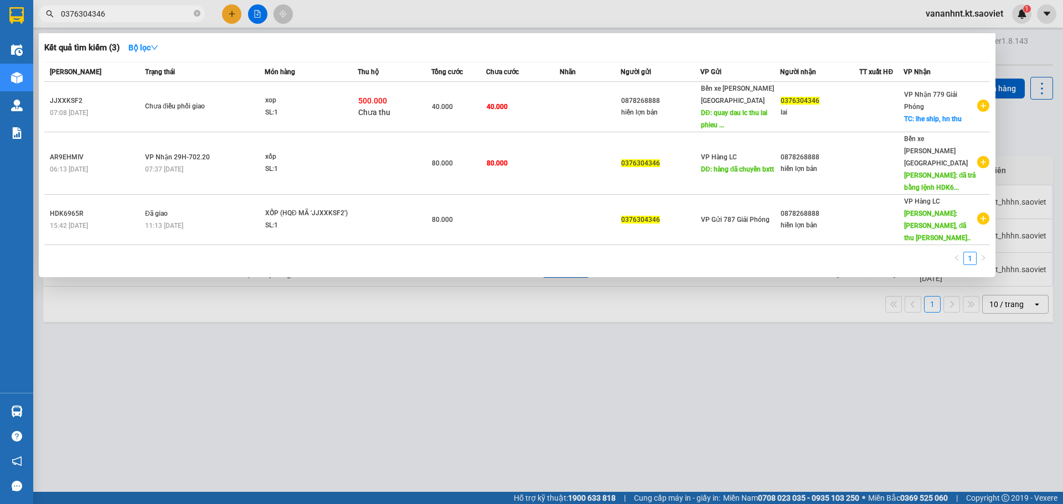
click at [82, 14] on input "0376304346" at bounding box center [126, 14] width 131 height 12
paste input "36356369"
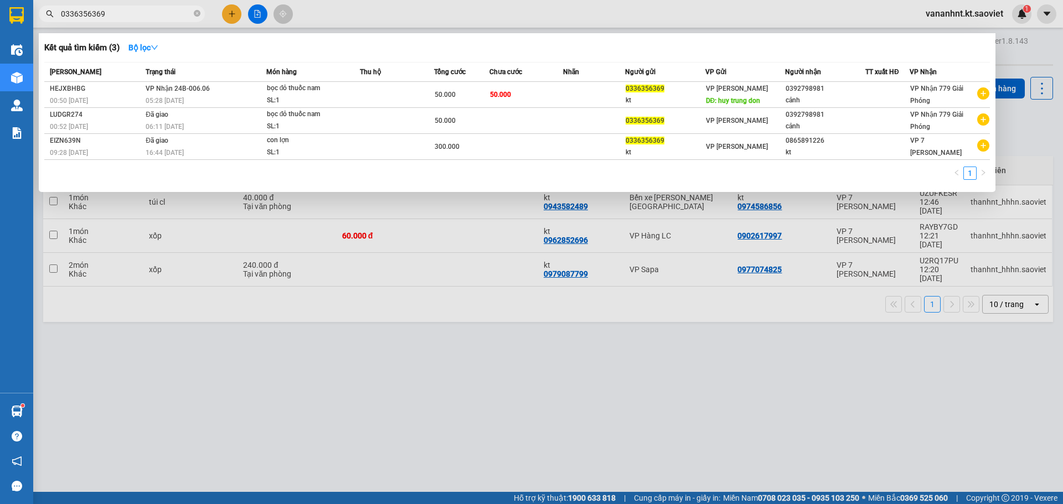
click at [87, 20] on span "0336356369" at bounding box center [122, 14] width 166 height 17
click at [90, 14] on input "0336356369" at bounding box center [126, 14] width 131 height 12
paste input "918978185"
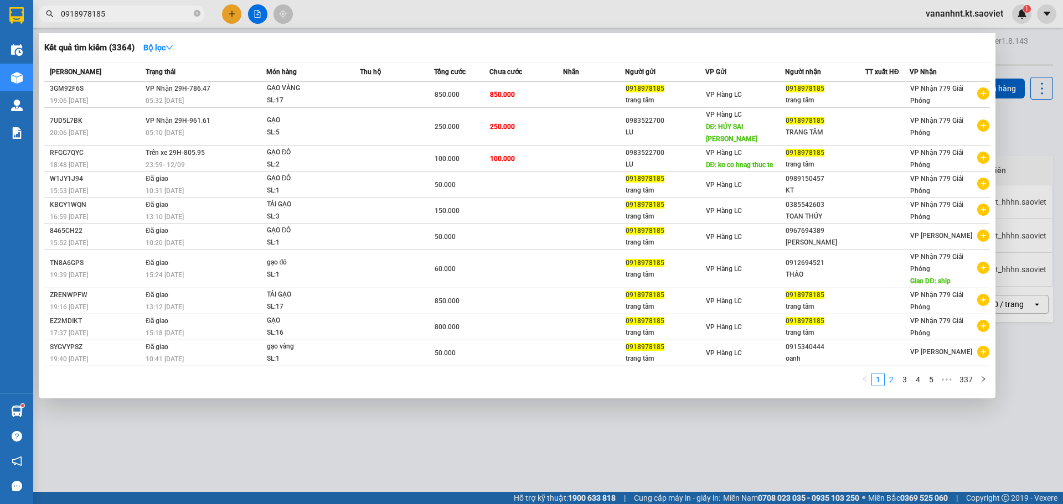
click at [892, 374] on link "2" at bounding box center [891, 380] width 12 height 12
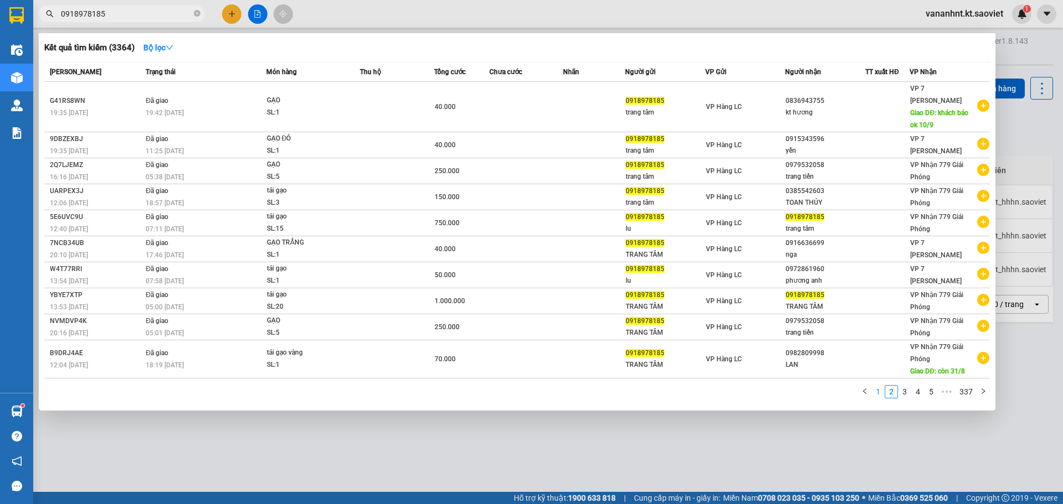
click at [878, 386] on link "1" at bounding box center [878, 392] width 12 height 12
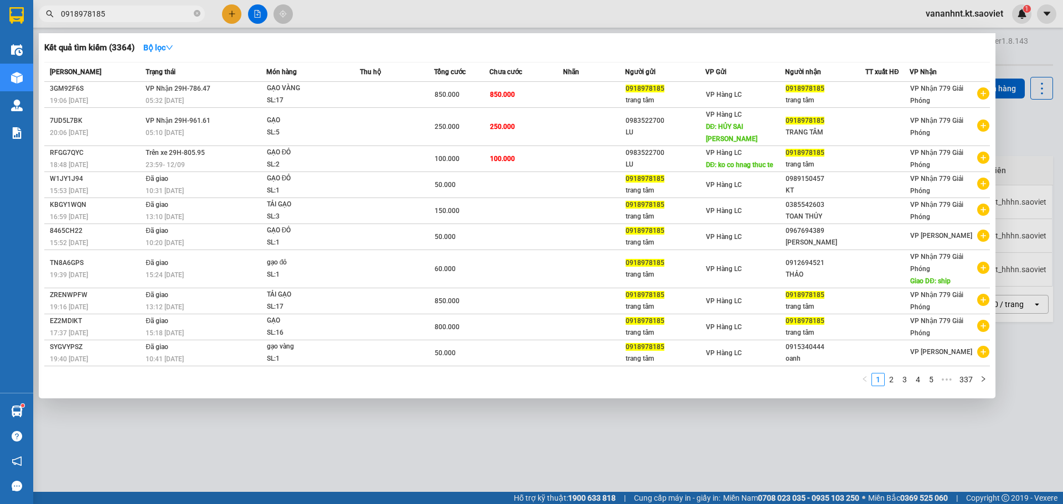
click at [78, 14] on input "0918978185" at bounding box center [126, 14] width 131 height 12
click at [77, 14] on input "0918978185" at bounding box center [126, 14] width 131 height 12
paste input "48100900"
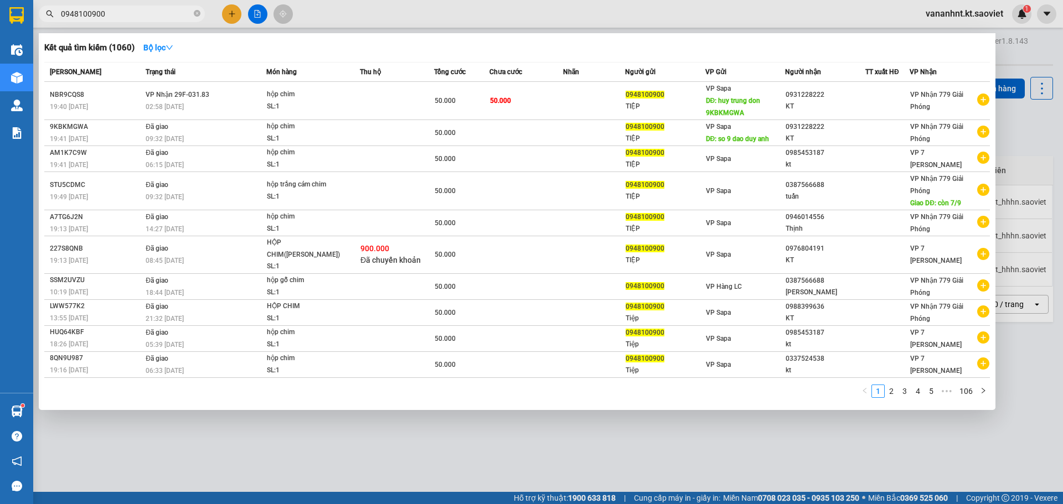
click at [66, 13] on input "0948100900" at bounding box center [126, 14] width 131 height 12
paste input "0469118"
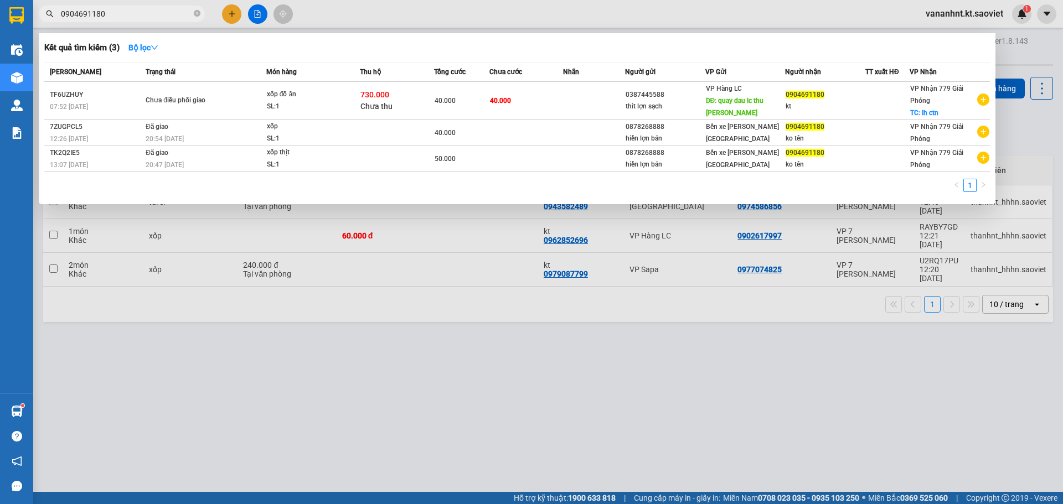
type input "0904691180"
click at [86, 13] on input "0904691180" at bounding box center [126, 14] width 131 height 12
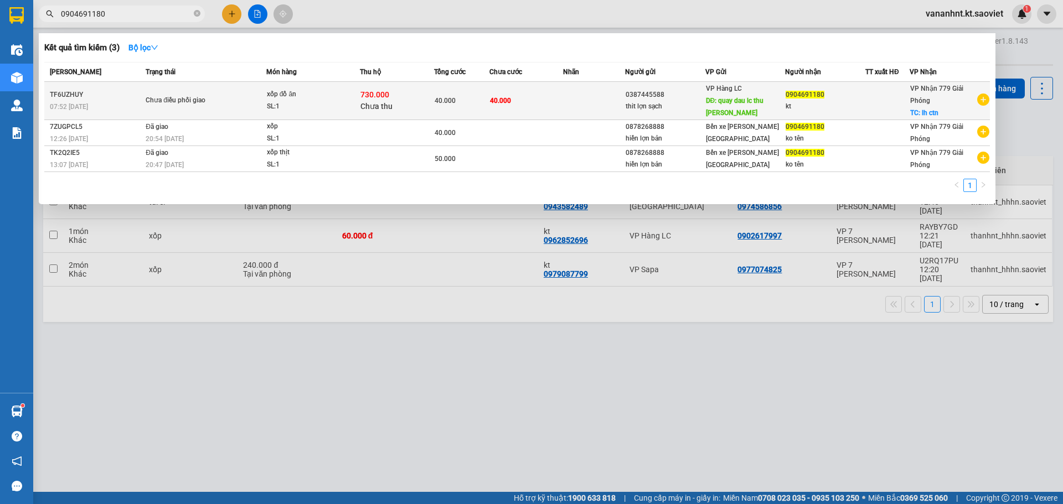
click at [431, 104] on div "730.000 Chưa thu" at bounding box center [396, 100] width 73 height 23
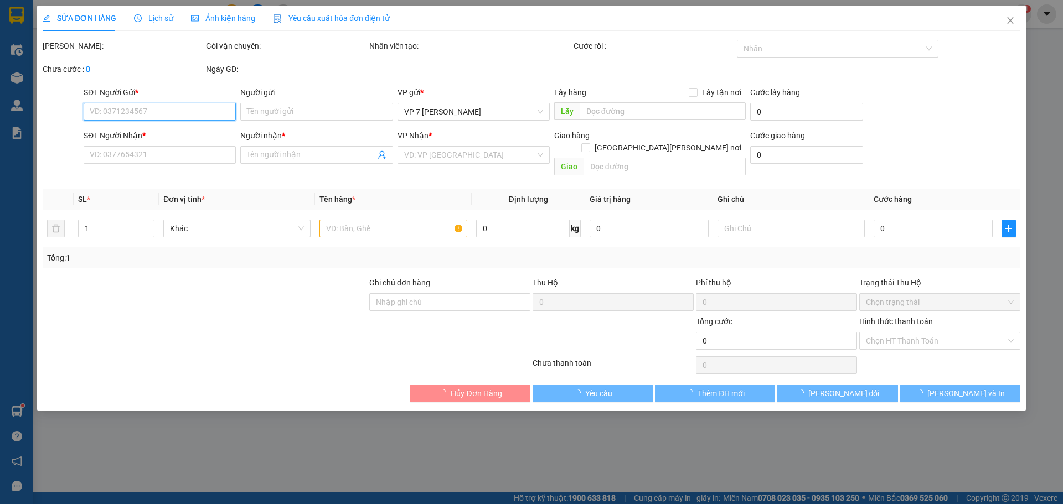
type input "0387445588"
type input "thit lợn sạch"
type input "quay dau lc thu lai phieu"
type input "0904691180"
type input "kt"
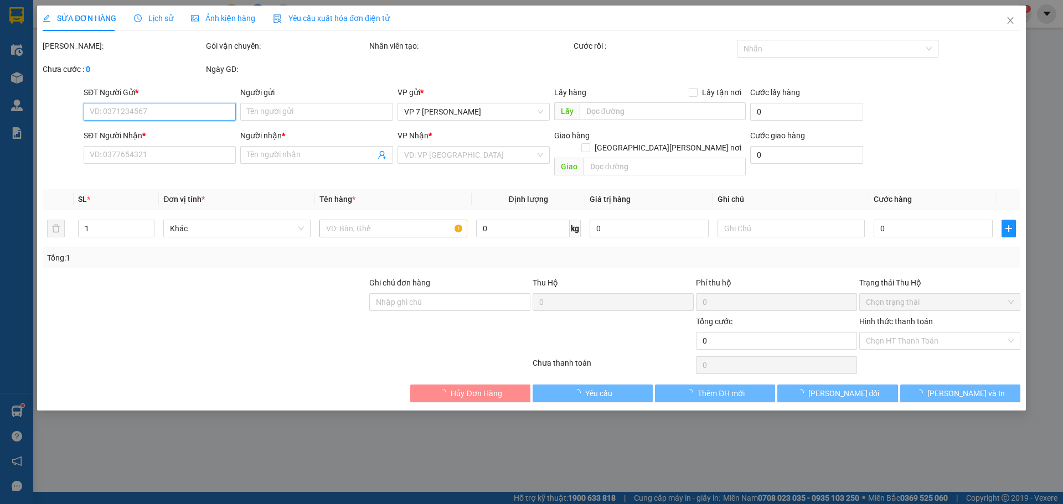
checkbox input "true"
type input "lh ctn"
type input "40.000"
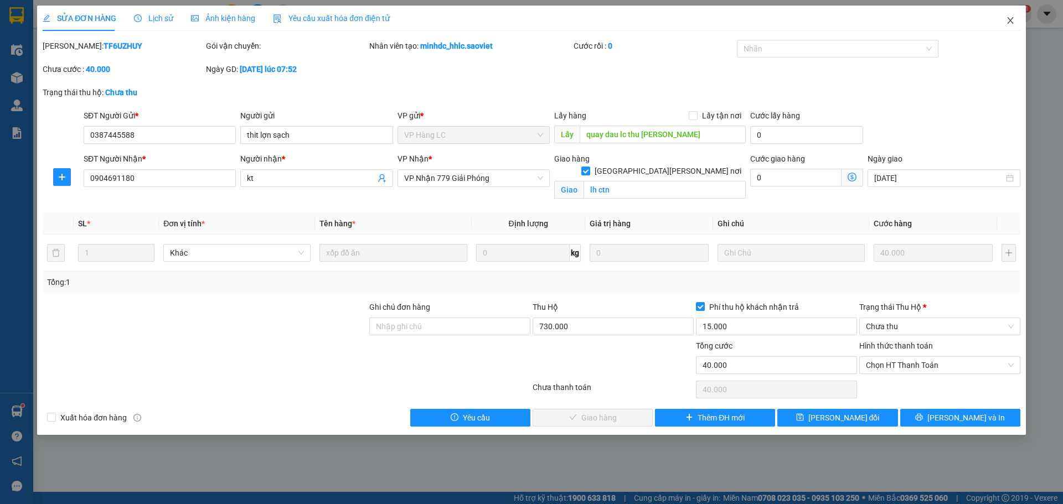
click at [1008, 21] on icon "close" at bounding box center [1010, 20] width 9 height 9
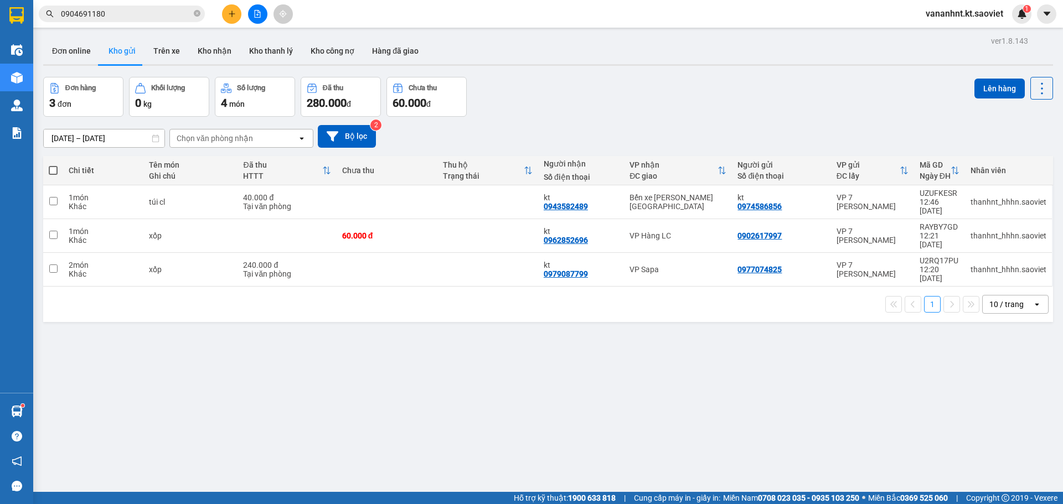
click at [92, 6] on span "0904691180" at bounding box center [122, 14] width 166 height 17
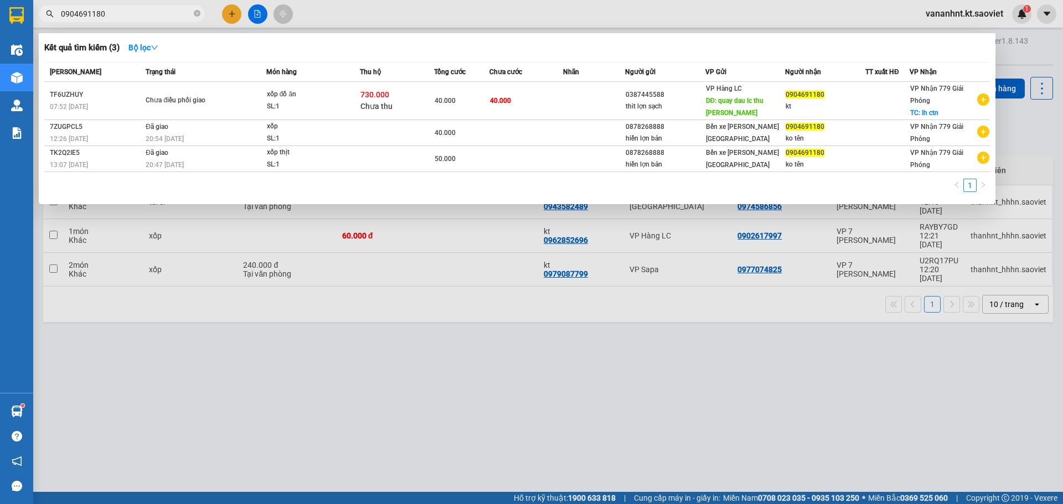
click at [85, 14] on input "0904691180" at bounding box center [126, 14] width 131 height 12
paste input "PHDRQ32N"
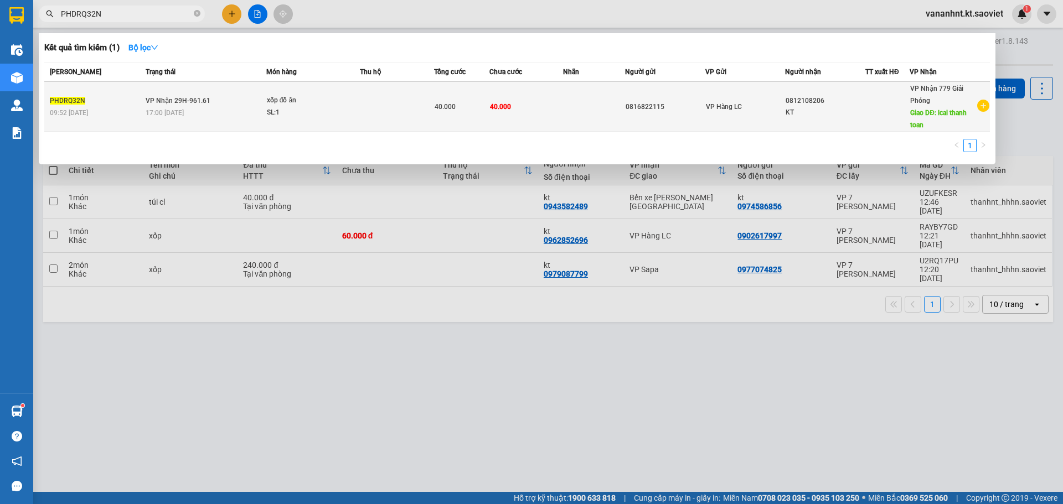
type input "PHDRQ32N"
click at [395, 116] on td at bounding box center [397, 107] width 74 height 50
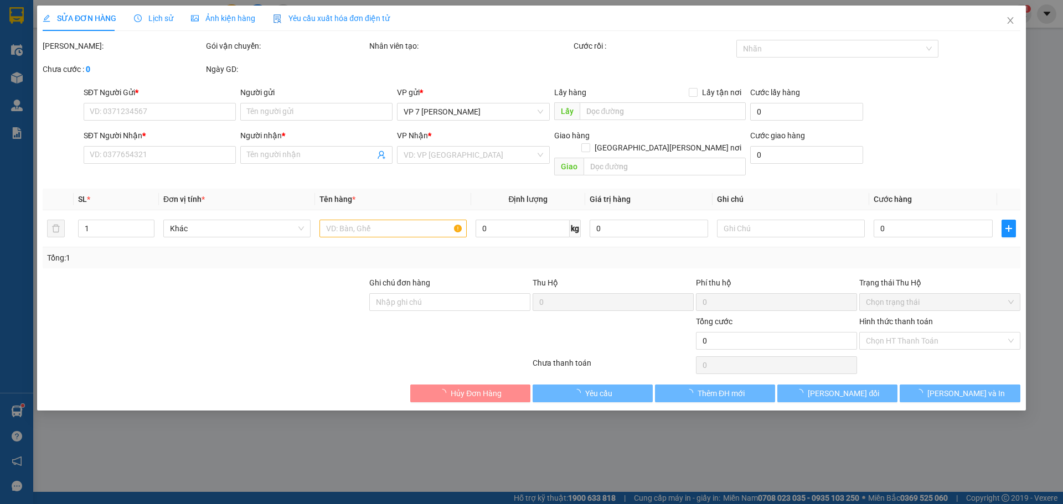
type input "0816822115"
type input "0812108206"
type input "KT"
type input "lcai thanh toan"
type input "40.000"
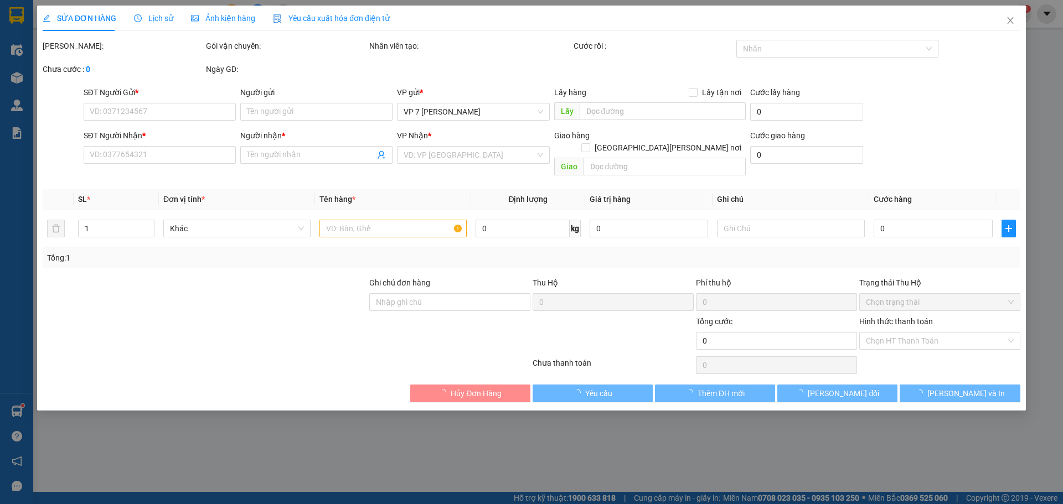
type input "40.000"
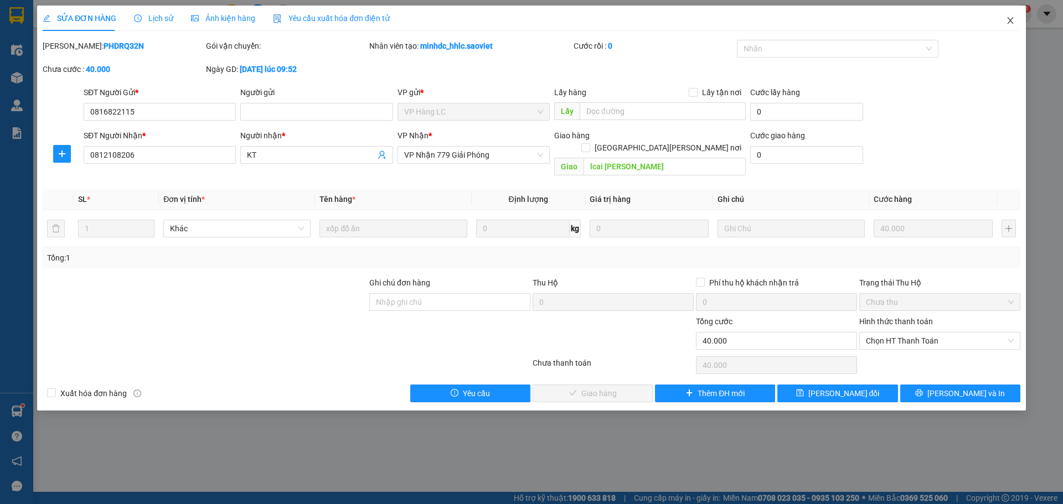
click at [1006, 25] on icon "close" at bounding box center [1010, 20] width 9 height 9
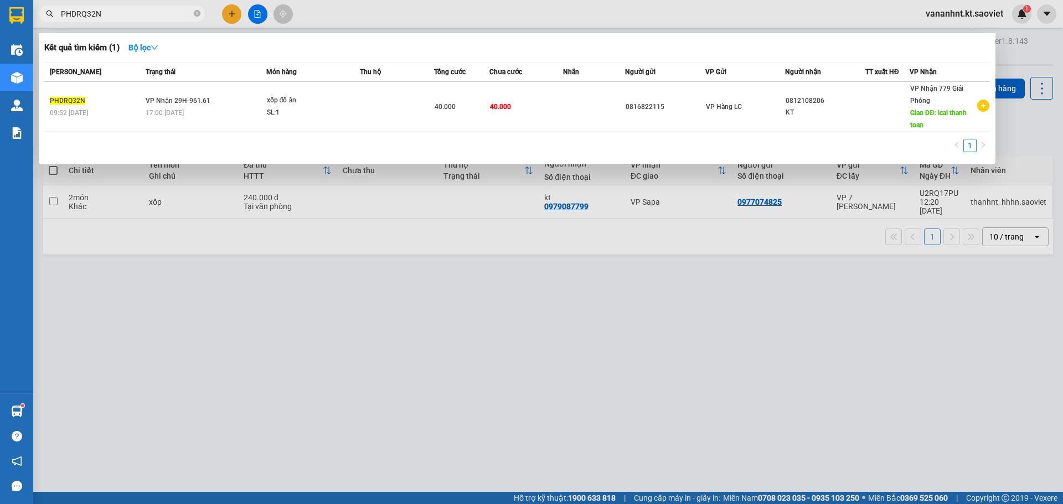
click at [76, 15] on input "PHDRQ32N" at bounding box center [126, 14] width 131 height 12
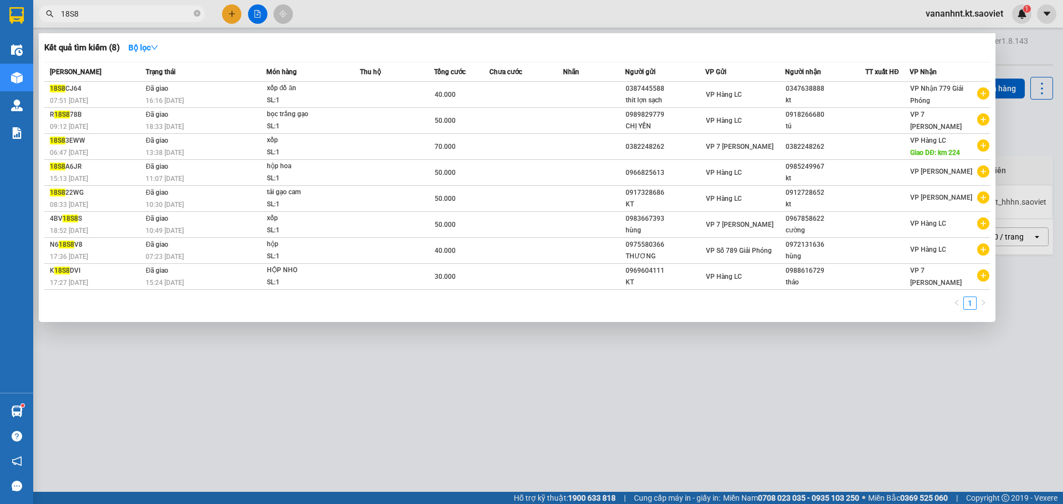
click at [63, 19] on input "18S8" at bounding box center [126, 14] width 131 height 12
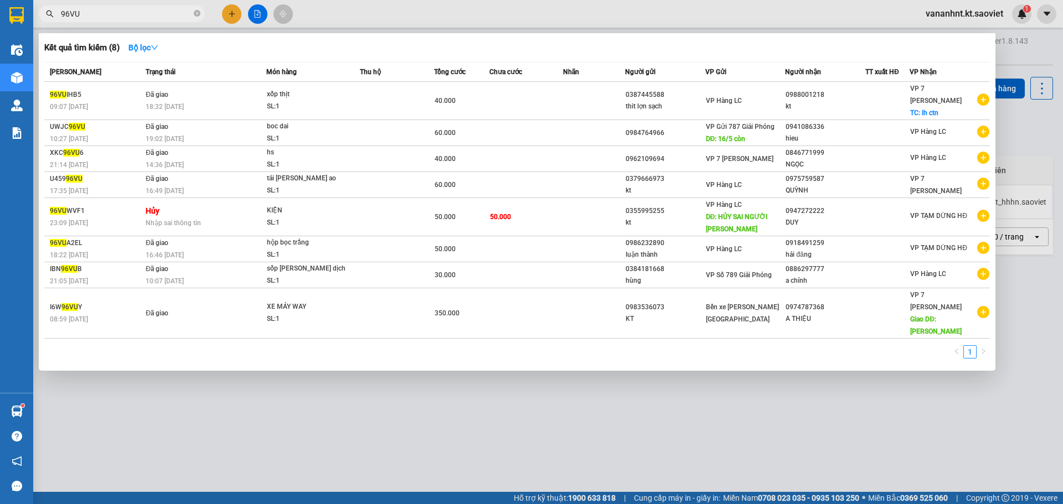
click at [71, 19] on input "96VU" at bounding box center [126, 14] width 131 height 12
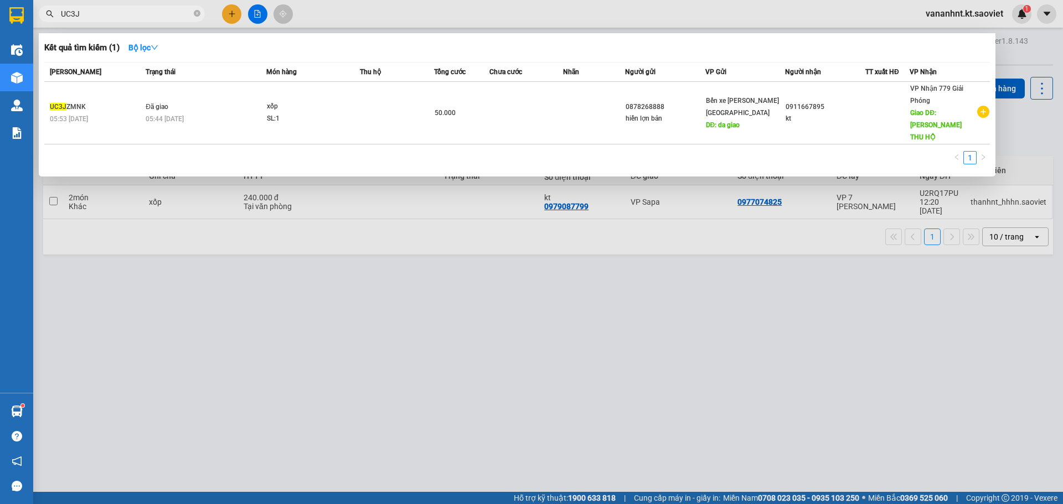
click at [71, 12] on input "UC3J" at bounding box center [126, 14] width 131 height 12
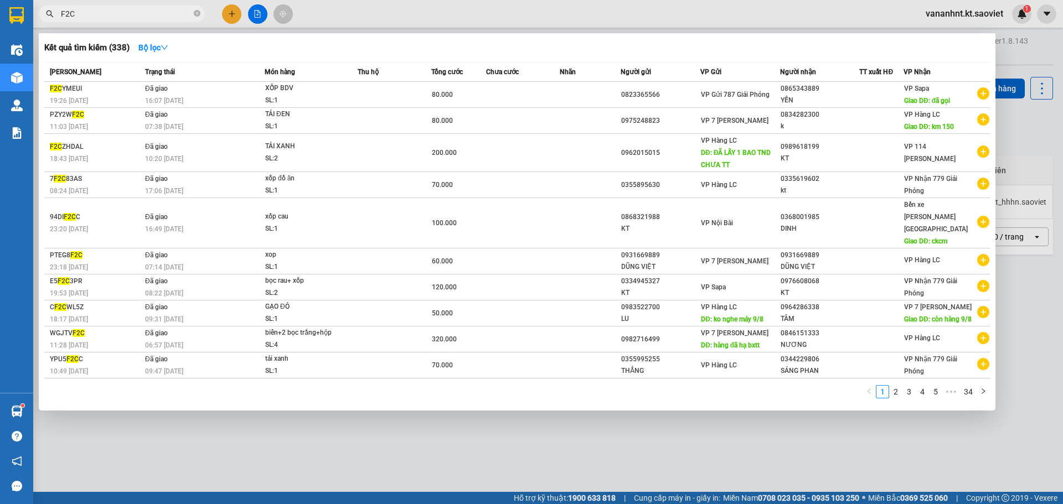
click at [66, 17] on input "F2C" at bounding box center [126, 14] width 131 height 12
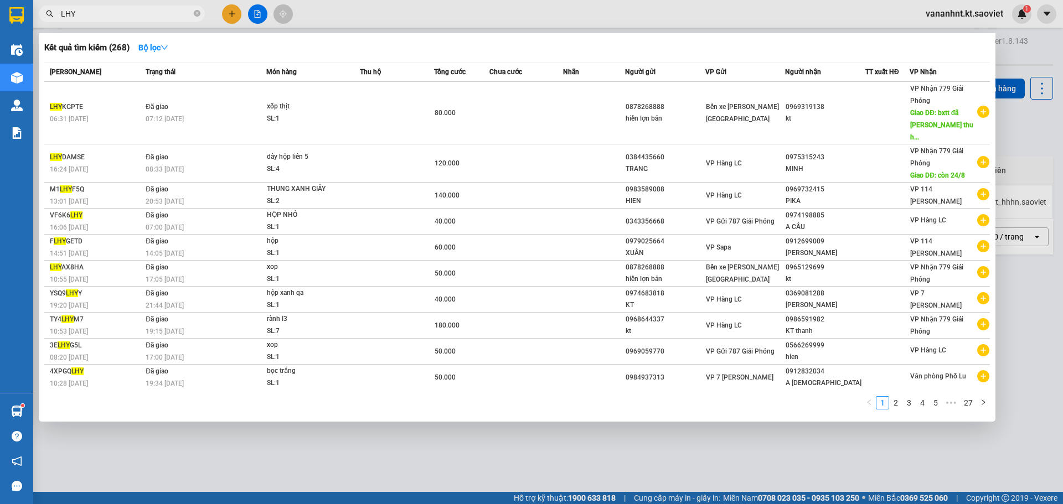
type input "LHY"
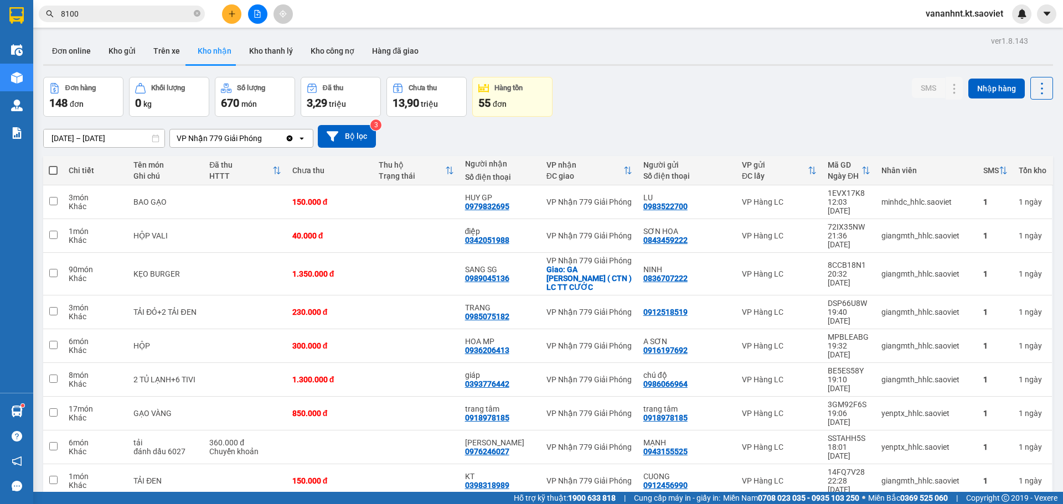
scroll to position [1607, 0]
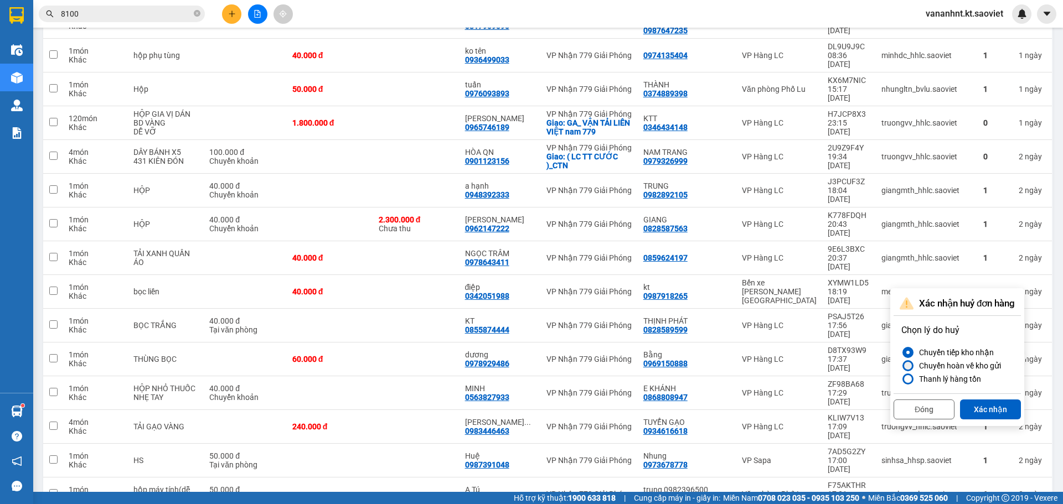
click at [962, 367] on div "Chuyển hoàn về kho gửi" at bounding box center [957, 365] width 86 height 13
click at [901, 366] on input "Chuyển hoàn về kho gửi" at bounding box center [901, 366] width 0 height 0
click at [976, 406] on button "Xác nhận" at bounding box center [990, 410] width 61 height 20
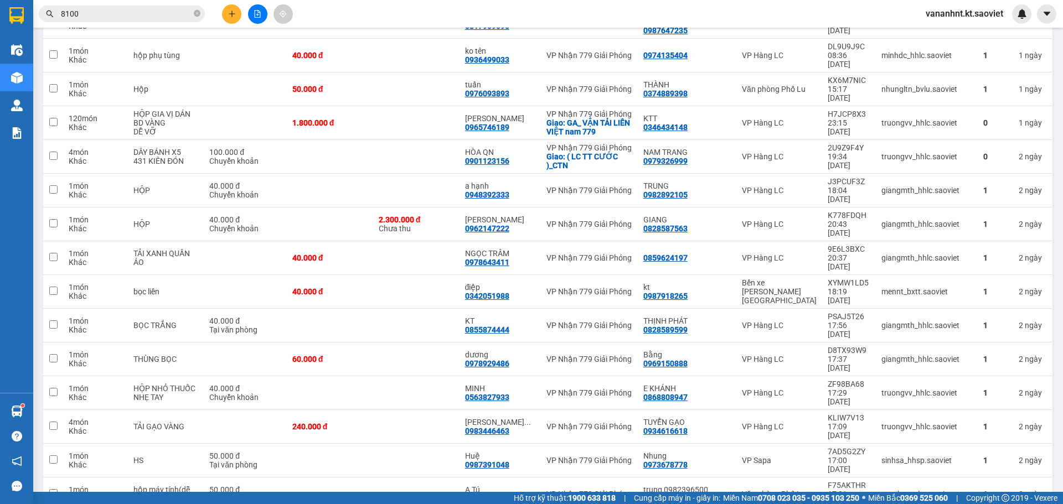
checkbox input "false"
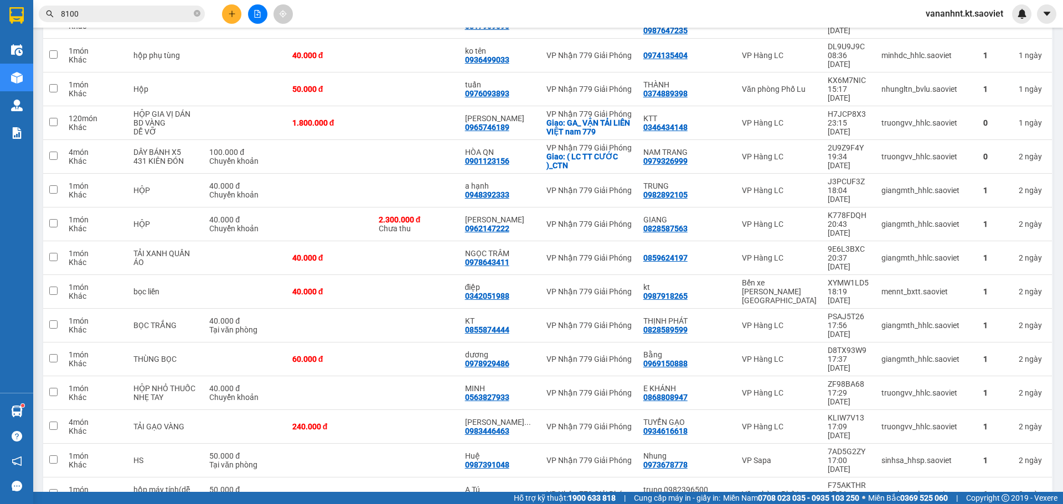
copy div "0904691180"
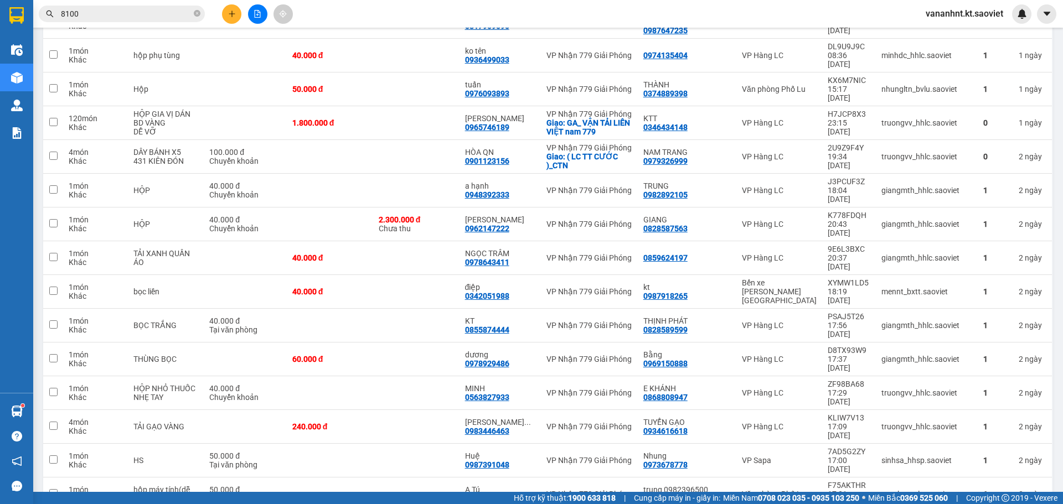
copy div "0904691180"
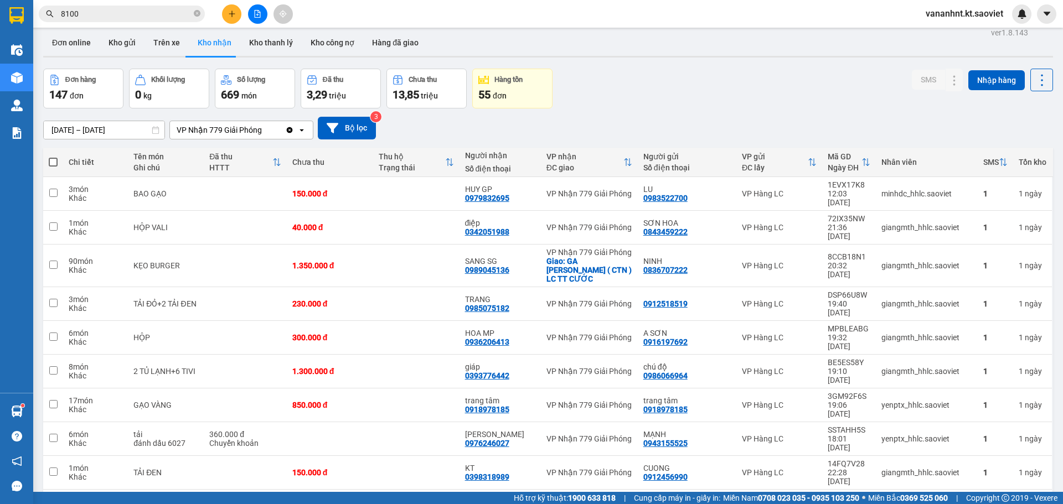
scroll to position [0, 0]
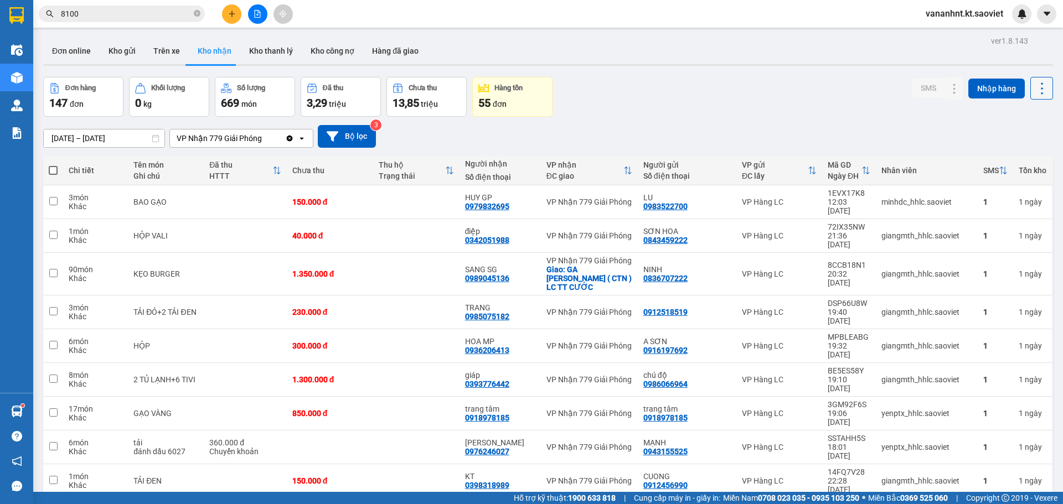
click at [1036, 91] on icon at bounding box center [1041, 88] width 15 height 15
click at [1012, 137] on span "Làm mới" at bounding box center [1017, 138] width 30 height 11
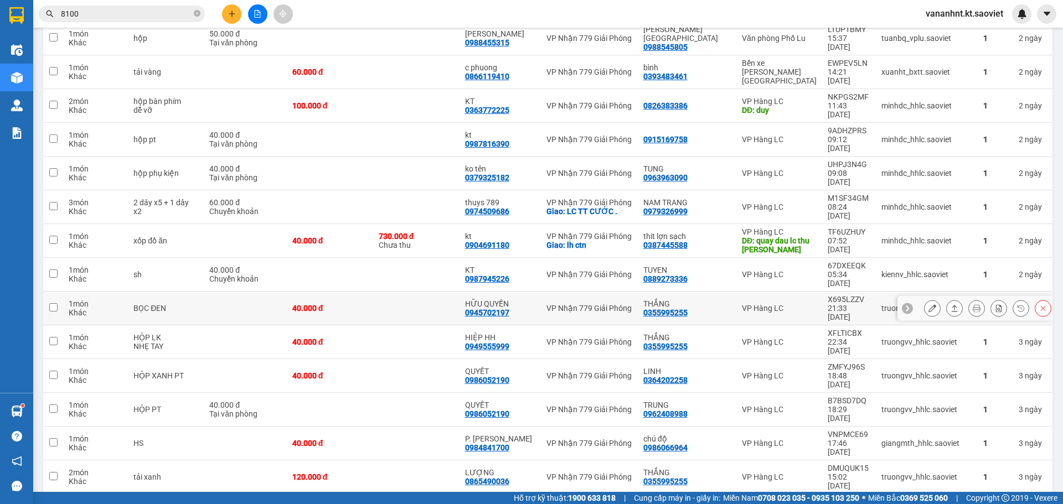
scroll to position [2309, 0]
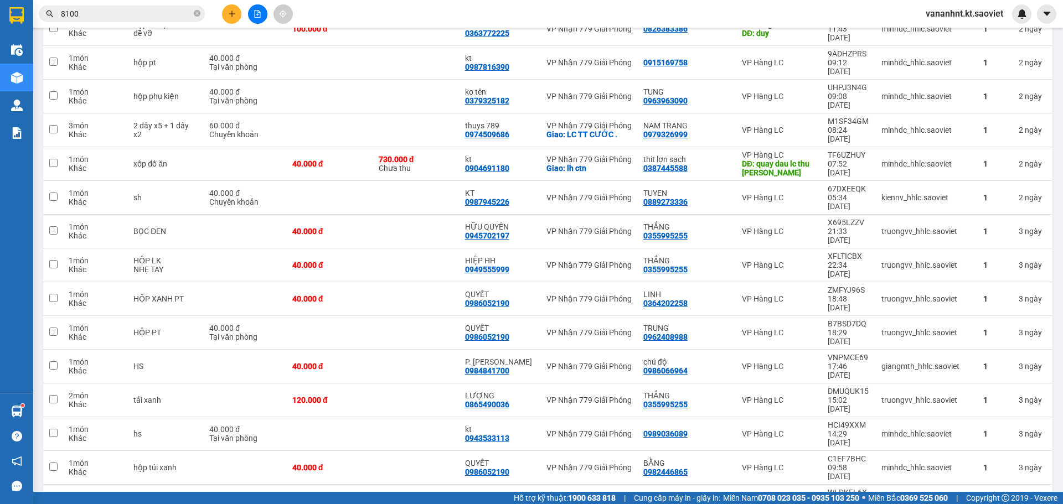
checkbox input "false"
copy div "PHDRQ32N"
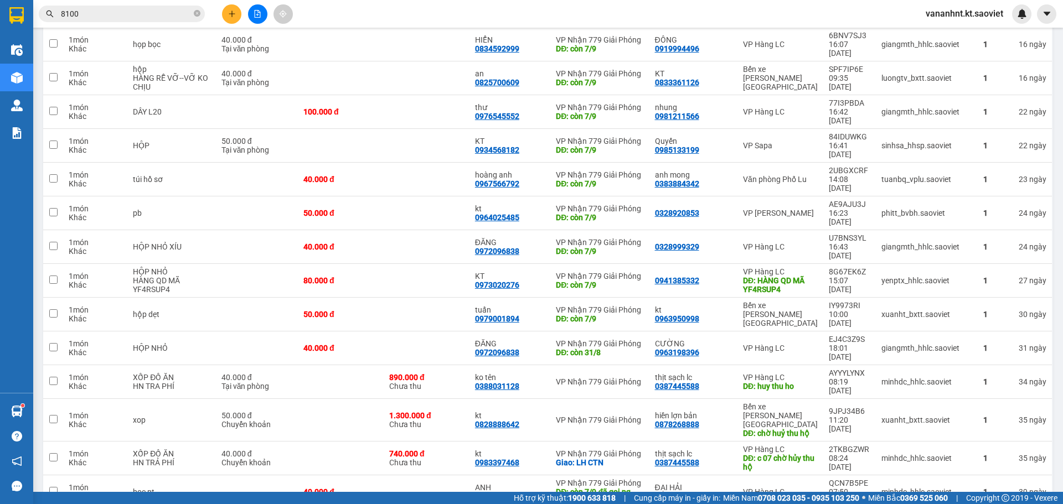
scroll to position [0, 0]
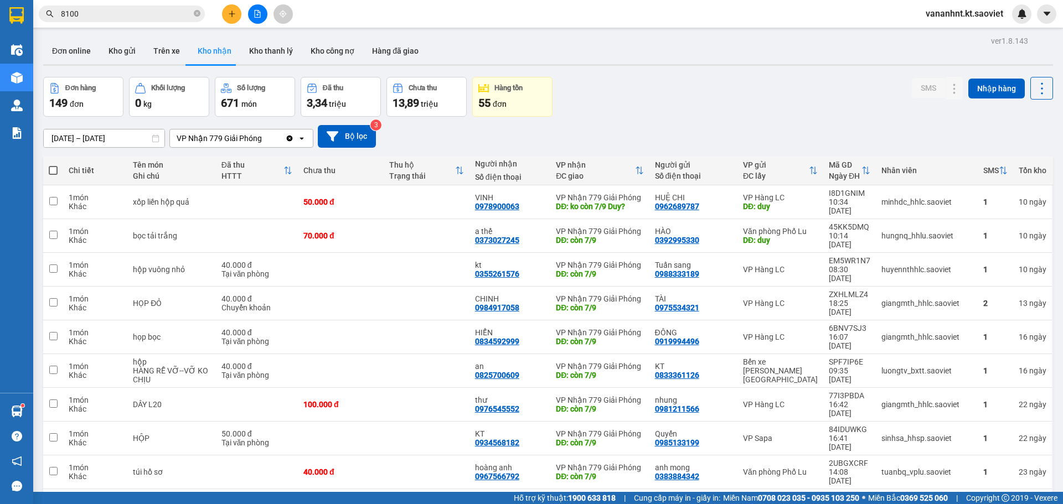
drag, startPoint x: 1027, startPoint y: 92, endPoint x: 1020, endPoint y: 81, distance: 13.2
click at [1030, 86] on button at bounding box center [1041, 88] width 23 height 23
click at [1012, 139] on span "Làm mới" at bounding box center [1017, 138] width 30 height 11
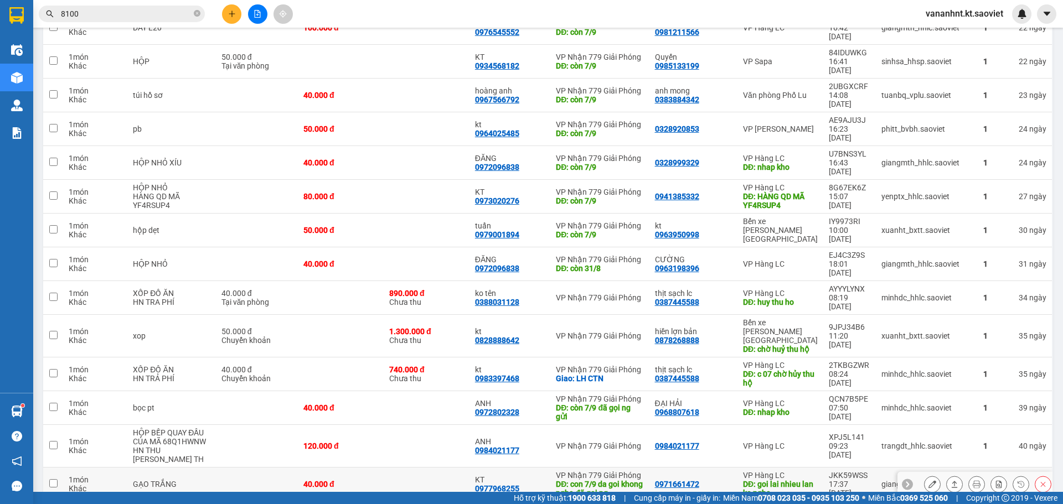
scroll to position [323, 0]
